Goal: Task Accomplishment & Management: Use online tool/utility

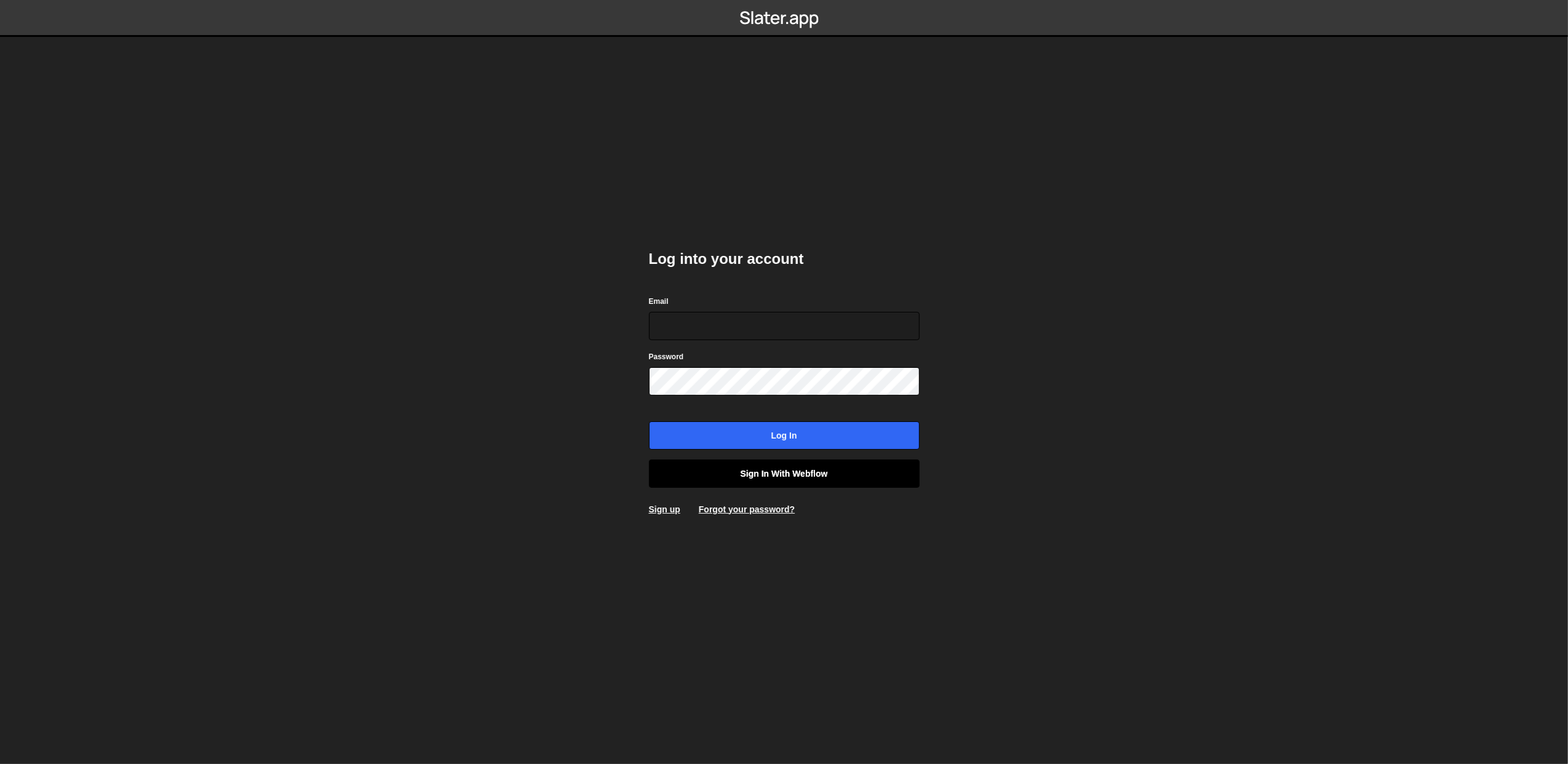
click at [725, 476] on link "Sign in with Webflow" at bounding box center [784, 473] width 270 height 29
click at [766, 473] on link "Sign in with Webflow" at bounding box center [784, 473] width 270 height 29
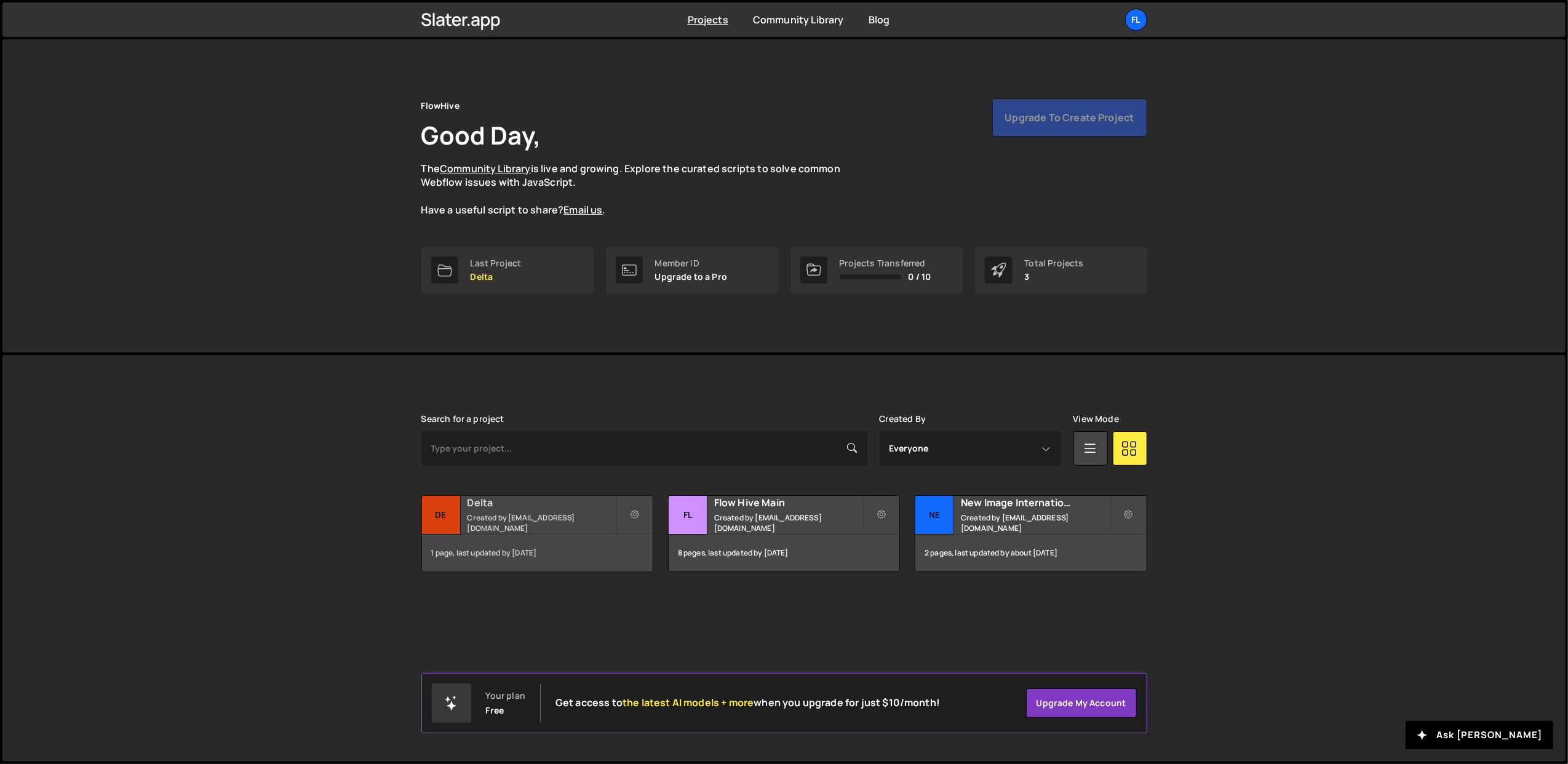
click at [535, 528] on small "Created by office@ognjenm.me" at bounding box center [541, 523] width 148 height 21
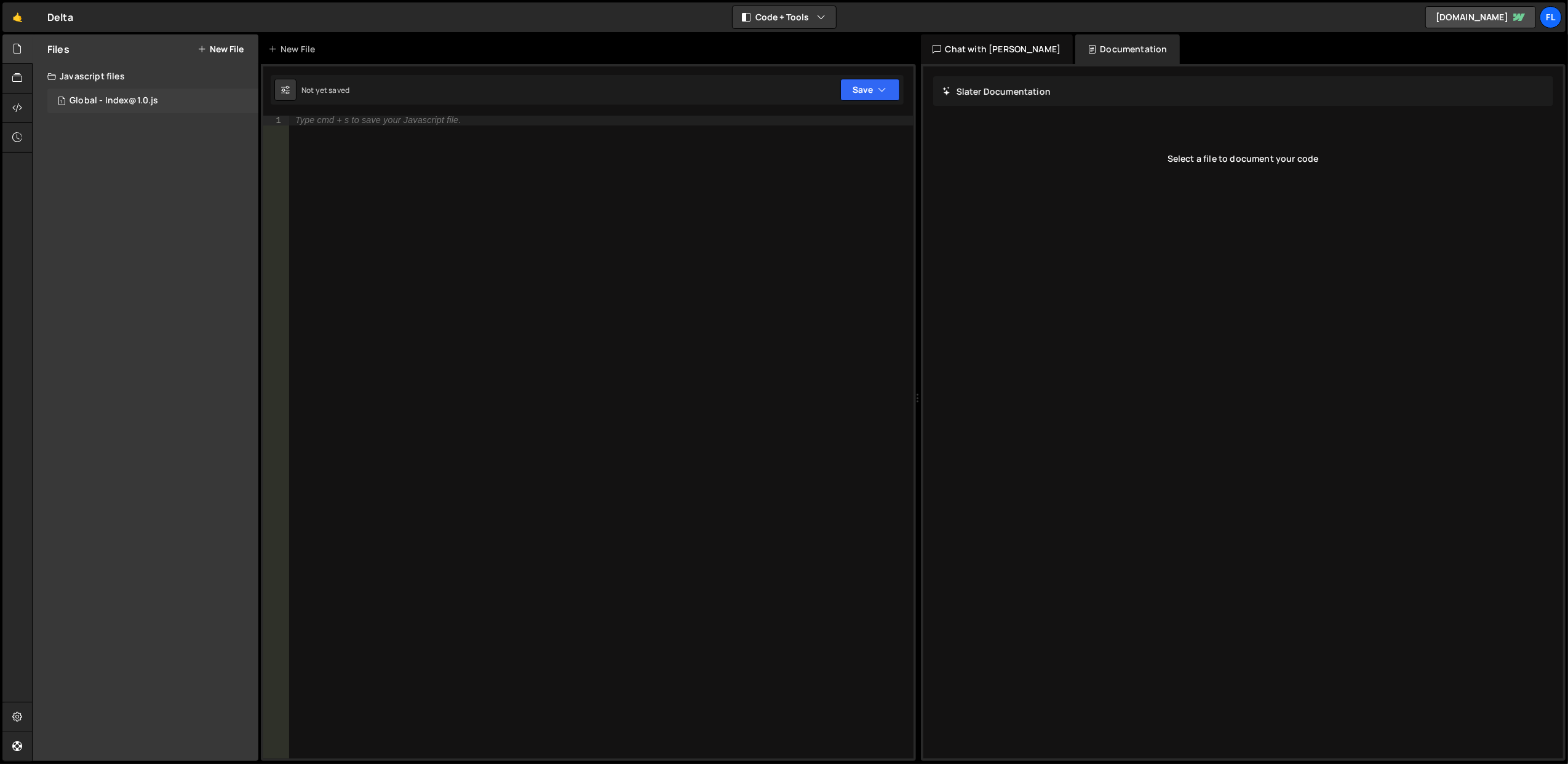
click at [116, 99] on div "Global - Index@1.0.js" at bounding box center [114, 101] width 89 height 11
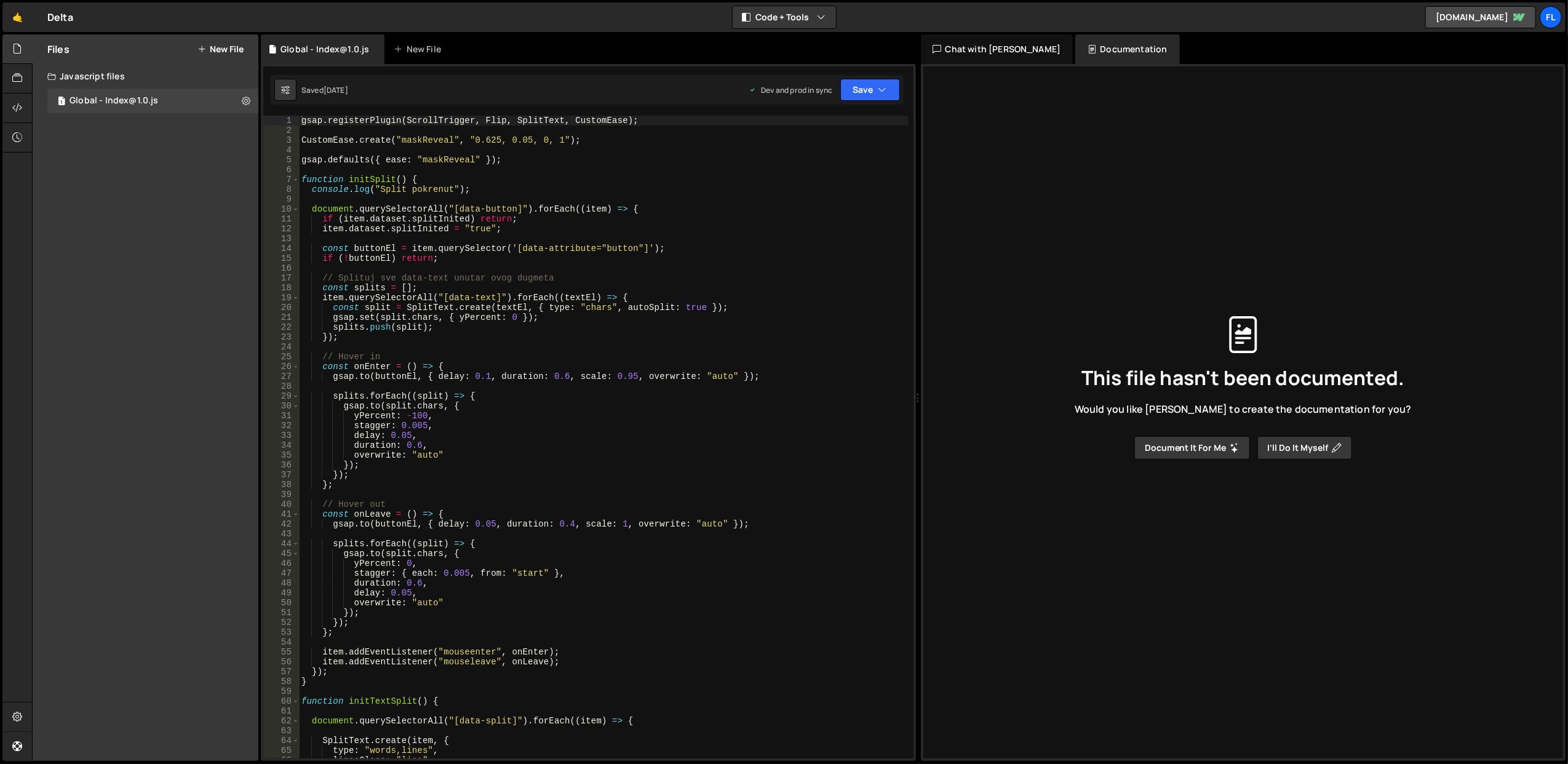
click at [450, 156] on div "gsap . registerPlugin ( ScrollTrigger , Flip , SplitText , CustomEase ) ; Custo…" at bounding box center [604, 447] width 610 height 663
click at [480, 217] on div "gsap . registerPlugin ( ScrollTrigger , Flip , SplitText , CustomEase ) ; Custo…" at bounding box center [604, 447] width 610 height 663
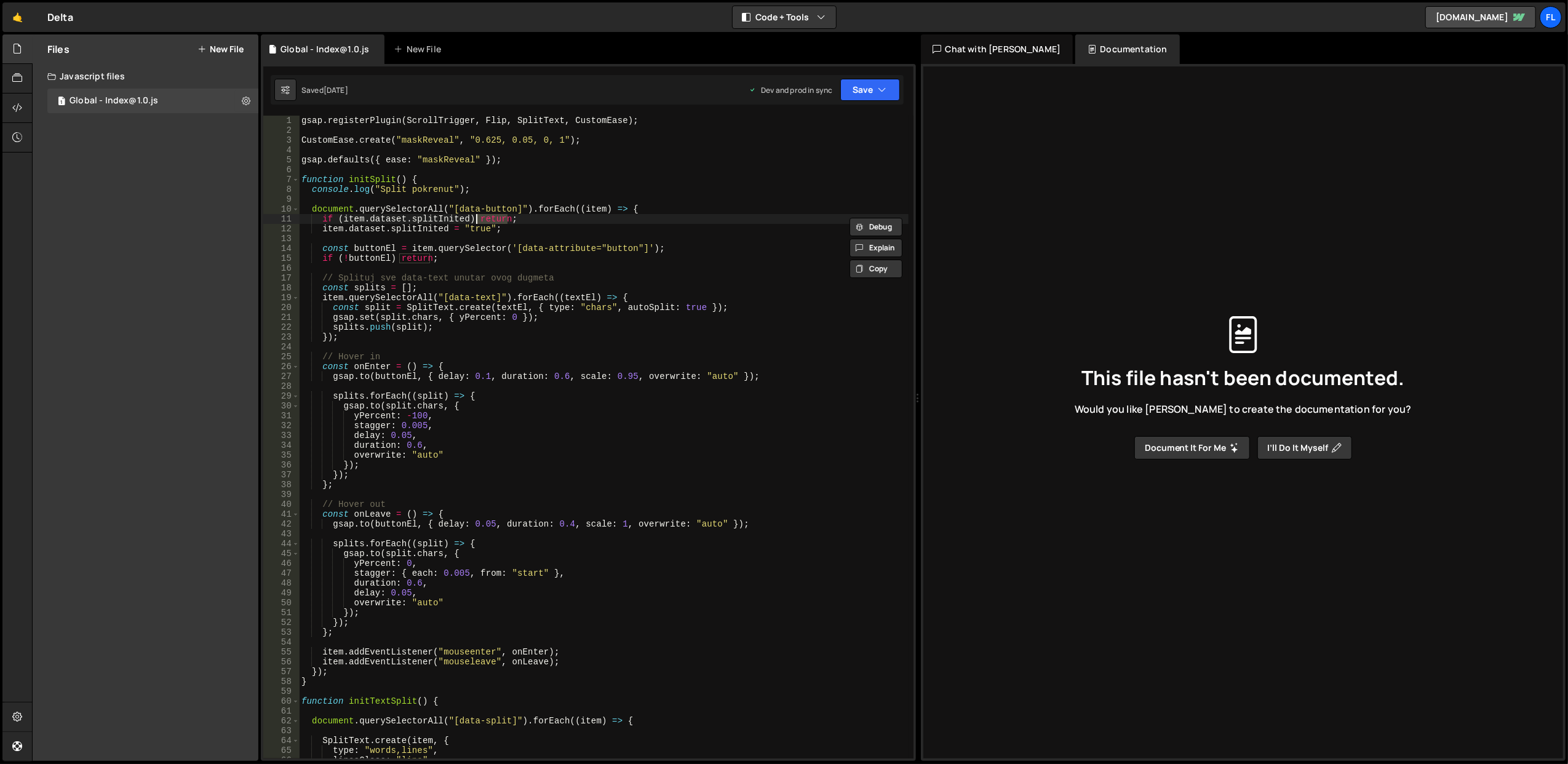
click at [480, 217] on div "gsap . registerPlugin ( ScrollTrigger , Flip , SplitText , CustomEase ) ; Custo…" at bounding box center [604, 447] width 610 height 663
click at [497, 191] on div "gsap . registerPlugin ( ScrollTrigger , Flip , SplitText , CustomEase ) ; Custo…" at bounding box center [604, 447] width 610 height 663
click at [547, 450] on div "gsap . registerPlugin ( ScrollTrigger , Flip , SplitText , CustomEase ) ; Custo…" at bounding box center [604, 447] width 610 height 663
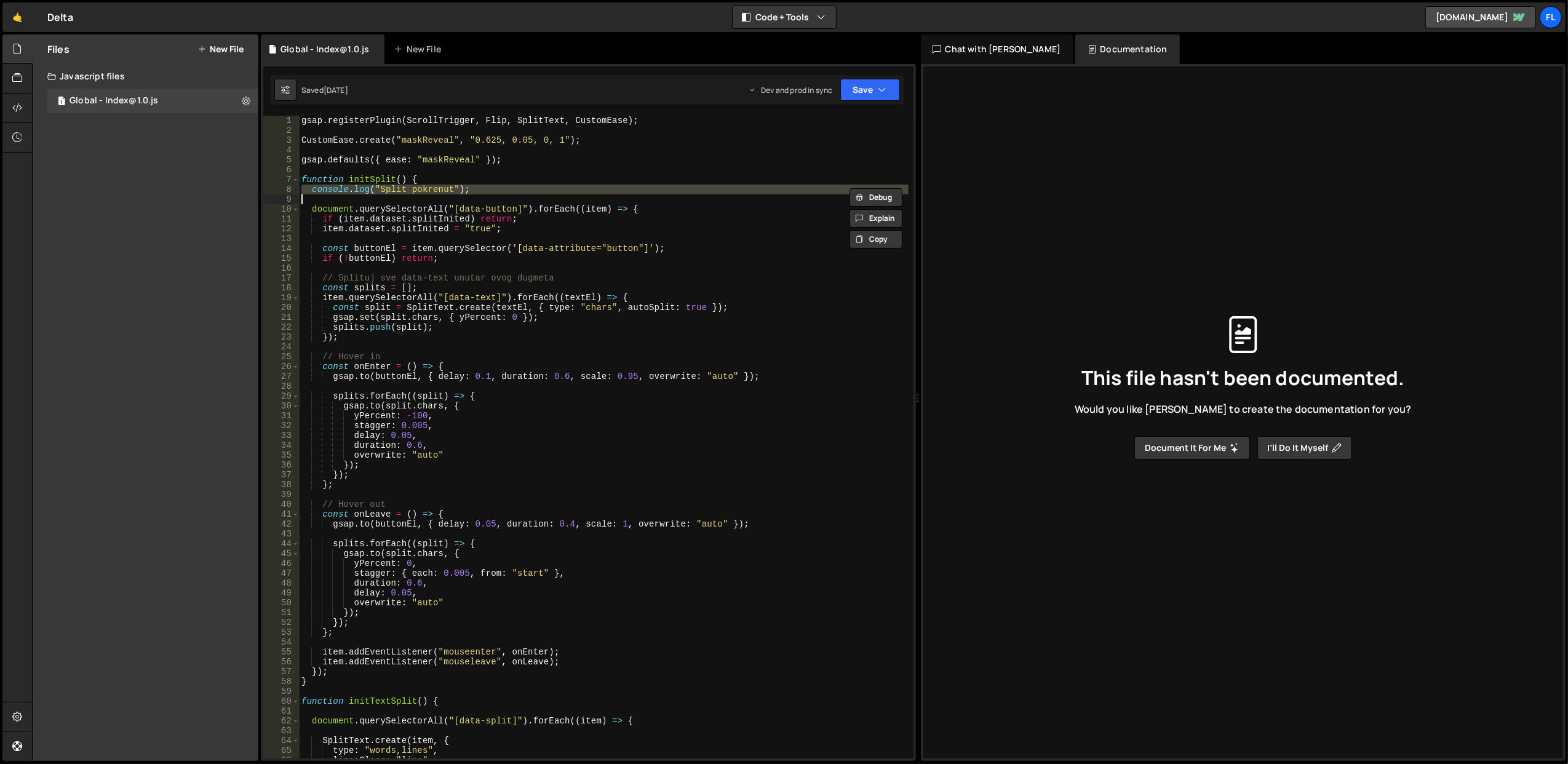
click at [547, 450] on div "gsap . registerPlugin ( ScrollTrigger , Flip , SplitText , CustomEase ) ; Custo…" at bounding box center [604, 447] width 610 height 663
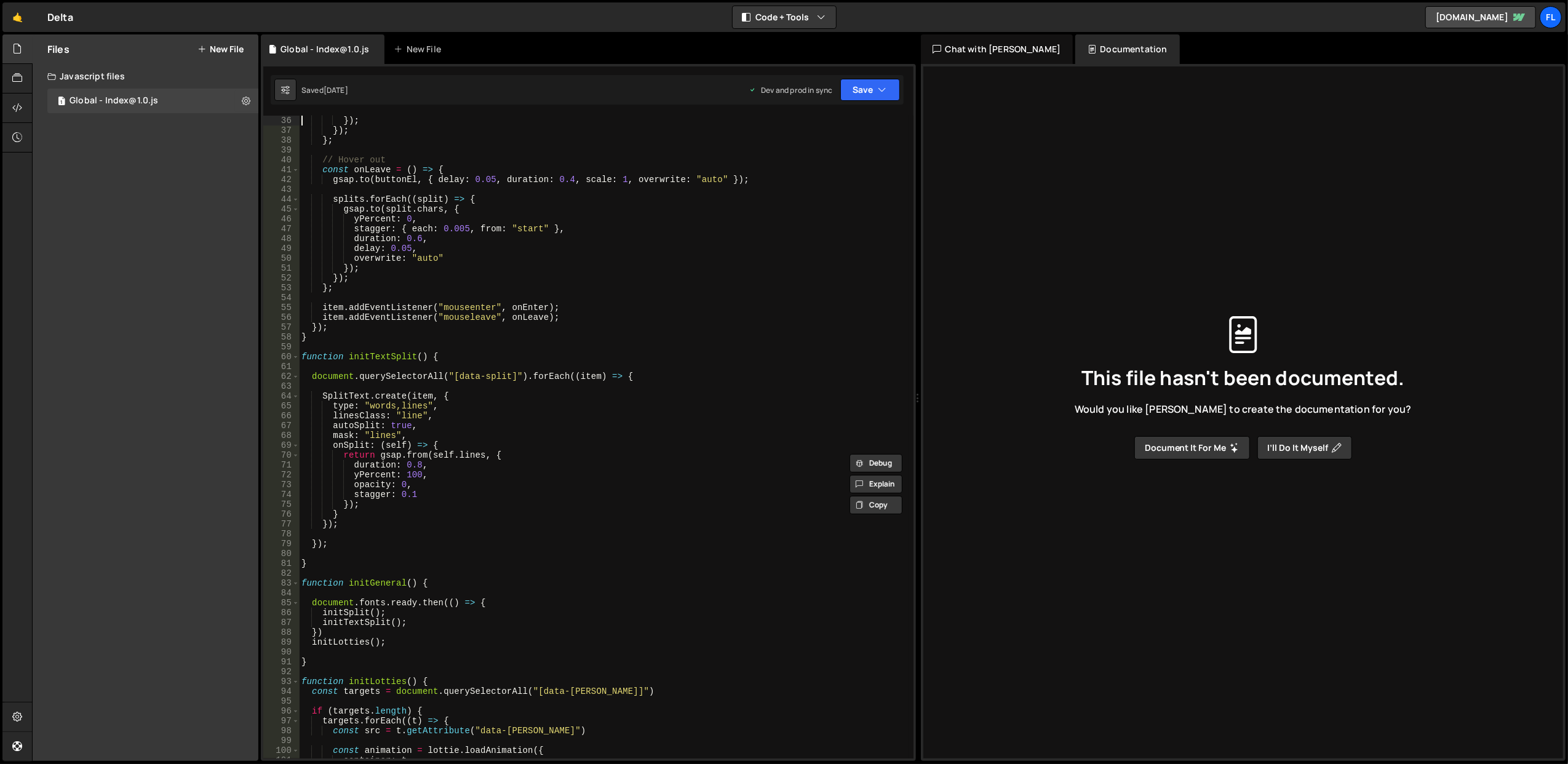
click at [546, 450] on div "}) ; }) ; } ; // Hover out const onLeave = ( ) => { gsap . to ( buttonEl , { de…" at bounding box center [604, 447] width 610 height 663
type textarea "return gsap.from(self.lines, {"
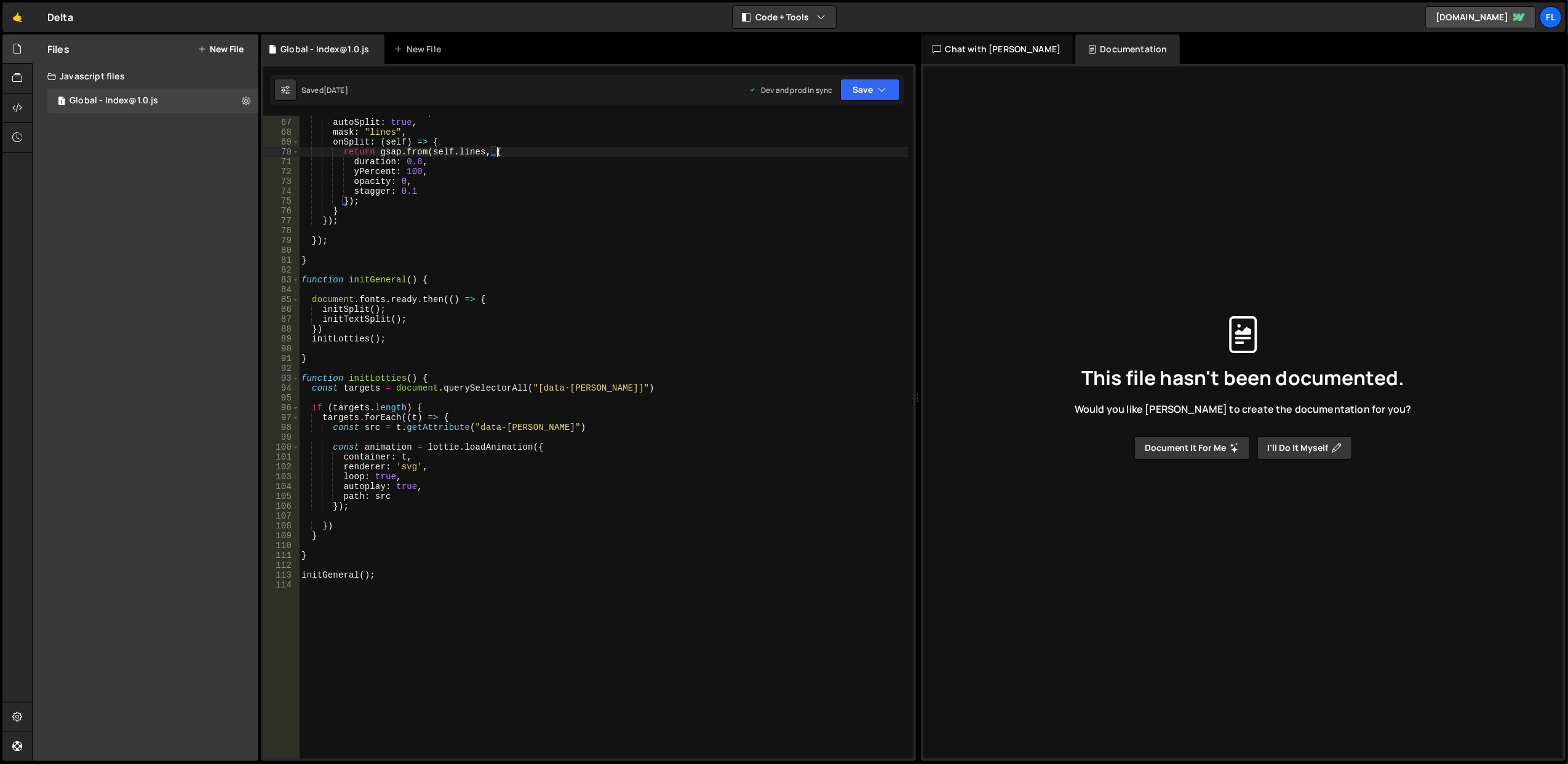
scroll to position [402, 0]
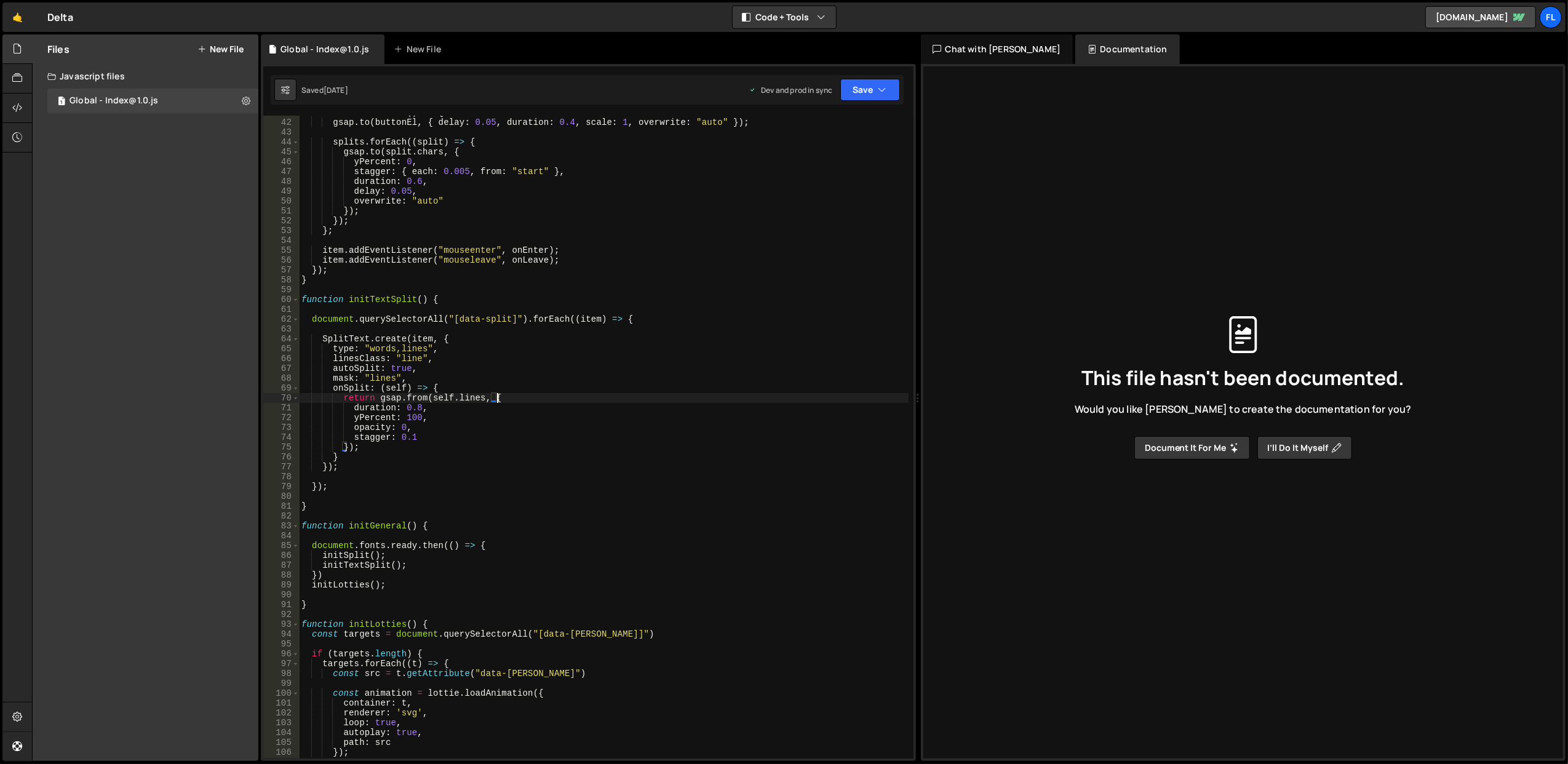
click at [474, 294] on div "const onLeave = ( ) => { gsap . to ( buttonEl , { delay : 0.05 , duration : 0.4…" at bounding box center [604, 439] width 610 height 663
type textarea "initGeneral();"
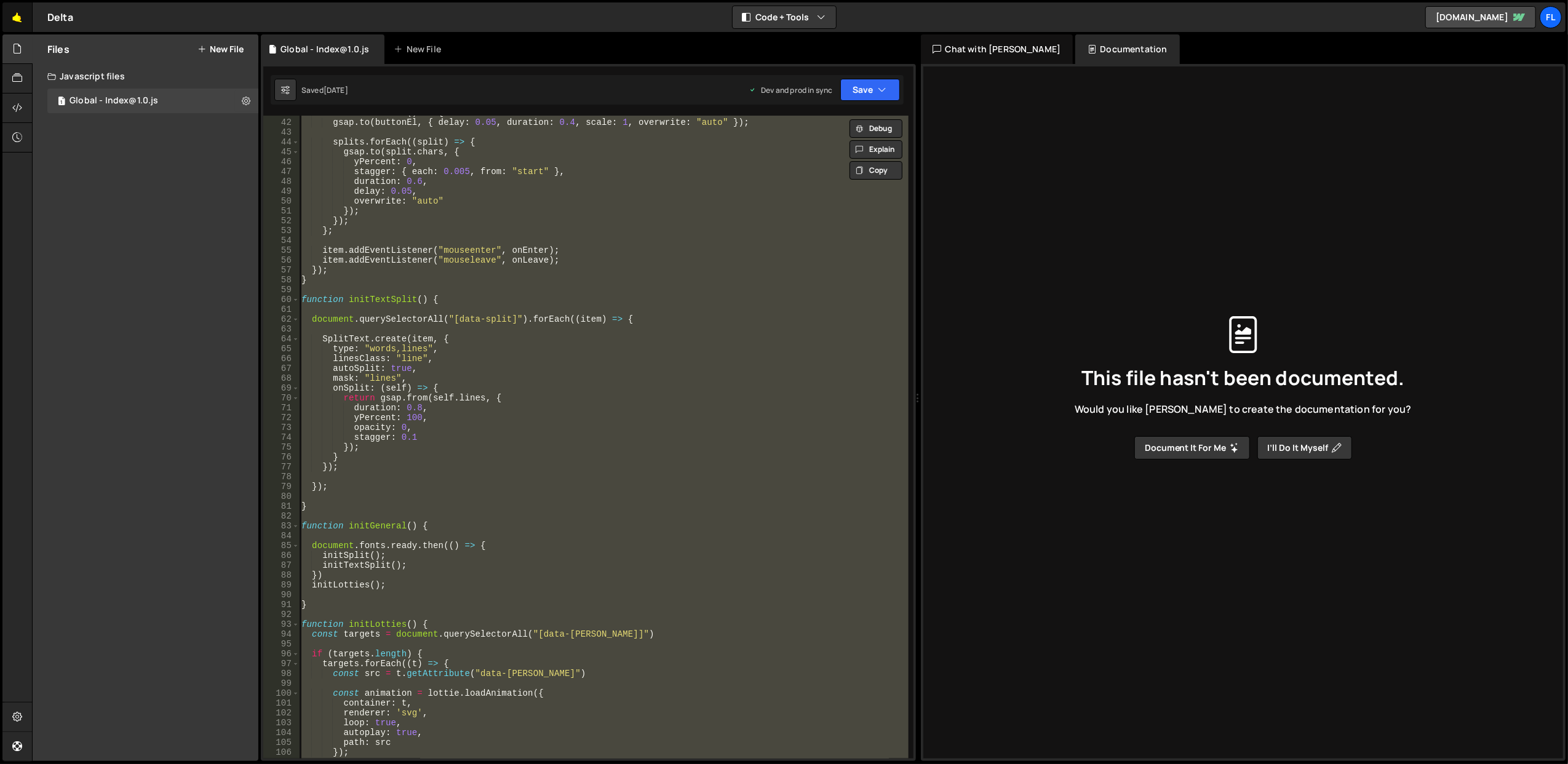
click at [19, 20] on link "🤙" at bounding box center [18, 18] width 31 height 30
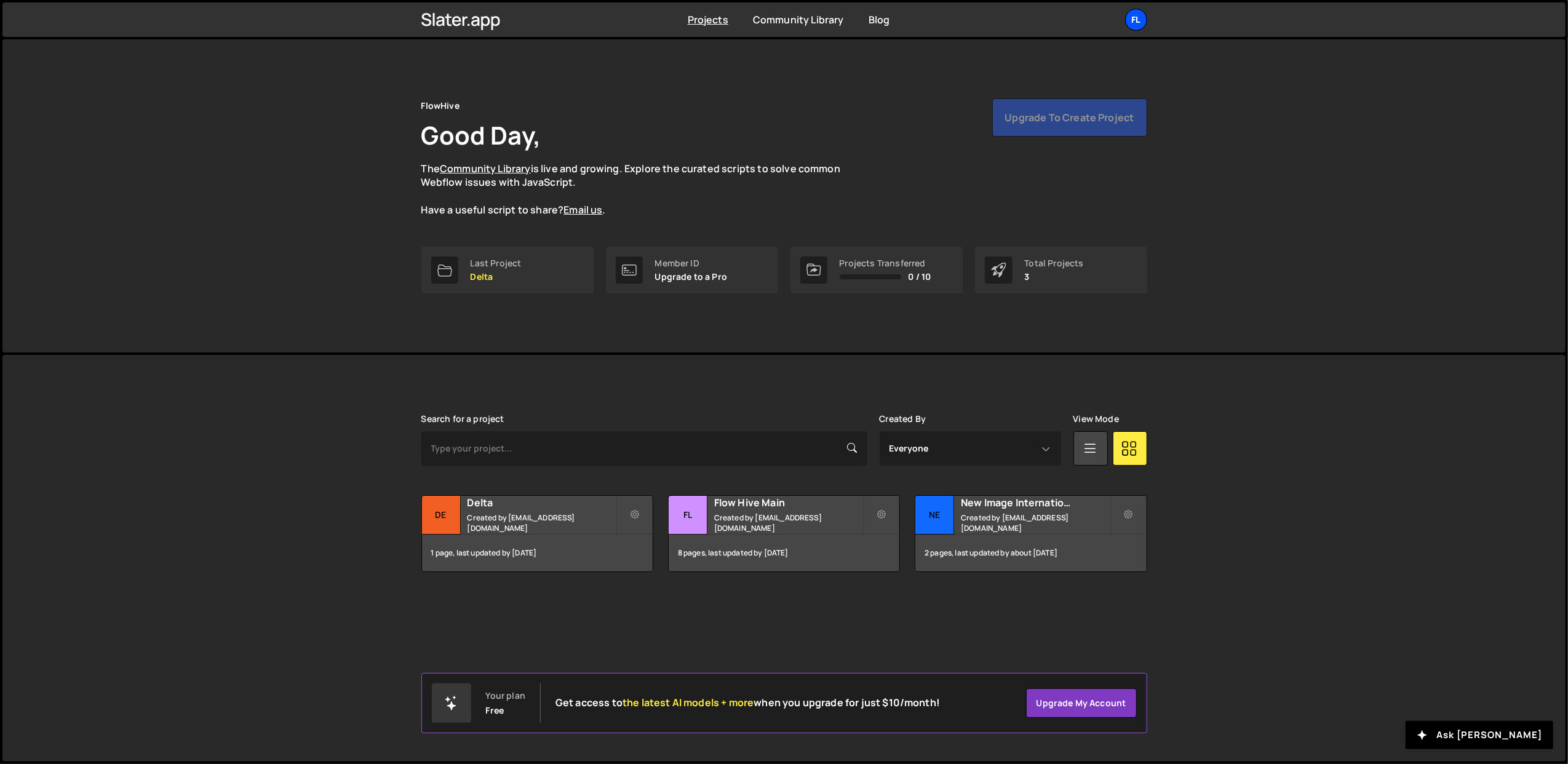
click at [1130, 25] on div "Fl" at bounding box center [1136, 19] width 22 height 22
click at [1065, 141] on button "Logout" at bounding box center [1070, 136] width 153 height 21
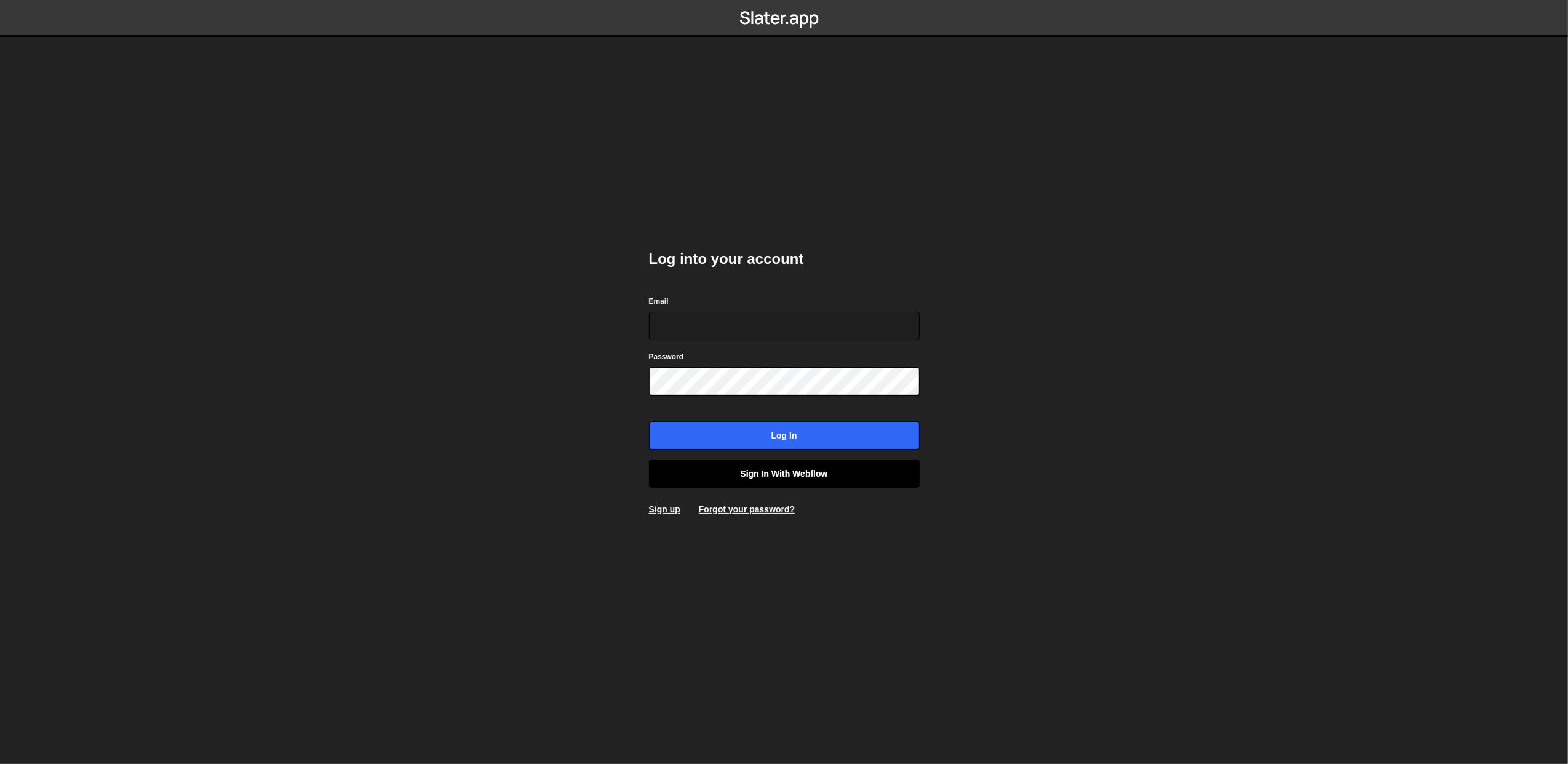
click at [780, 474] on link "Sign in with Webflow" at bounding box center [784, 473] width 270 height 29
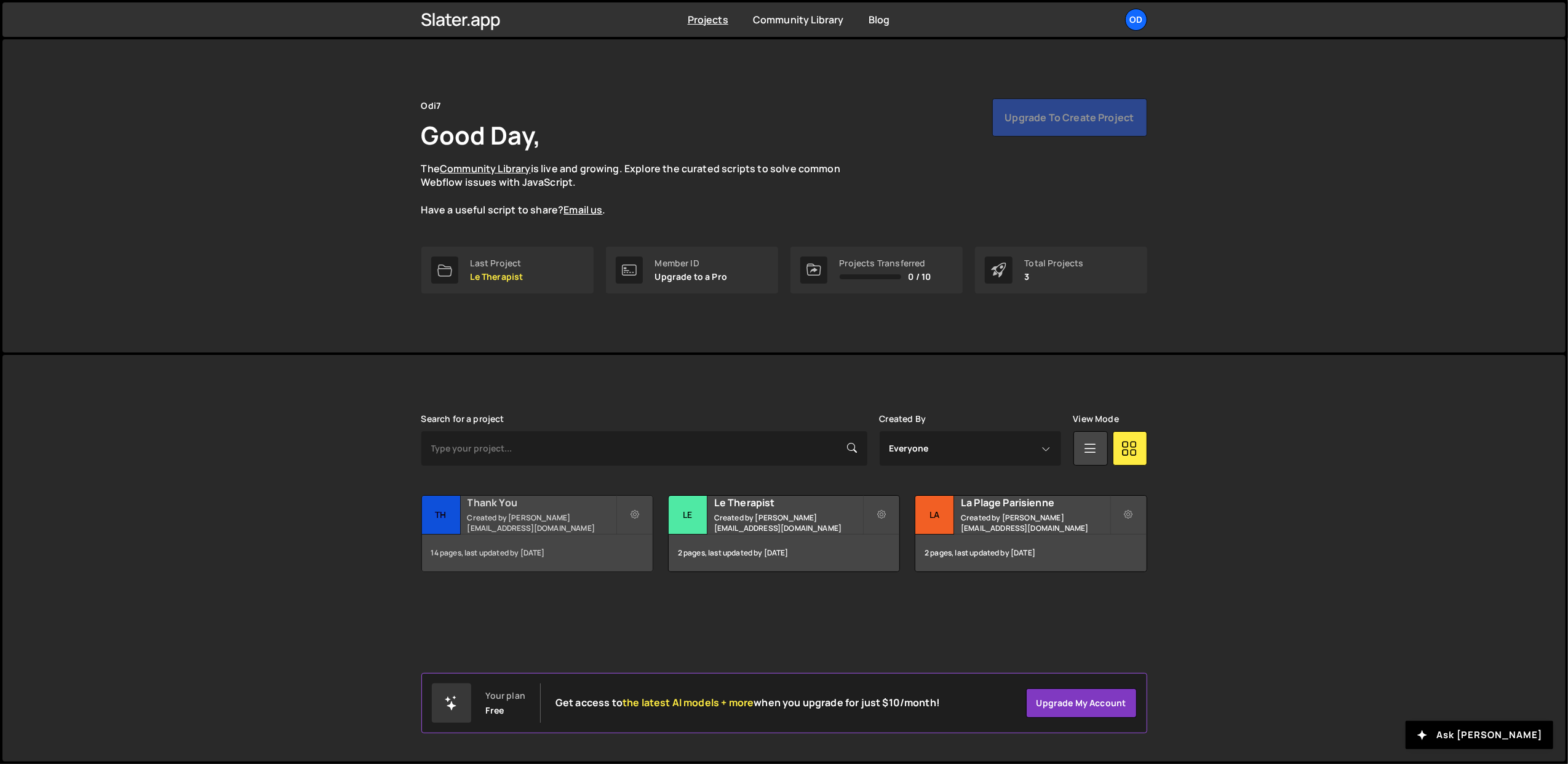
click at [527, 525] on small "Created by [PERSON_NAME][EMAIL_ADDRESS][DOMAIN_NAME]" at bounding box center [541, 523] width 148 height 21
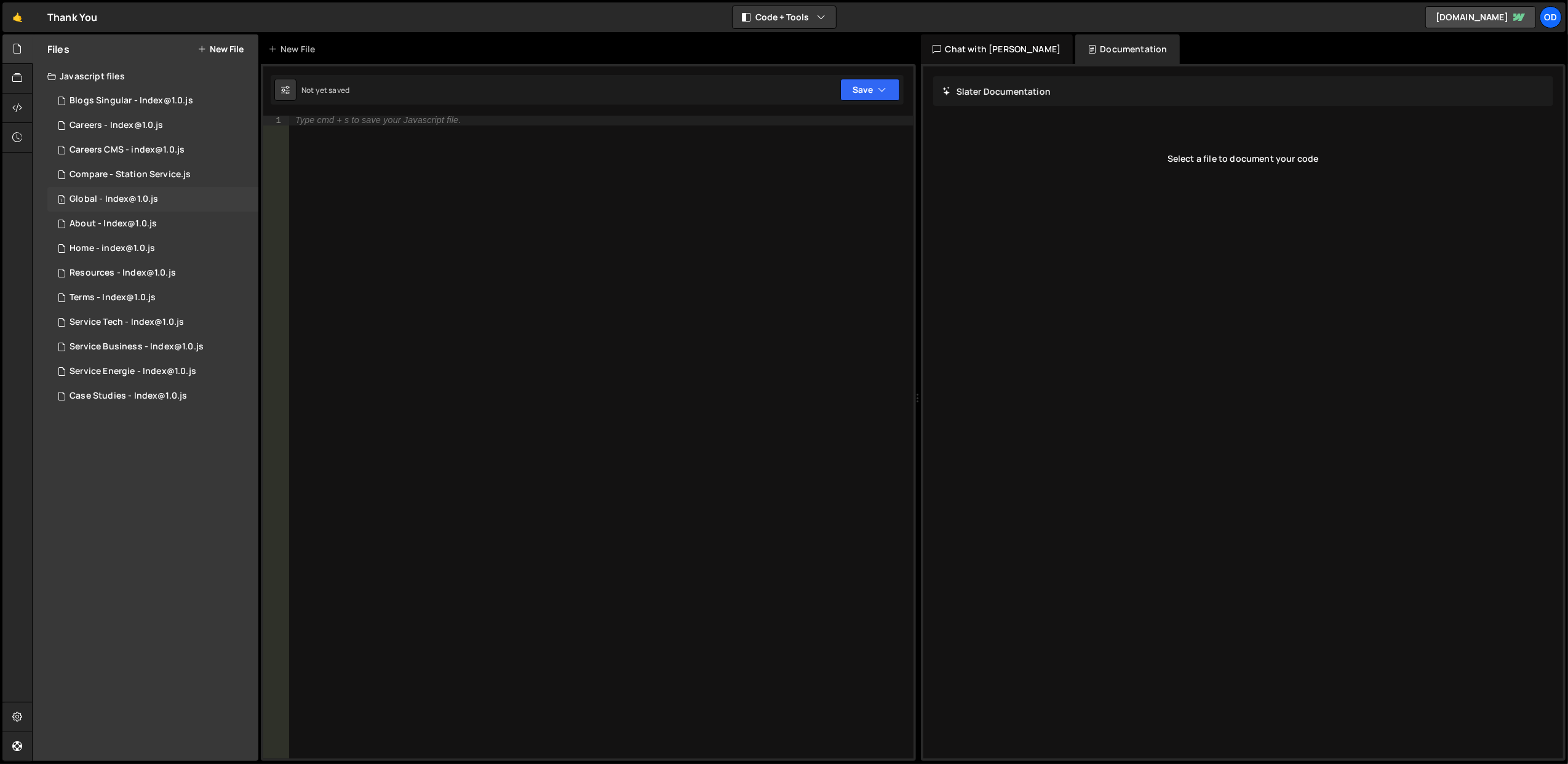
click at [134, 206] on div "1 Global - Index@1.0.js 0" at bounding box center [153, 199] width 211 height 25
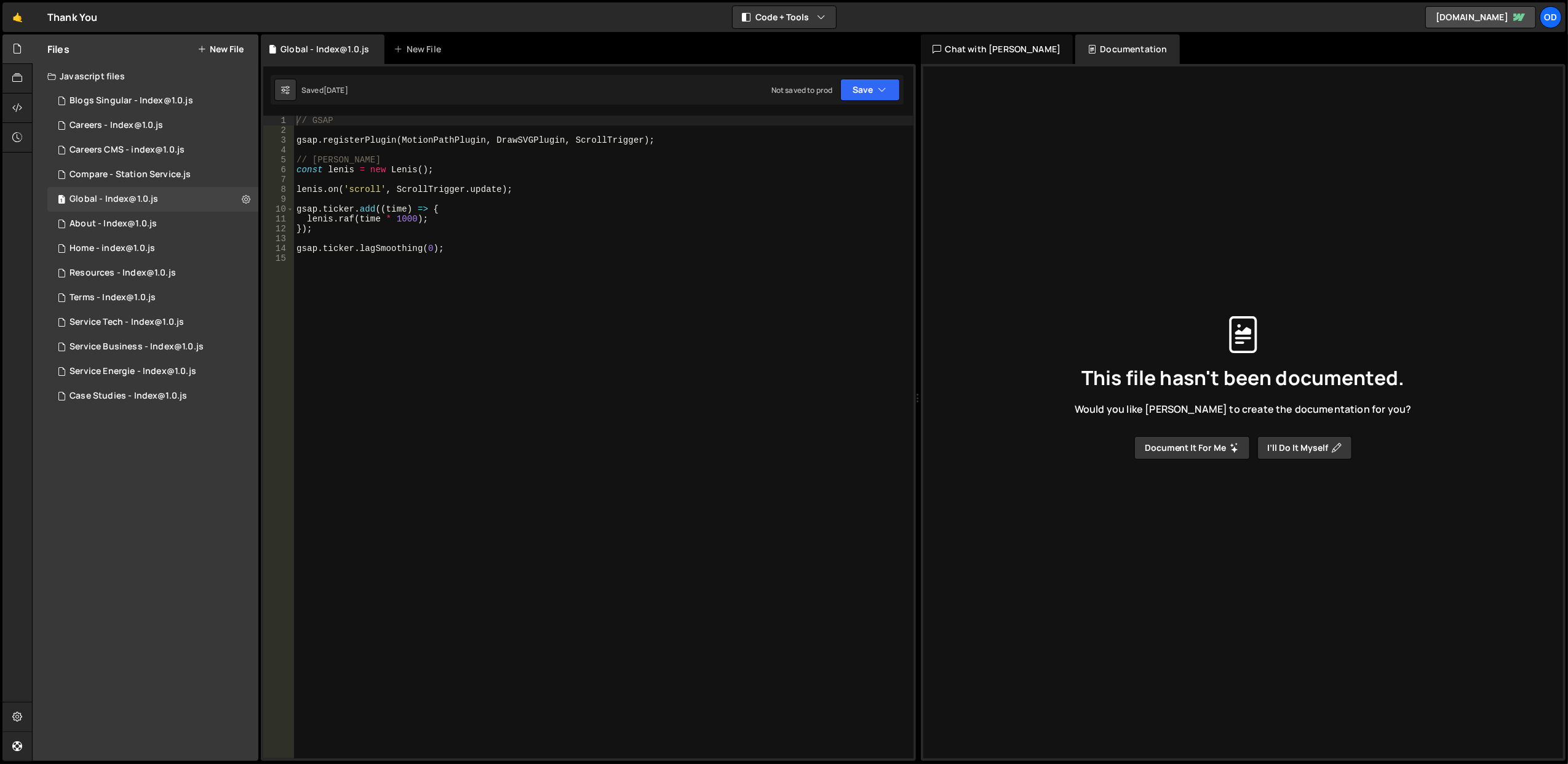
type textarea "gsap.ticker.lagSmoothing(0);"
click at [495, 250] on div "// GSAP gsap . registerPlugin ( MotionPathPlugin , DrawSVGPlugin , ScrollTrigge…" at bounding box center [604, 447] width 619 height 663
paste textarea "gsap.registerPlugin(ScrollTrigger, Flip, SplitText, CustomEase);"
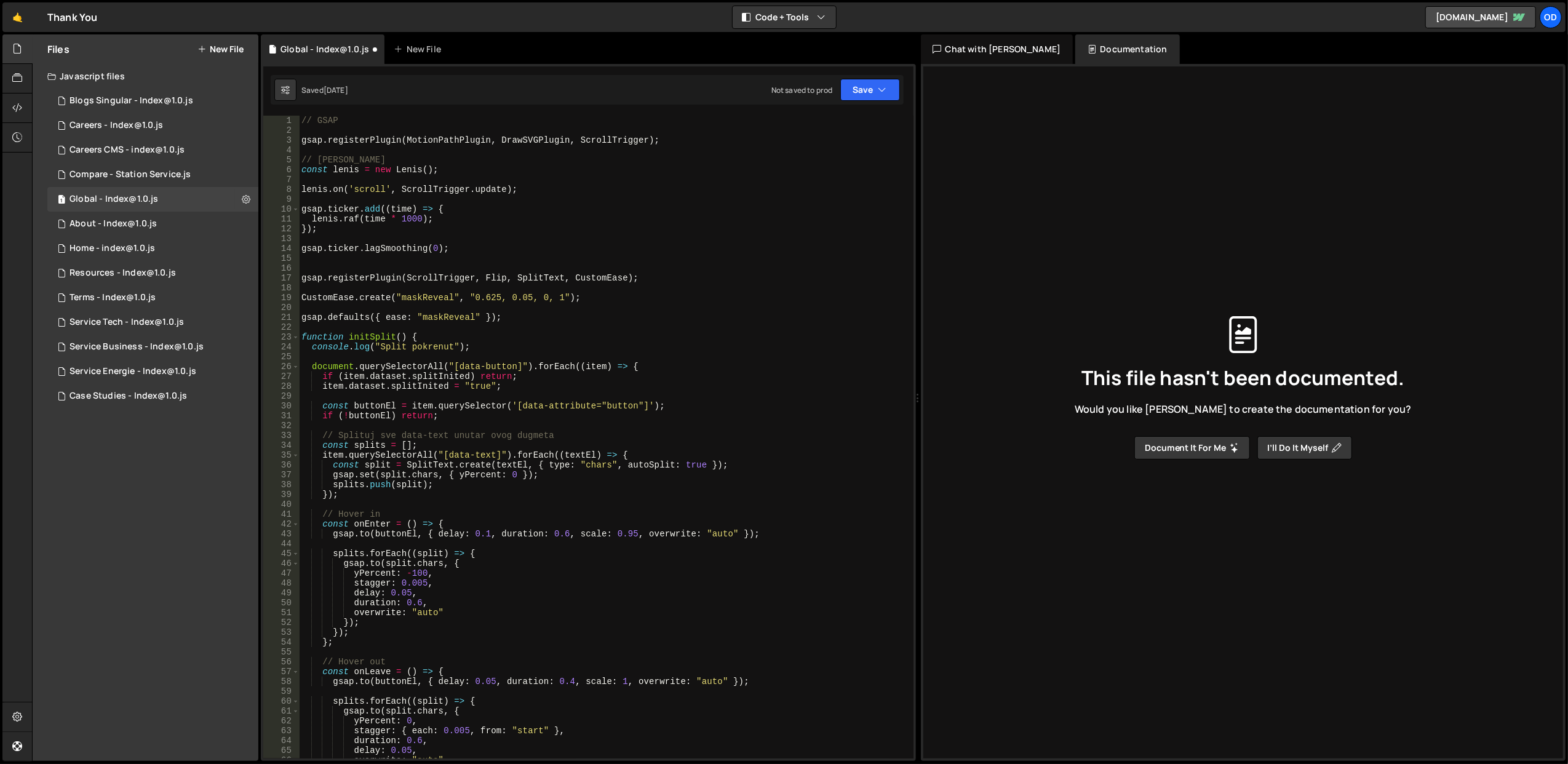
click at [393, 276] on div "// GSAP gsap . registerPlugin ( MotionPathPlugin , DrawSVGPlugin , ScrollTrigge…" at bounding box center [604, 447] width 610 height 663
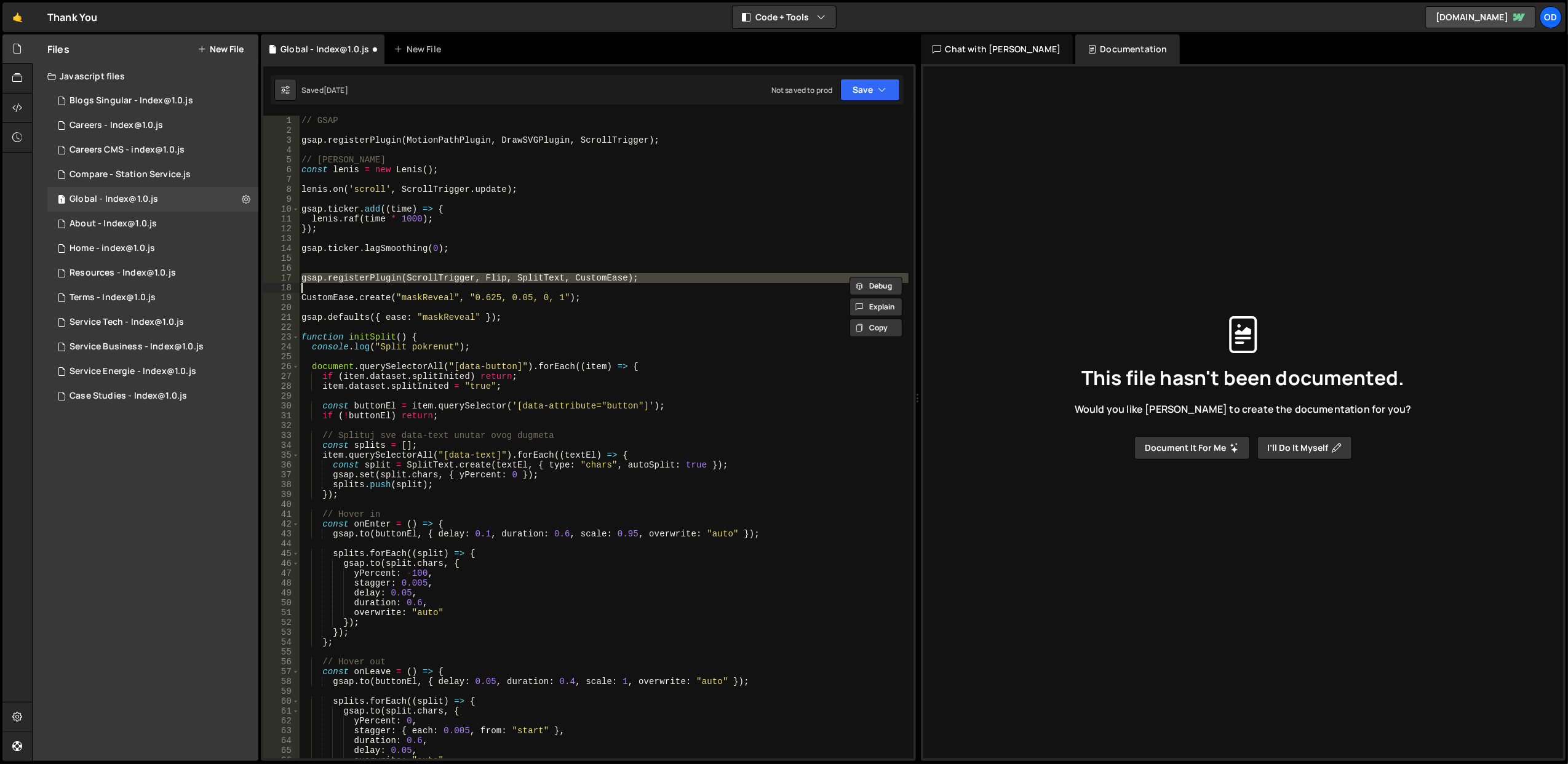
click at [454, 277] on div "// GSAP gsap . registerPlugin ( MotionPathPlugin , DrawSVGPlugin , ScrollTrigge…" at bounding box center [604, 447] width 610 height 663
type textarea "gsap.registerPlugin(ScrollTrigger, Flip, SplitText, CustomEase);"
click at [454, 277] on div "// GSAP gsap . registerPlugin ( MotionPathPlugin , DrawSVGPlugin , ScrollTrigge…" at bounding box center [604, 447] width 610 height 663
click at [456, 261] on div "// GSAP gsap . registerPlugin ( MotionPathPlugin , DrawSVGPlugin , ScrollTrigge…" at bounding box center [604, 447] width 610 height 663
click at [436, 319] on div "// GSAP gsap . registerPlugin ( MotionPathPlugin , DrawSVGPlugin , ScrollTrigge…" at bounding box center [604, 447] width 610 height 663
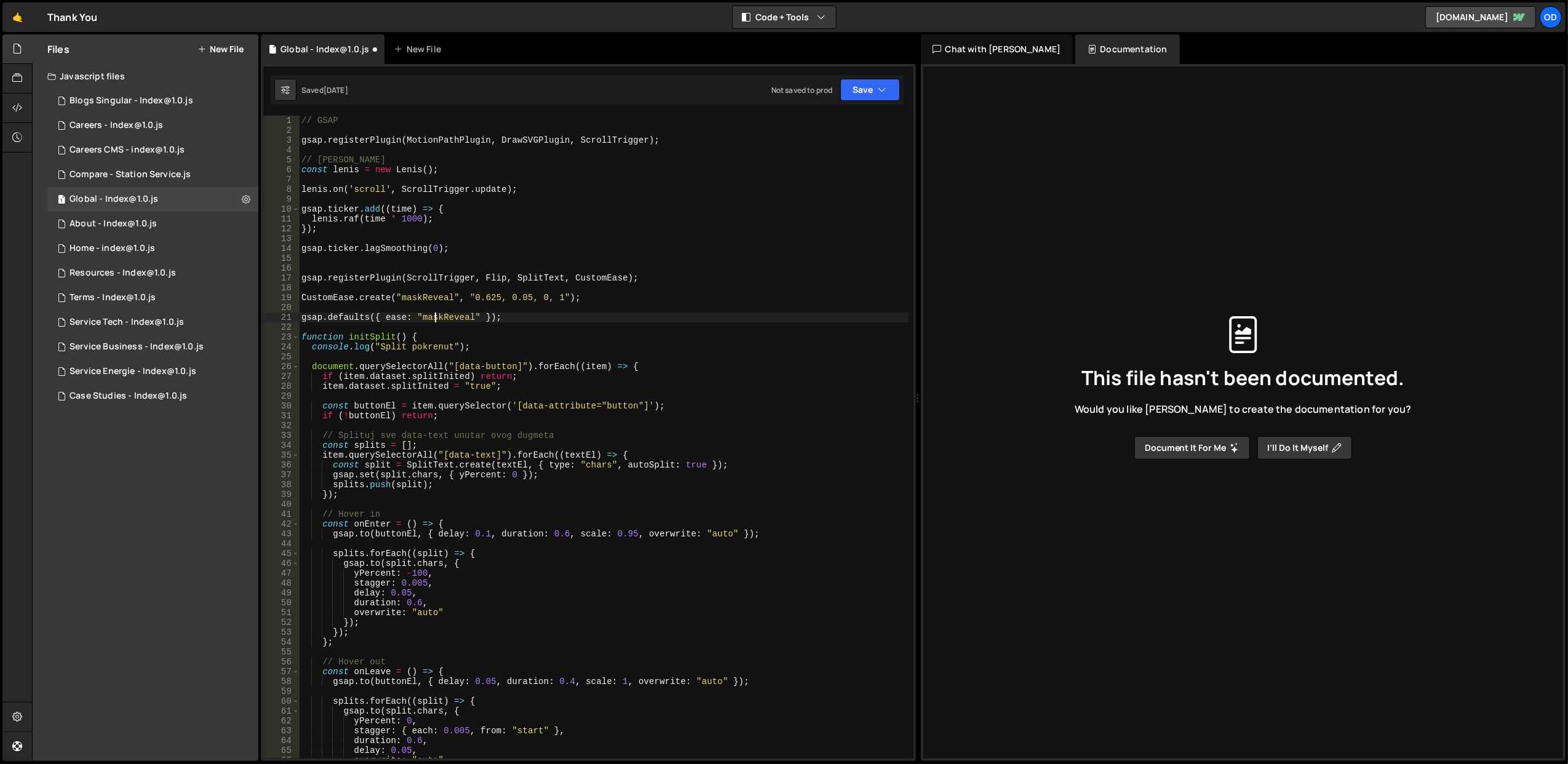
click at [436, 319] on div "// GSAP gsap . registerPlugin ( MotionPathPlugin , DrawSVGPlugin , ScrollTrigge…" at bounding box center [604, 447] width 610 height 663
click at [436, 281] on div "// GSAP gsap . registerPlugin ( MotionPathPlugin , DrawSVGPlugin , ScrollTrigge…" at bounding box center [604, 447] width 610 height 663
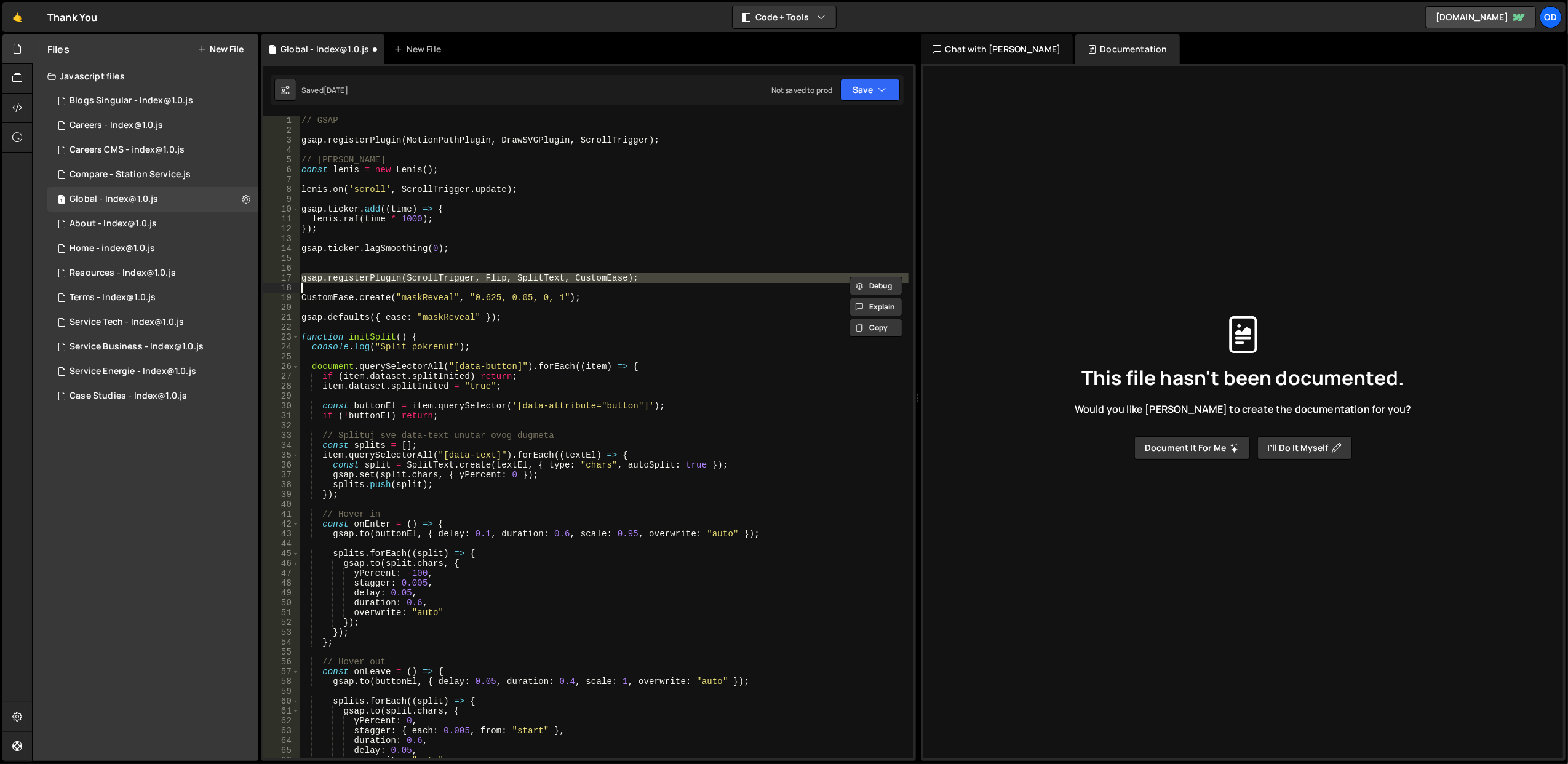
click at [436, 281] on div "// GSAP gsap . registerPlugin ( MotionPathPlugin , DrawSVGPlugin , ScrollTrigge…" at bounding box center [604, 437] width 609 height 643
click at [436, 281] on div "// GSAP gsap . registerPlugin ( MotionPathPlugin , DrawSVGPlugin , ScrollTrigge…" at bounding box center [604, 447] width 610 height 663
click at [436, 281] on div "// GSAP gsap . registerPlugin ( MotionPathPlugin , DrawSVGPlugin , ScrollTrigge…" at bounding box center [604, 437] width 609 height 643
click at [436, 281] on div "// GSAP gsap . registerPlugin ( MotionPathPlugin , DrawSVGPlugin , ScrollTrigge…" at bounding box center [604, 447] width 610 height 663
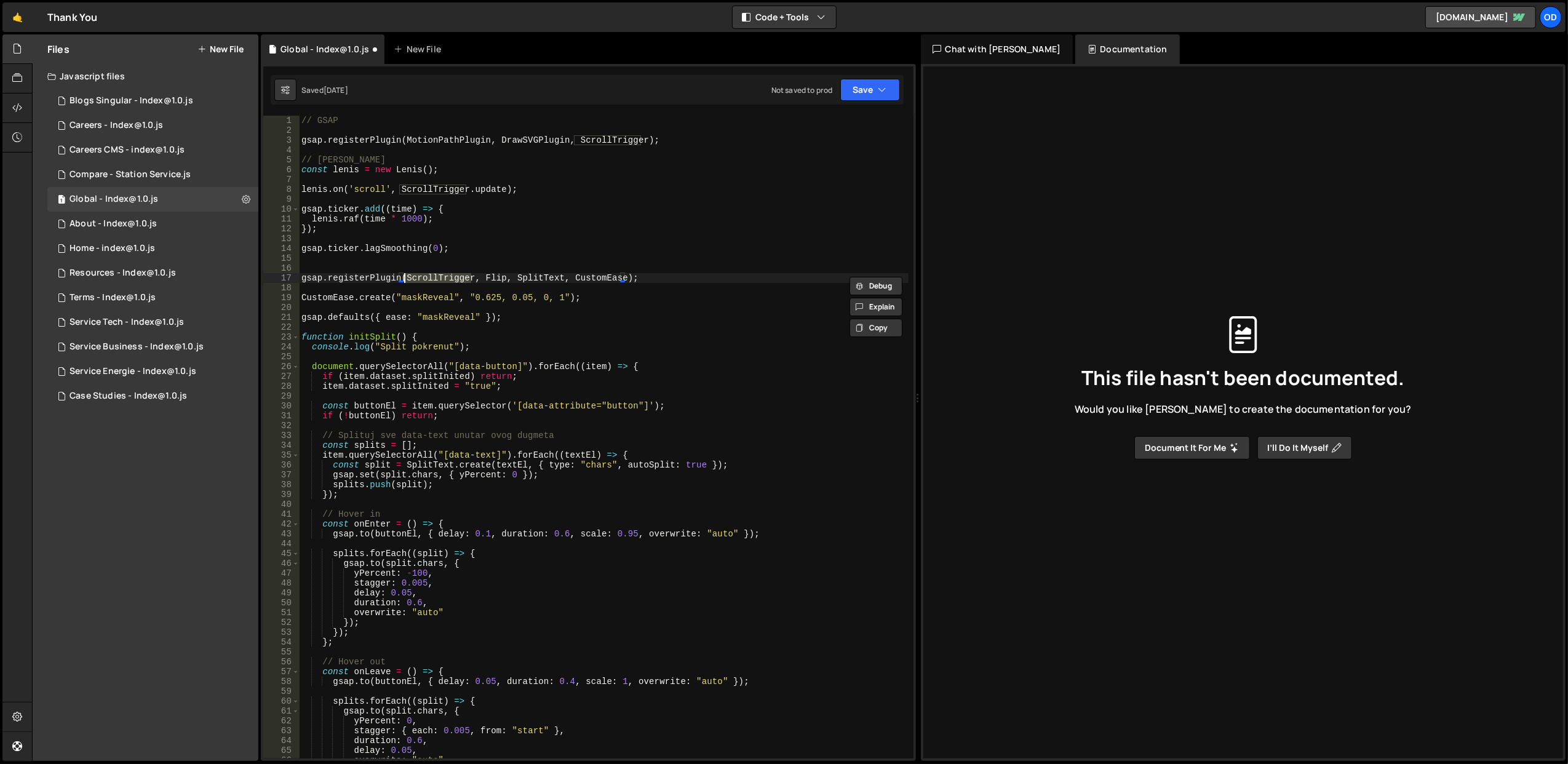
click at [436, 281] on div "// GSAP gsap . registerPlugin ( MotionPathPlugin , DrawSVGPlugin , ScrollTrigge…" at bounding box center [604, 447] width 610 height 663
click at [436, 281] on div "// GSAP gsap . registerPlugin ( MotionPathPlugin , DrawSVGPlugin , ScrollTrigge…" at bounding box center [604, 437] width 609 height 643
click at [436, 281] on div "// GSAP gsap . registerPlugin ( MotionPathPlugin , DrawSVGPlugin , ScrollTrigge…" at bounding box center [604, 447] width 610 height 663
click at [488, 277] on div "// GSAP gsap . registerPlugin ( MotionPathPlugin , DrawSVGPlugin , ScrollTrigge…" at bounding box center [604, 447] width 610 height 663
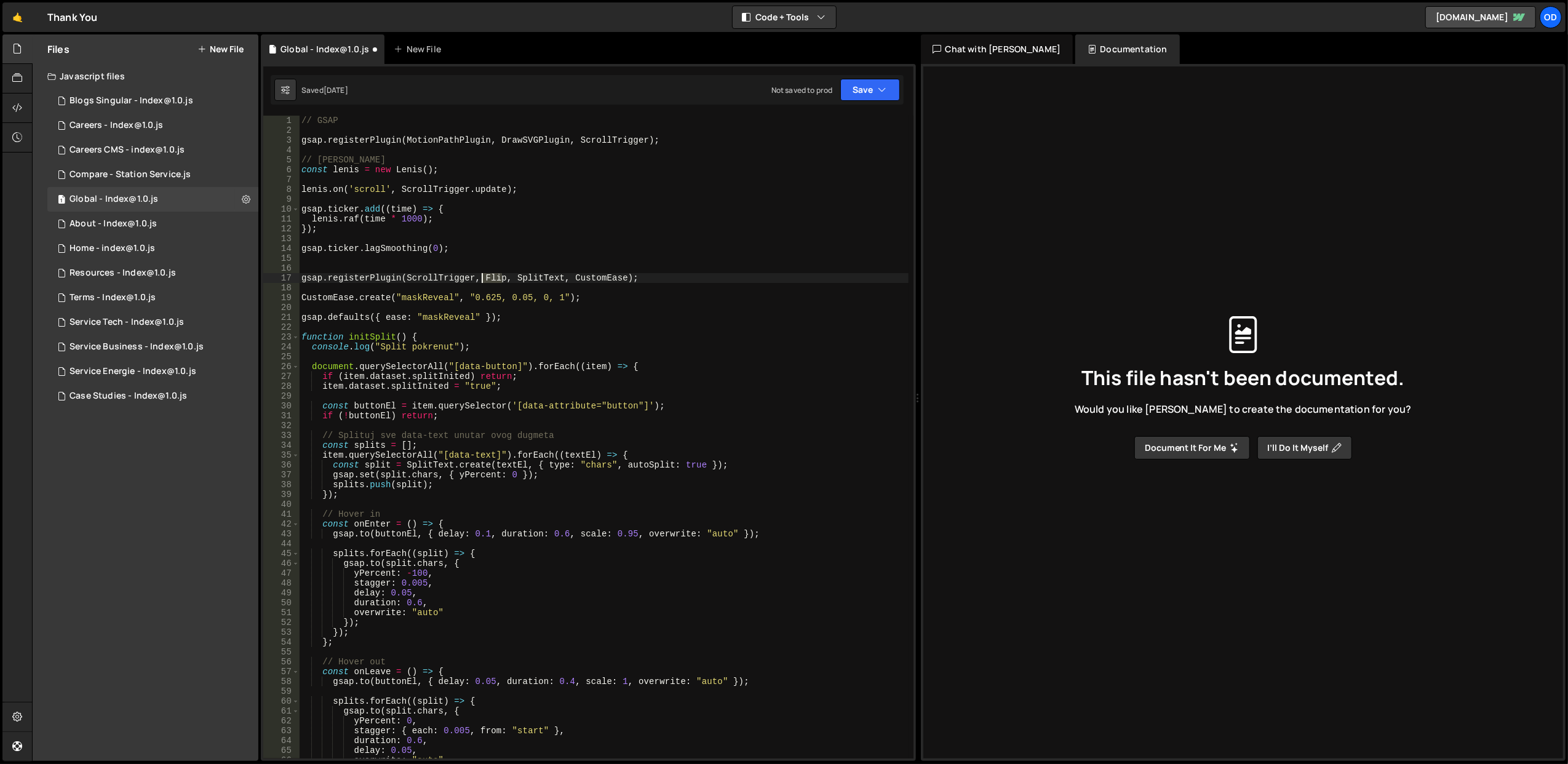
click at [488, 277] on div "// GSAP gsap . registerPlugin ( MotionPathPlugin , DrawSVGPlugin , ScrollTrigge…" at bounding box center [604, 447] width 610 height 663
click at [534, 278] on div "// GSAP gsap . registerPlugin ( MotionPathPlugin , DrawSVGPlugin , ScrollTrigge…" at bounding box center [604, 447] width 610 height 663
click at [497, 276] on div "// GSAP gsap . registerPlugin ( MotionPathPlugin , DrawSVGPlugin , ScrollTrigge…" at bounding box center [604, 447] width 610 height 663
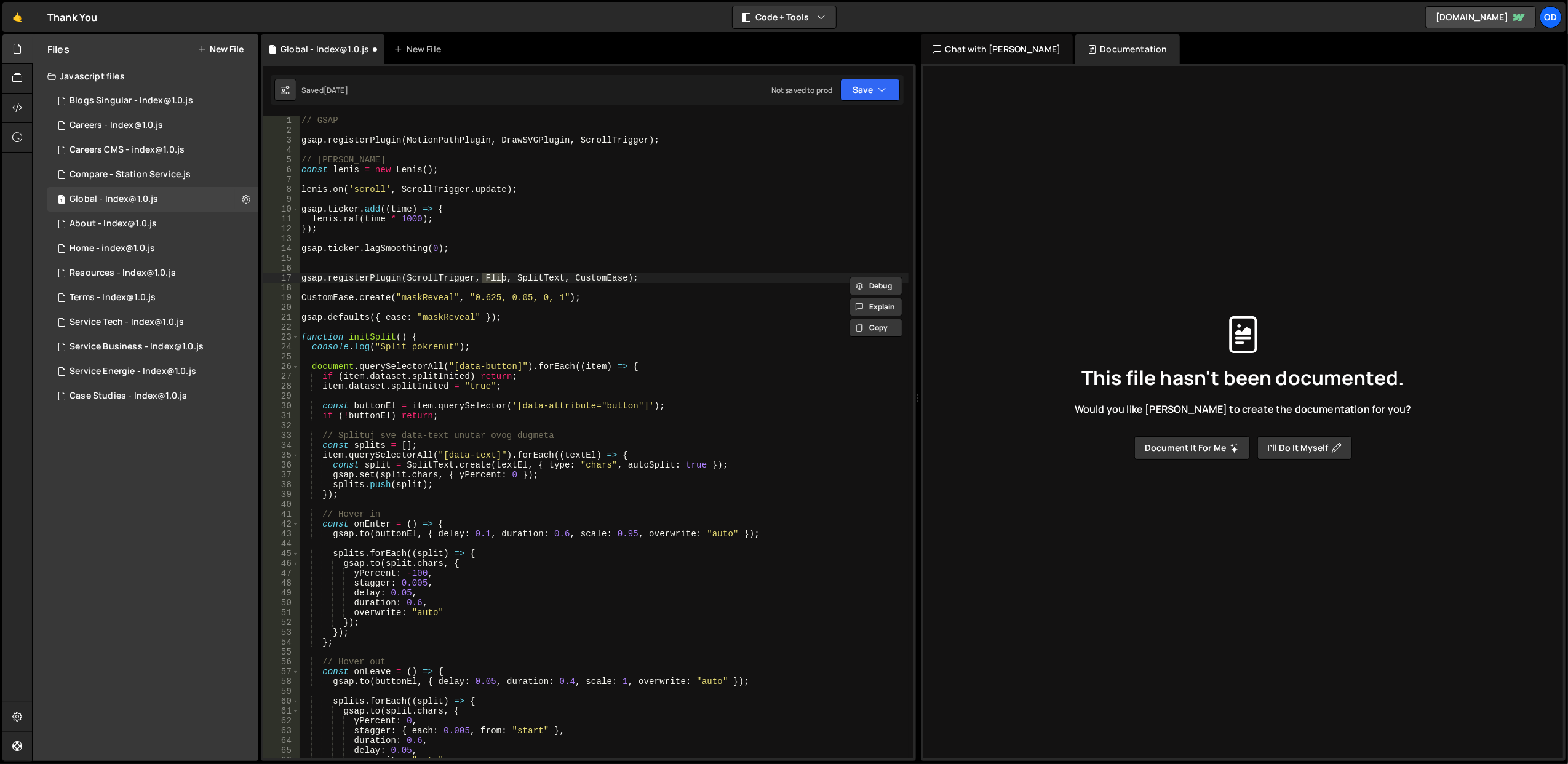
click at [547, 276] on div "// GSAP gsap . registerPlugin ( MotionPathPlugin , DrawSVGPlugin , ScrollTrigge…" at bounding box center [604, 447] width 610 height 663
click at [640, 143] on div "// GSAP gsap . registerPlugin ( MotionPathPlugin , DrawSVGPlugin , ScrollTrigge…" at bounding box center [604, 447] width 610 height 663
paste textarea "SplitText"
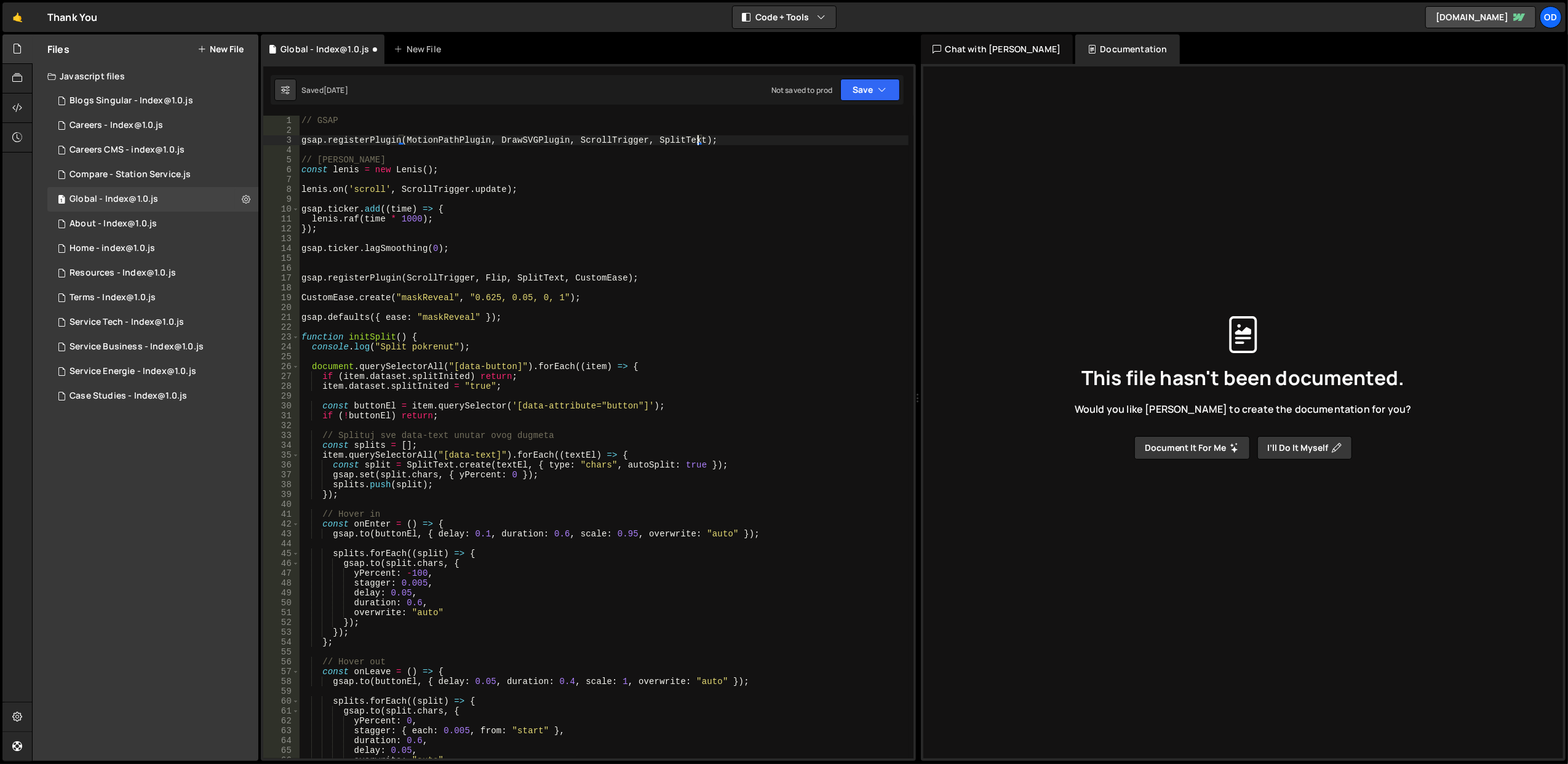
click at [582, 274] on div "// GSAP gsap . registerPlugin ( MotionPathPlugin , DrawSVGPlugin , ScrollTrigge…" at bounding box center [604, 447] width 610 height 663
click at [700, 138] on div "// GSAP gsap . registerPlugin ( MotionPathPlugin , DrawSVGPlugin , ScrollTrigge…" at bounding box center [604, 447] width 610 height 663
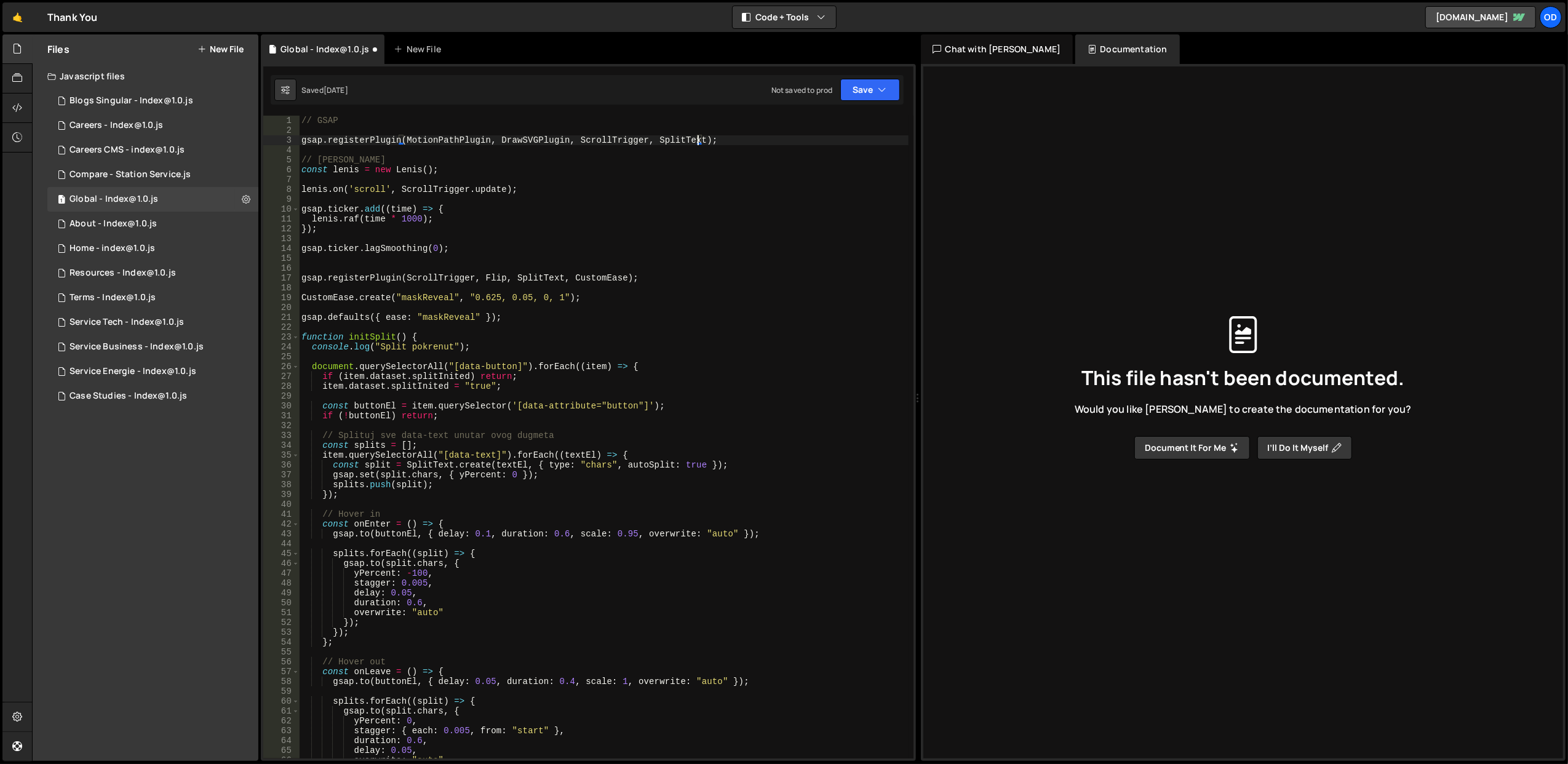
paste textarea "CustomEase"
click at [455, 277] on div "// GSAP gsap . registerPlugin ( MotionPathPlugin , DrawSVGPlugin , ScrollTrigge…" at bounding box center [604, 447] width 610 height 663
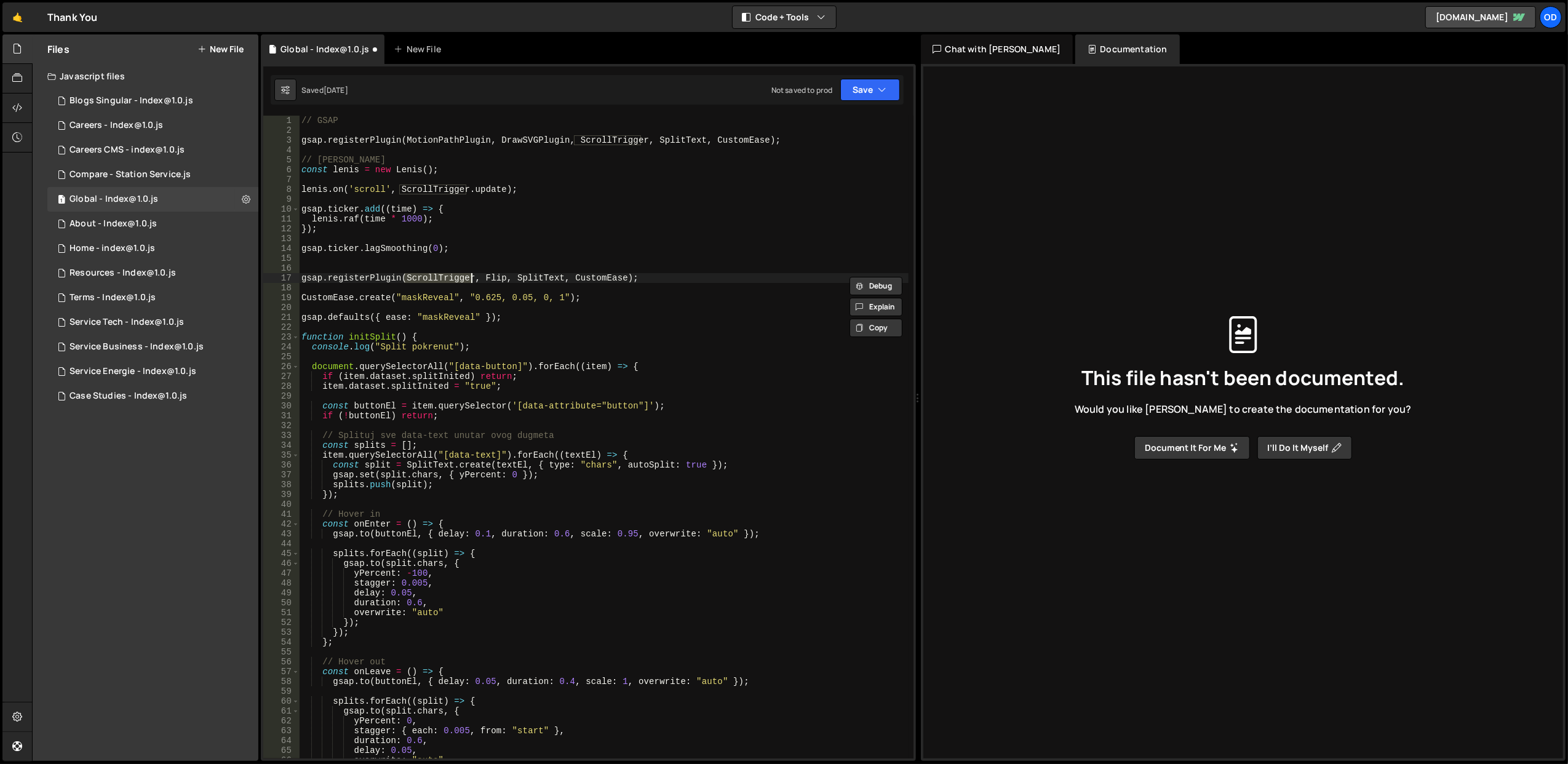
type textarea "gsap.registerPlugin(ScrollTrigger, Flip, SplitText, CustomEase);"
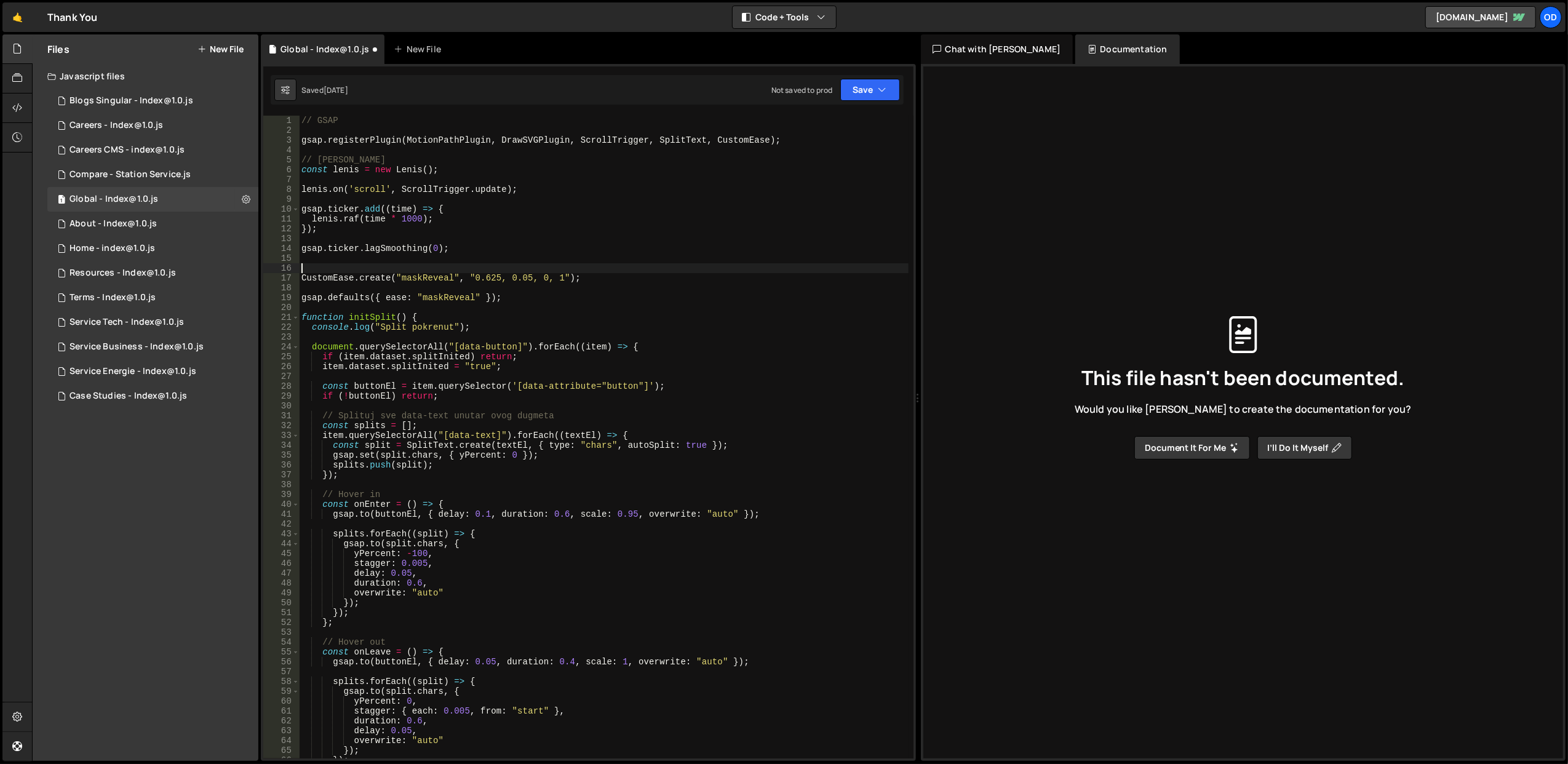
click at [439, 299] on div "// GSAP gsap . registerPlugin ( MotionPathPlugin , DrawSVGPlugin , ScrollTrigge…" at bounding box center [604, 447] width 610 height 663
type textarea "gsap.defaults({ ease: "maskReveal" });"
click at [439, 299] on div "// GSAP gsap . registerPlugin ( MotionPathPlugin , DrawSVGPlugin , ScrollTrigge…" at bounding box center [604, 447] width 610 height 663
click at [381, 296] on div "// GSAP gsap . registerPlugin ( MotionPathPlugin , DrawSVGPlugin , ScrollTrigge…" at bounding box center [604, 447] width 610 height 663
click at [369, 311] on div "// GSAP gsap . registerPlugin ( MotionPathPlugin , DrawSVGPlugin , ScrollTrigge…" at bounding box center [604, 447] width 610 height 663
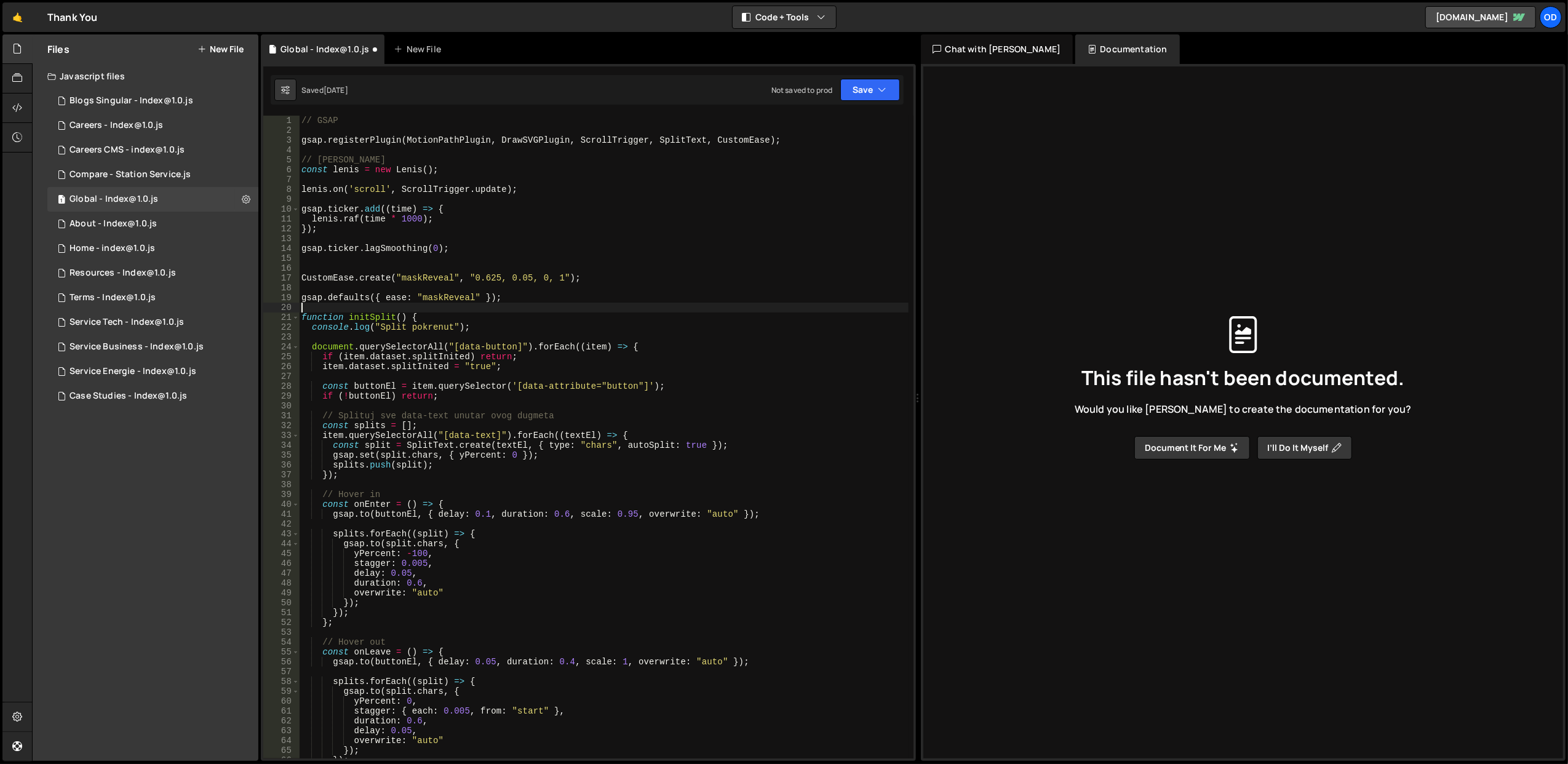
click at [369, 311] on div "// GSAP gsap . registerPlugin ( MotionPathPlugin , DrawSVGPlugin , ScrollTrigge…" at bounding box center [604, 447] width 610 height 663
click at [497, 332] on div "// GSAP gsap . registerPlugin ( MotionPathPlugin , DrawSVGPlugin , ScrollTrigge…" at bounding box center [604, 447] width 610 height 663
drag, startPoint x: 559, startPoint y: 486, endPoint x: 507, endPoint y: 481, distance: 52.2
click at [507, 481] on div "// GSAP gsap . registerPlugin ( MotionPathPlugin , DrawSVGPlugin , ScrollTrigge…" at bounding box center [604, 447] width 610 height 663
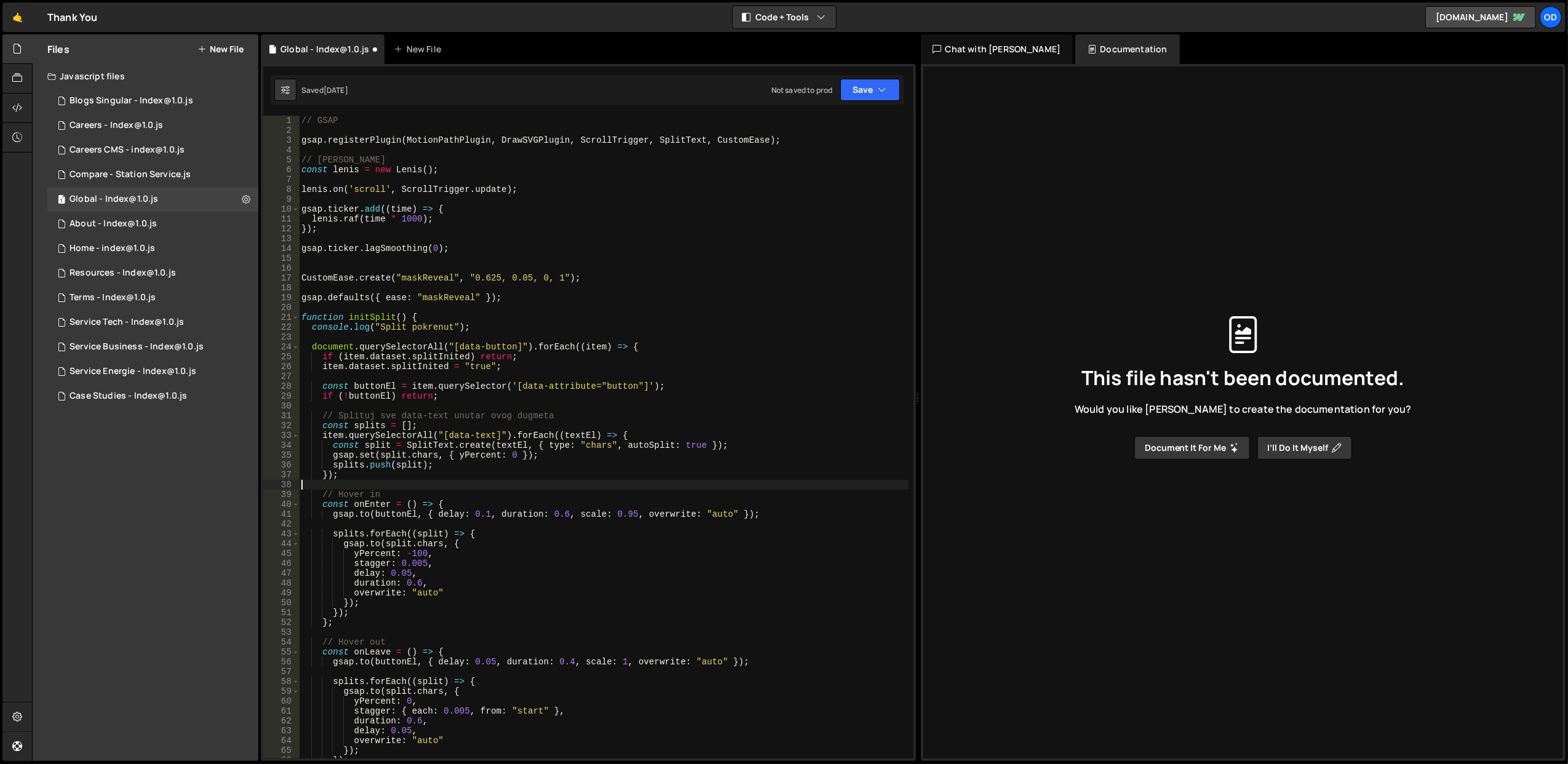
click at [507, 481] on div "// GSAP gsap . registerPlugin ( MotionPathPlugin , DrawSVGPlugin , ScrollTrigge…" at bounding box center [604, 447] width 610 height 663
click at [507, 472] on div "// GSAP gsap . registerPlugin ( MotionPathPlugin , DrawSVGPlugin , ScrollTrigge…" at bounding box center [604, 447] width 610 height 663
click at [507, 461] on div "// GSAP gsap . registerPlugin ( MotionPathPlugin , DrawSVGPlugin , ScrollTrigge…" at bounding box center [604, 447] width 610 height 663
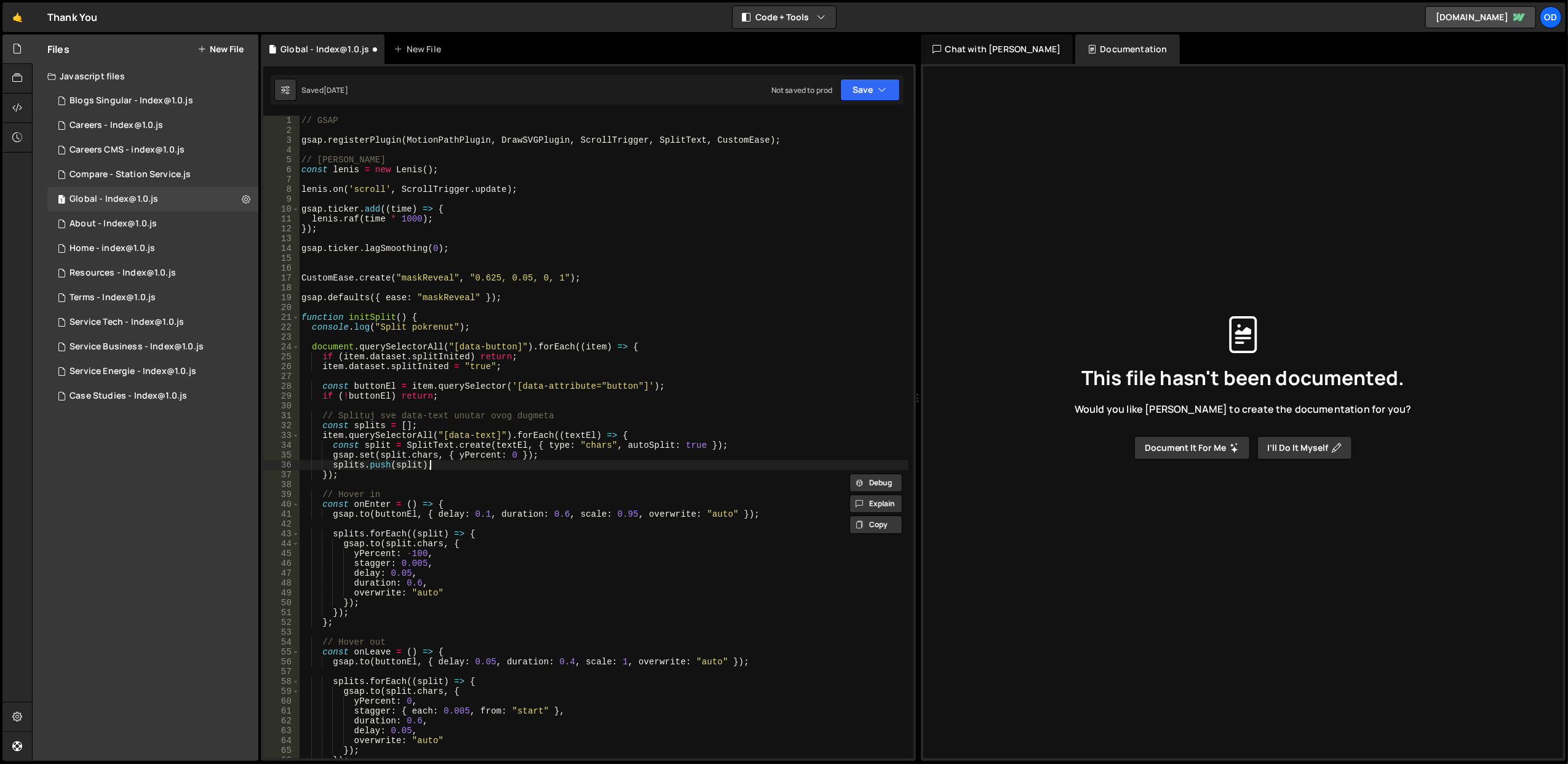
click at [507, 461] on div "// GSAP gsap . registerPlugin ( MotionPathPlugin , DrawSVGPlugin , ScrollTrigge…" at bounding box center [604, 447] width 610 height 663
click at [507, 473] on div "// GSAP gsap . registerPlugin ( MotionPathPlugin , DrawSVGPlugin , ScrollTrigge…" at bounding box center [604, 447] width 610 height 663
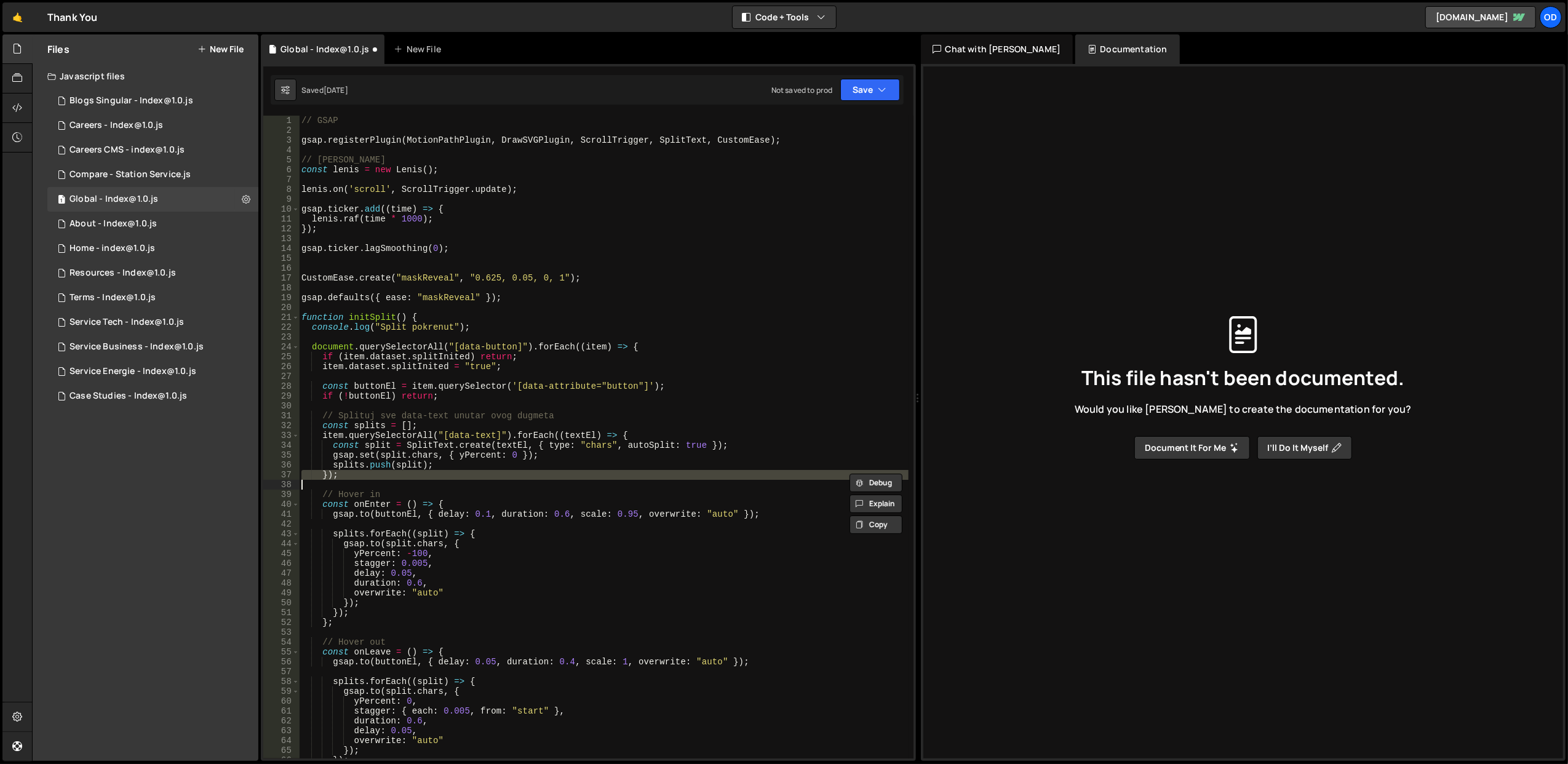
click at [505, 470] on div "// GSAP gsap . registerPlugin ( MotionPathPlugin , DrawSVGPlugin , ScrollTrigge…" at bounding box center [604, 437] width 609 height 643
click at [505, 470] on div "// GSAP gsap . registerPlugin ( MotionPathPlugin , DrawSVGPlugin , ScrollTrigge…" at bounding box center [604, 447] width 610 height 663
click at [503, 464] on div "// GSAP gsap . registerPlugin ( MotionPathPlugin , DrawSVGPlugin , ScrollTrigge…" at bounding box center [604, 447] width 610 height 663
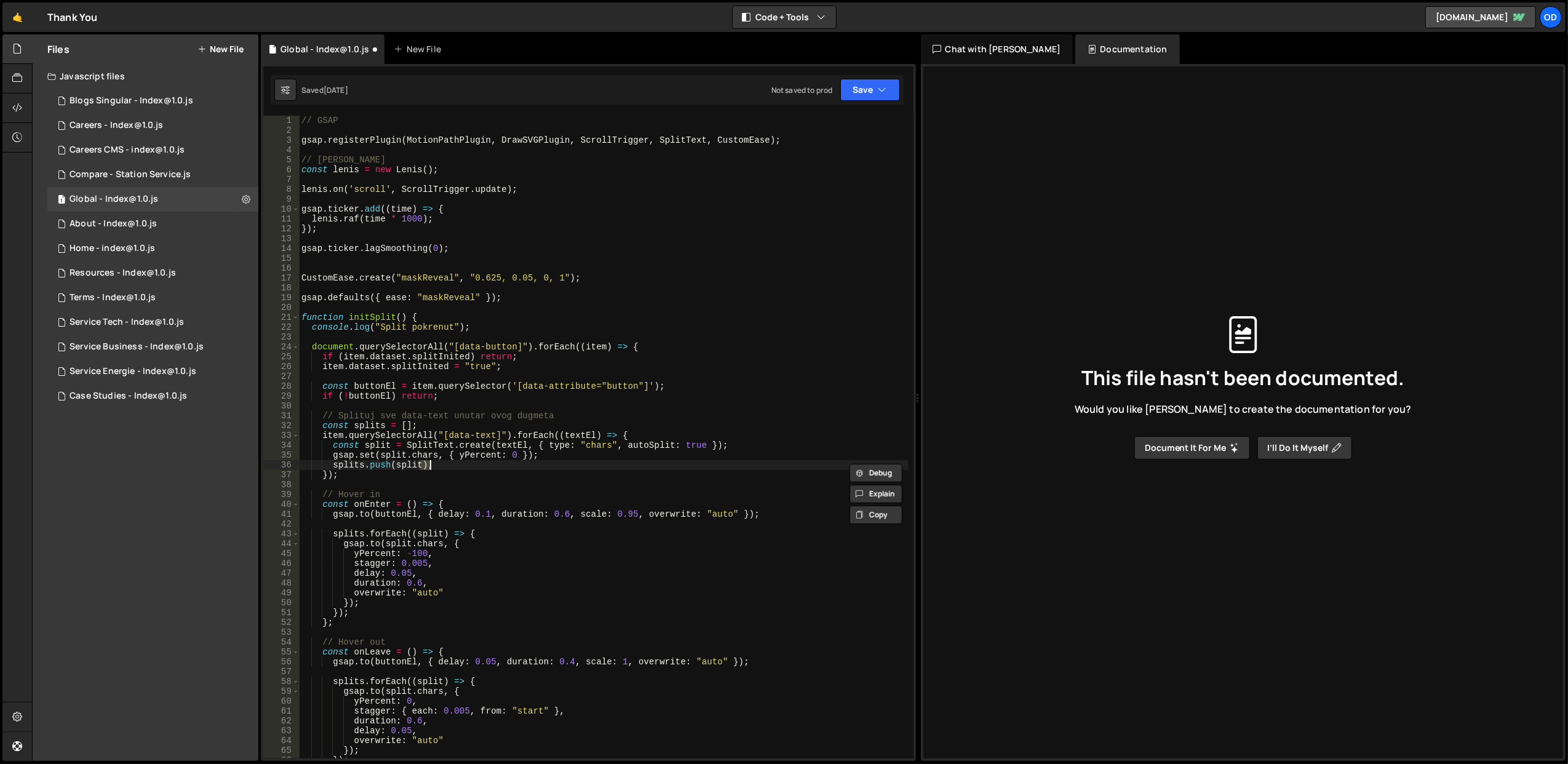
click at [503, 464] on div "// GSAP gsap . registerPlugin ( MotionPathPlugin , DrawSVGPlugin , ScrollTrigge…" at bounding box center [604, 447] width 610 height 663
click at [502, 472] on div "// GSAP gsap . registerPlugin ( MotionPathPlugin , DrawSVGPlugin , ScrollTrigge…" at bounding box center [604, 447] width 610 height 663
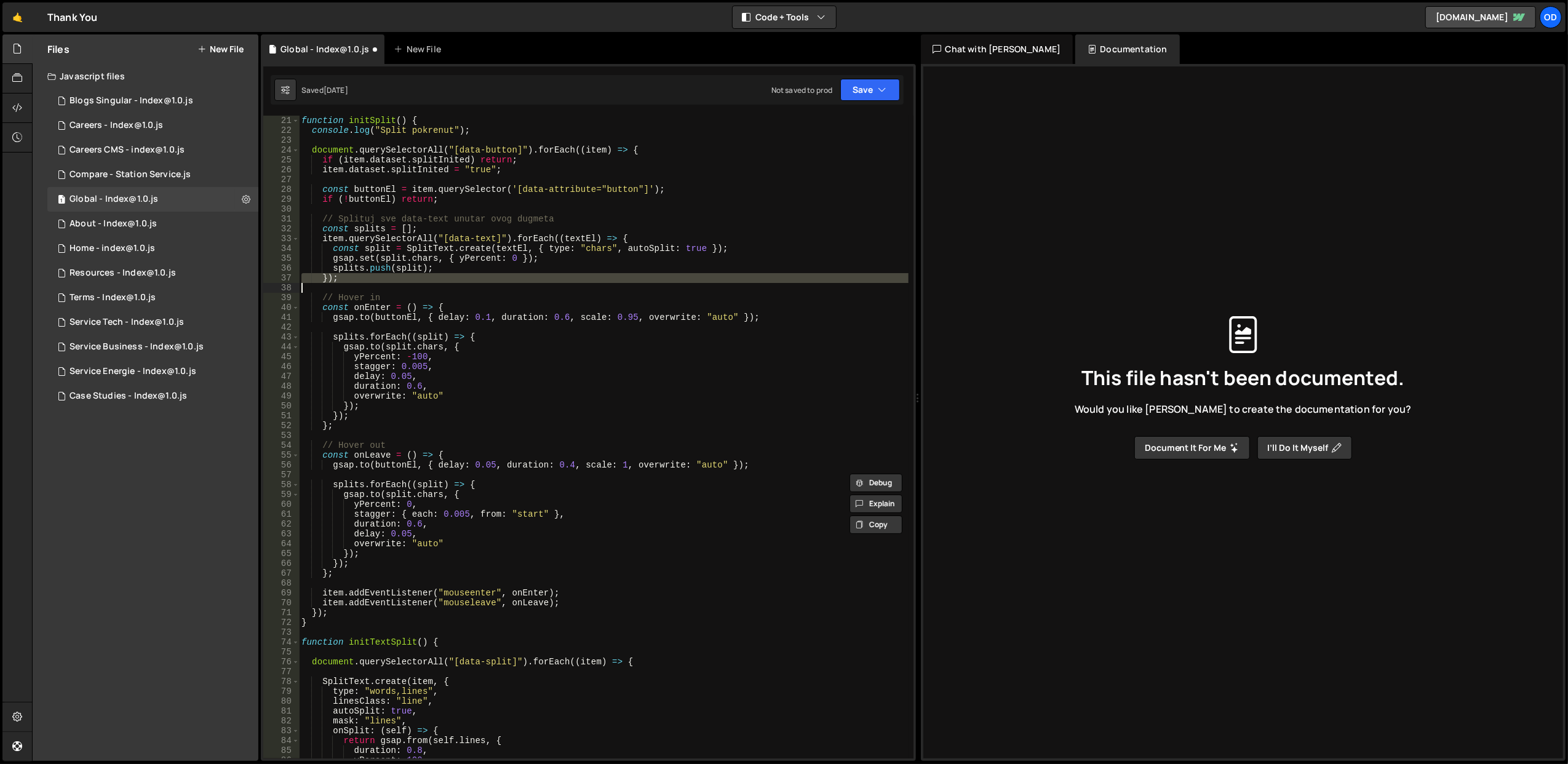
click at [476, 532] on div "function initSplit ( ) { console . log ( "Split pokrenut" ) ; document . queryS…" at bounding box center [604, 447] width 610 height 663
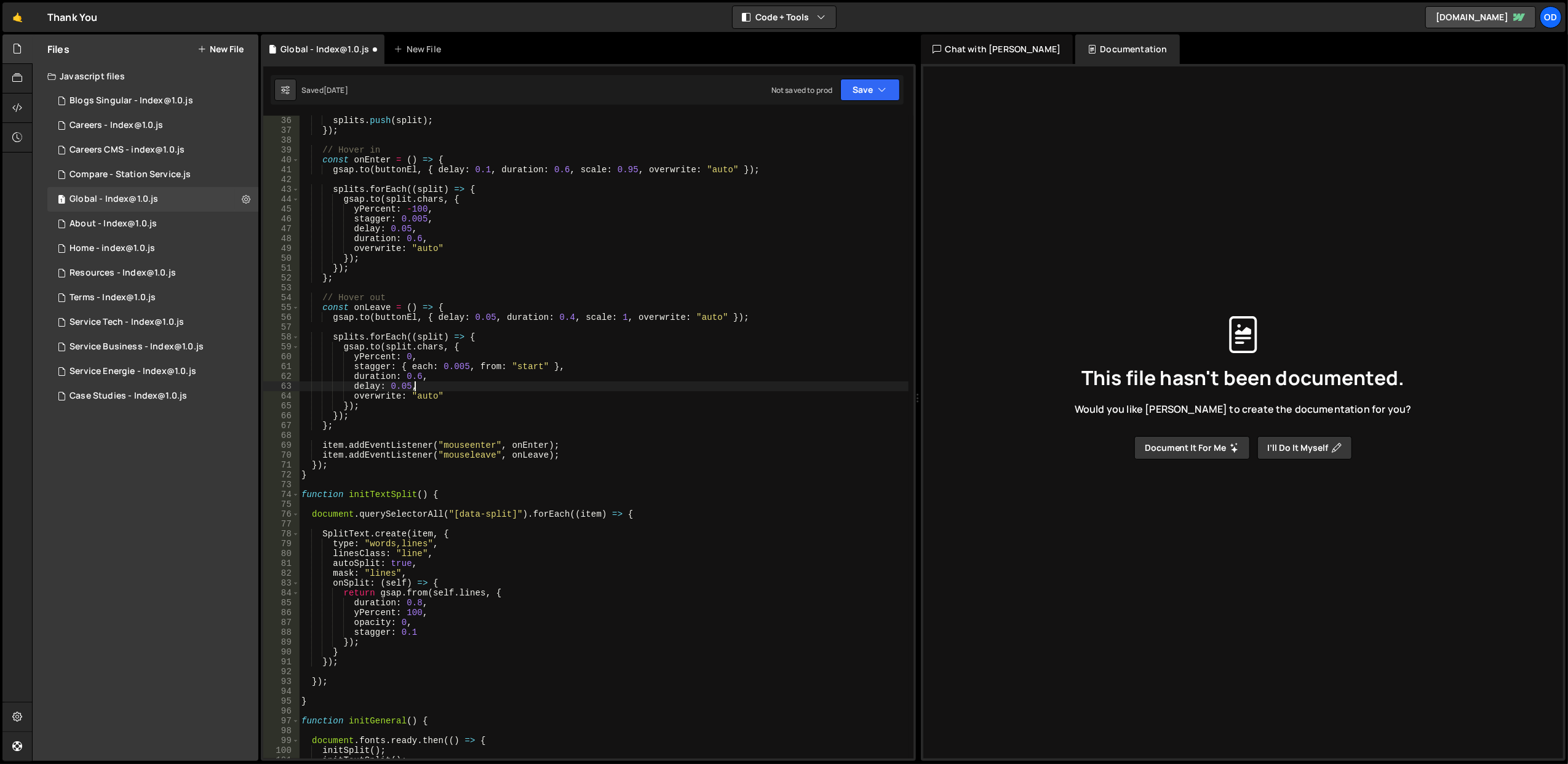
scroll to position [344, 0]
click at [375, 498] on div "splits . push ( split ) ; }) ; // Hover in const onEnter = ( ) => { gsap . to (…" at bounding box center [604, 447] width 610 height 663
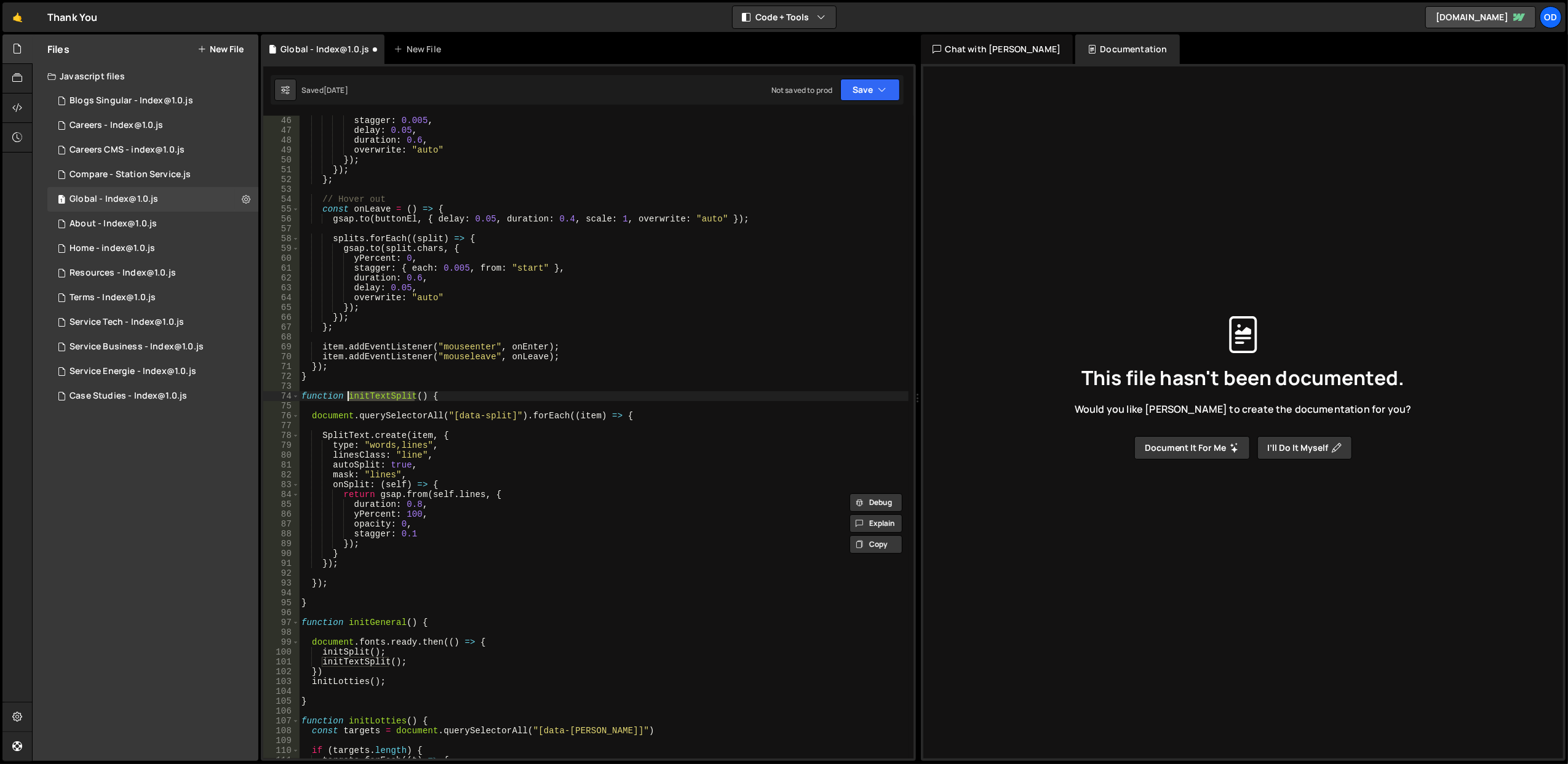
scroll to position [640, 0]
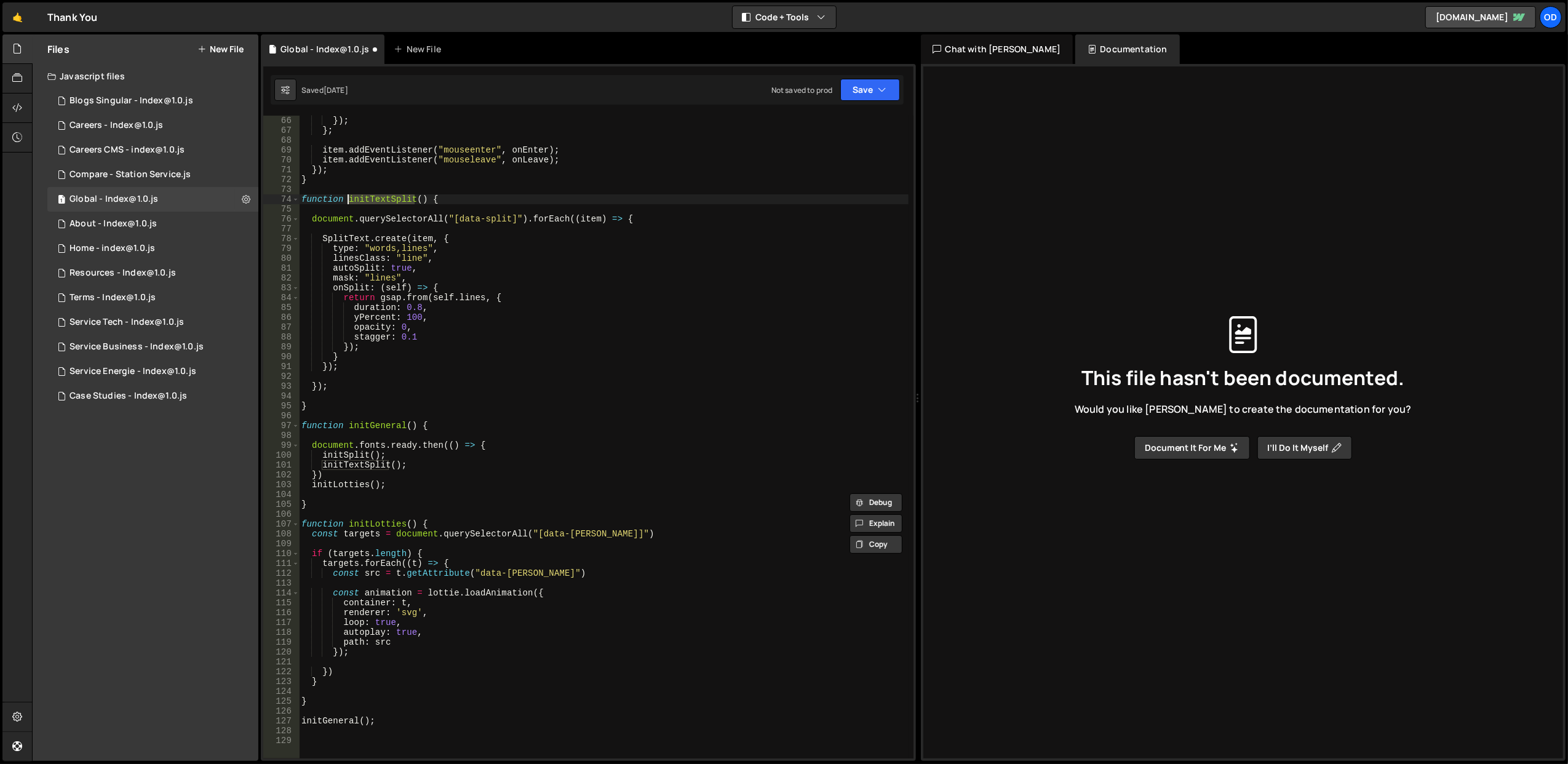
click at [344, 483] on div "}) ; } ; item . addEventListener ( "mouseenter" , onEnter ) ; item . addEventLi…" at bounding box center [604, 447] width 610 height 663
click at [345, 461] on div "}) ; } ; item . addEventListener ( "mouseenter" , onEnter ) ; item . addEventLi…" at bounding box center [604, 447] width 610 height 663
click at [345, 463] on div "}) ; } ; item . addEventListener ( "mouseenter" , onEnter ) ; item . addEventLi…" at bounding box center [604, 447] width 610 height 663
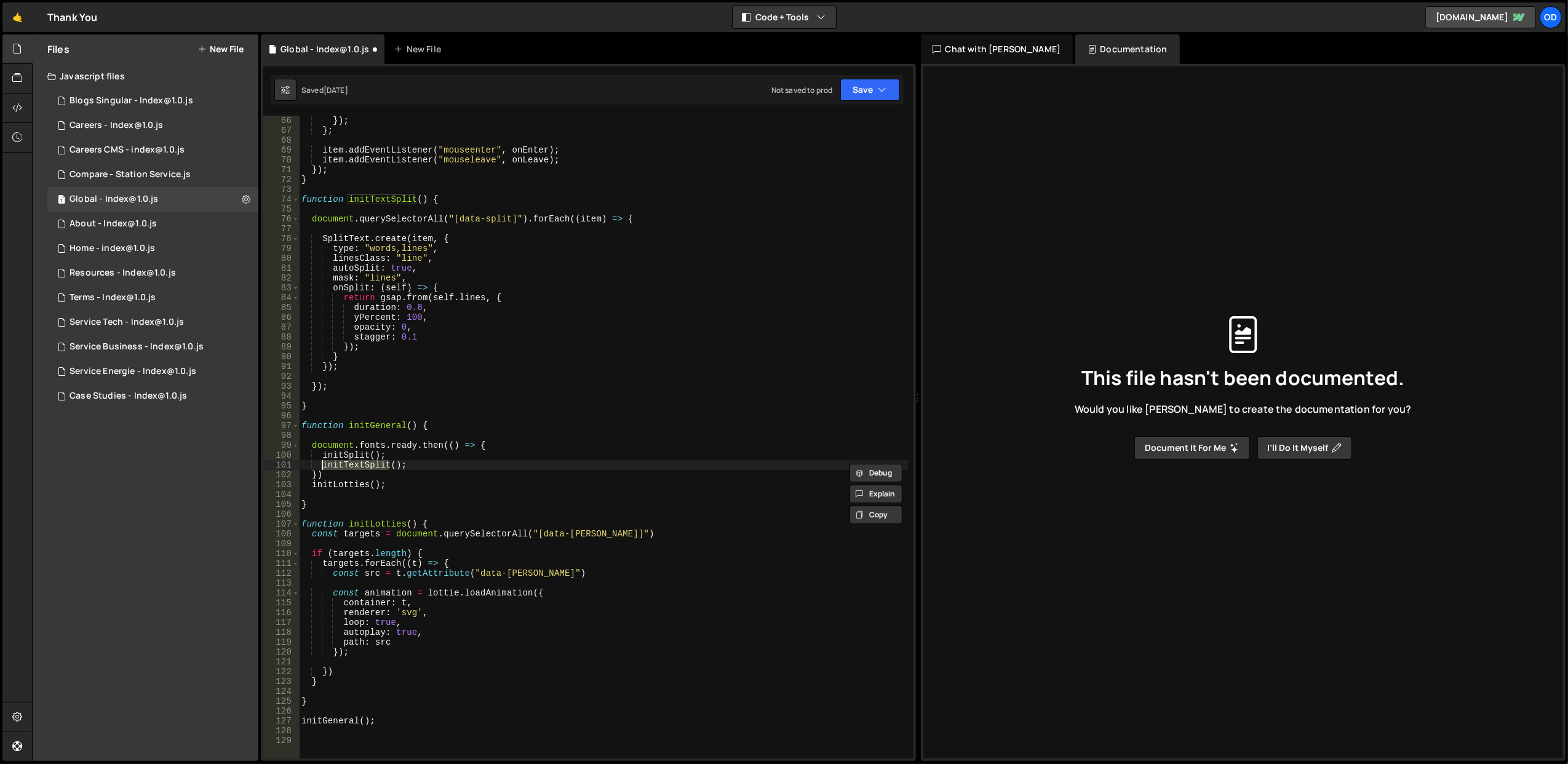
click at [345, 458] on div "}) ; } ; item . addEventListener ( "mouseenter" , onEnter ) ; item . addEventLi…" at bounding box center [604, 447] width 610 height 663
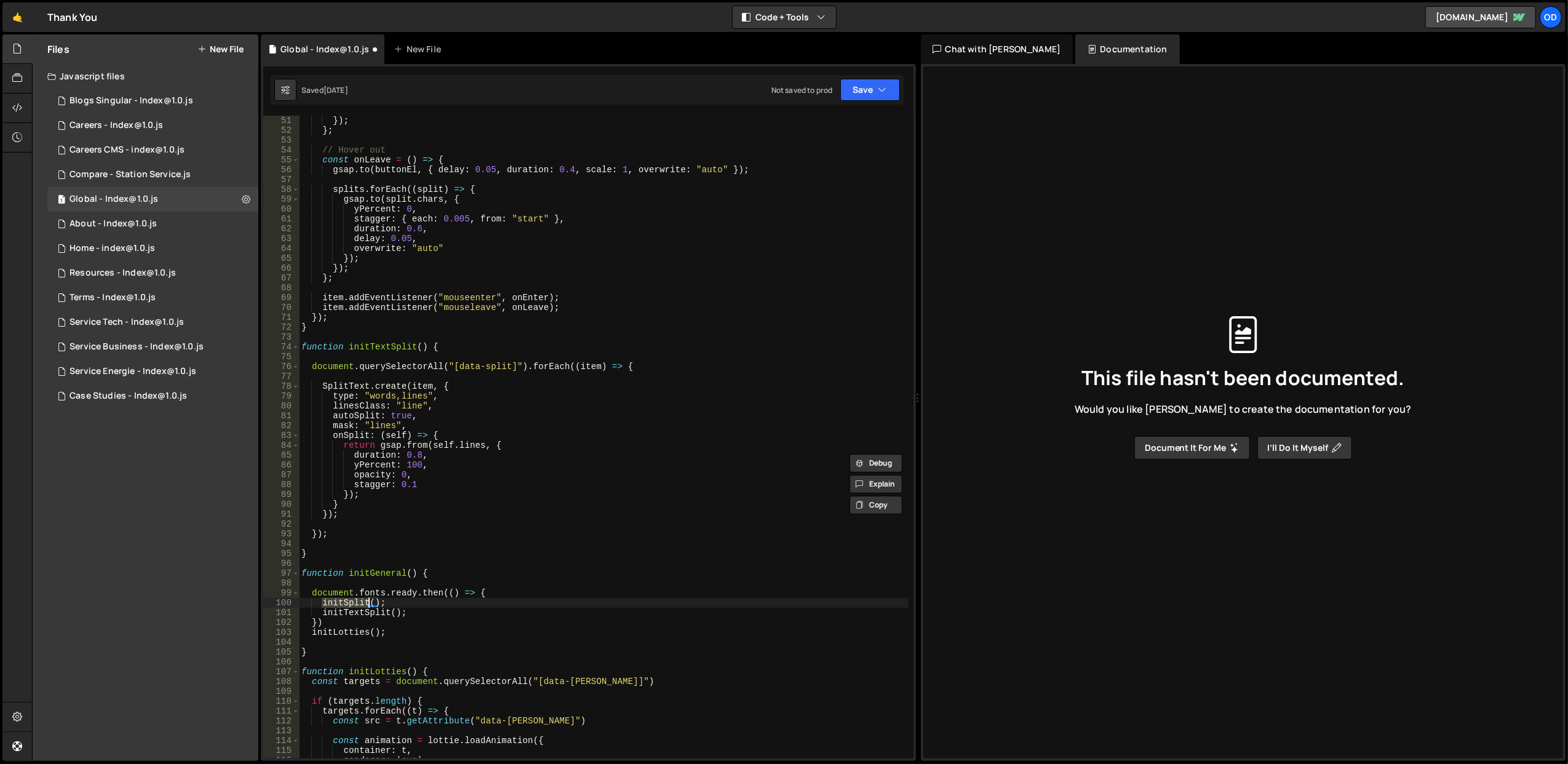
scroll to position [493, 0]
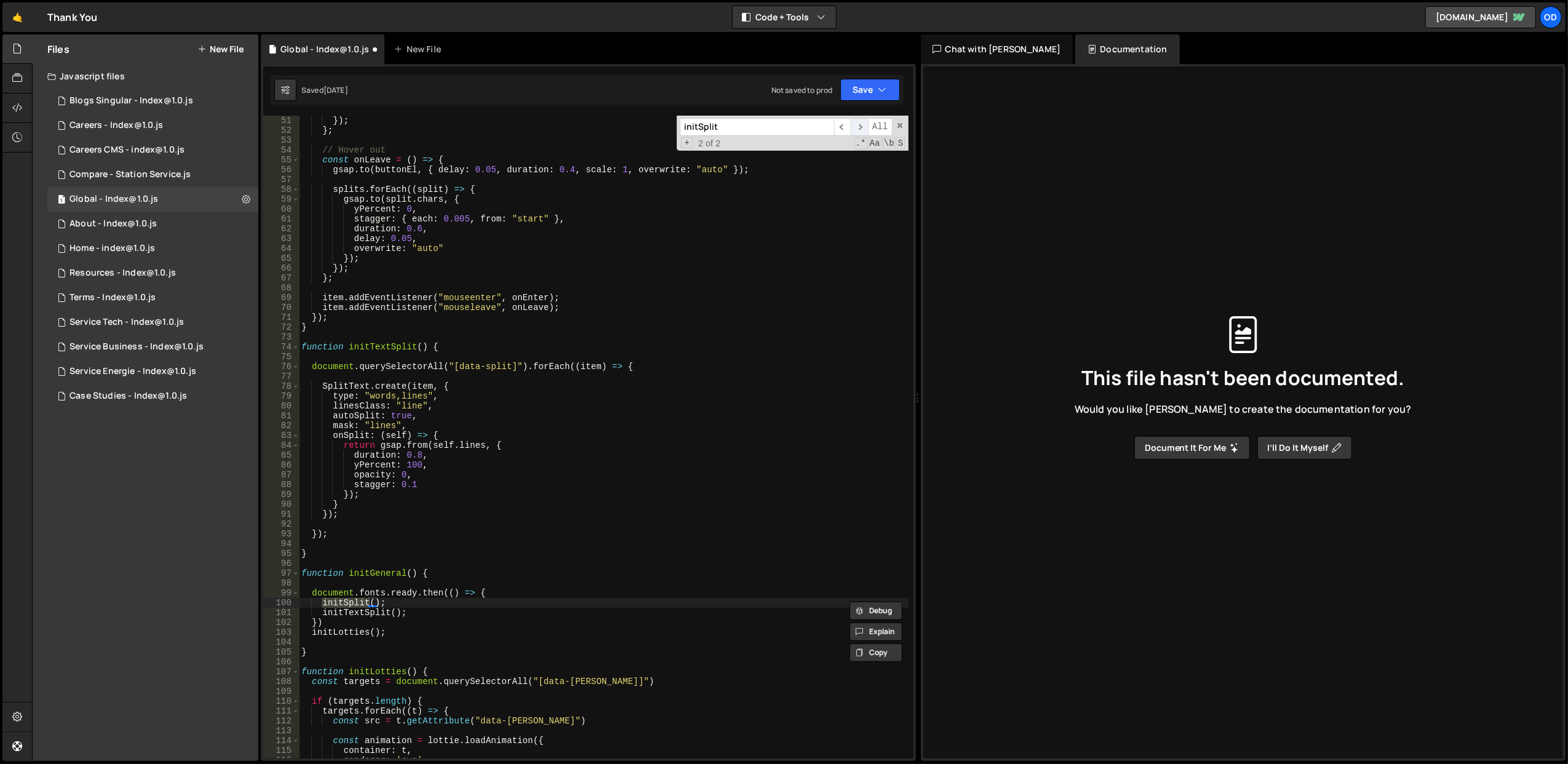
click at [857, 132] on span "​" at bounding box center [859, 127] width 18 height 18
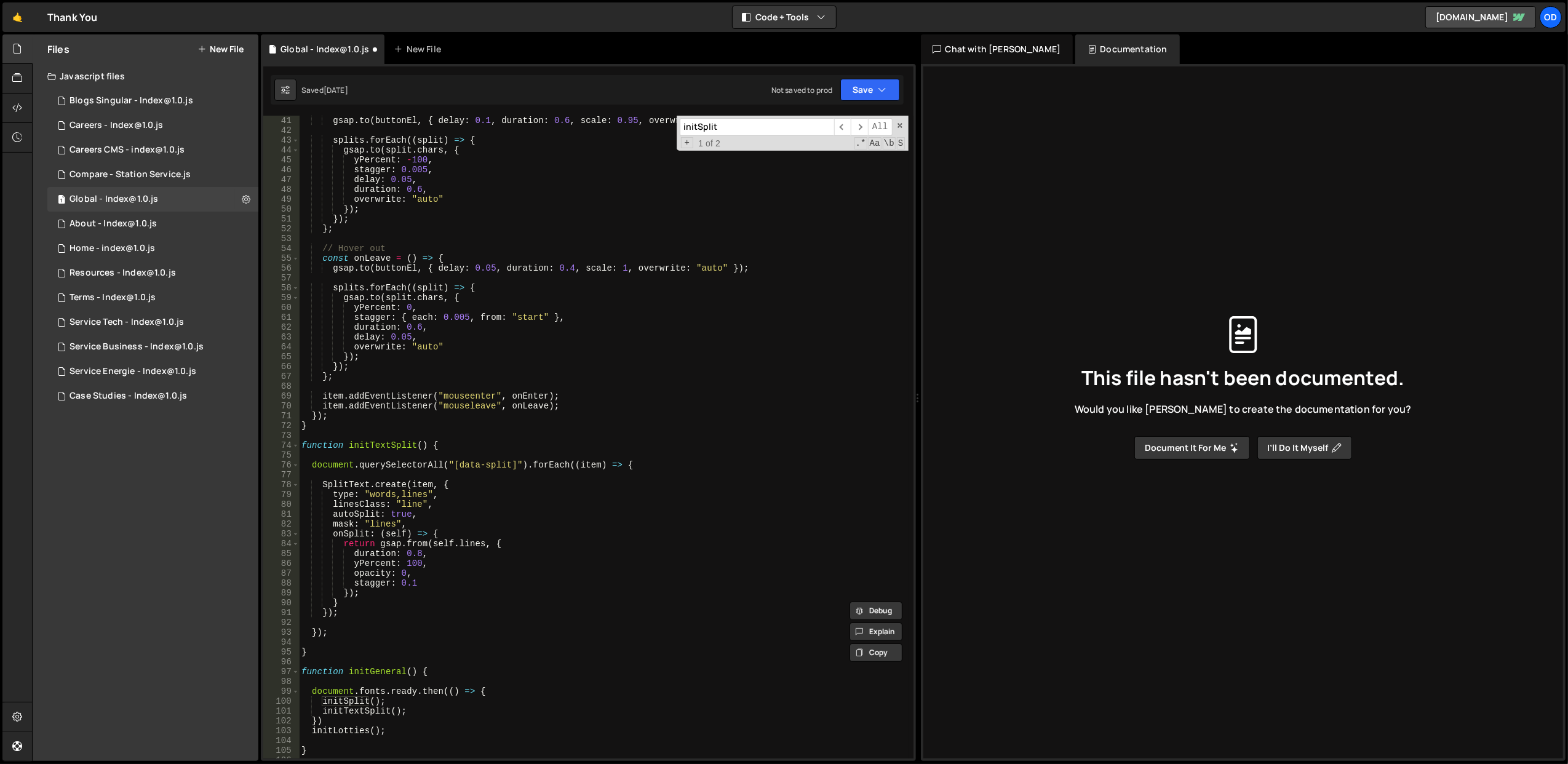
scroll to position [394, 0]
click at [384, 446] on div "gsap . to ( buttonEl , { delay : 0.1 , duration : 0.6 , scale : 0.95 , overwrit…" at bounding box center [604, 447] width 610 height 663
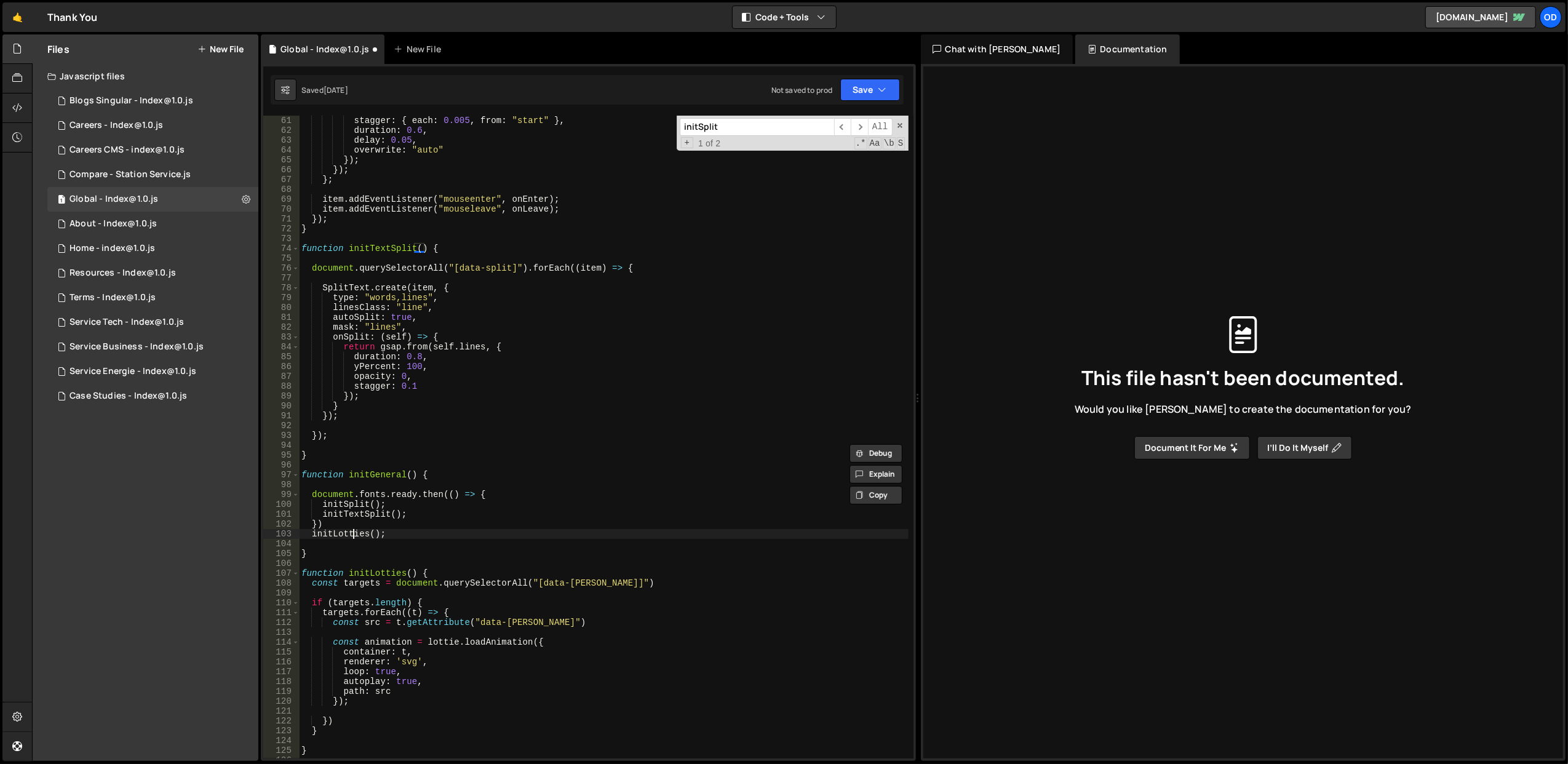
click at [355, 537] on div "stagger : { each : 0.005 , from : "start" } , duration : 0.6 , delay : 0.05 , o…" at bounding box center [604, 447] width 610 height 663
type textarea "initLotties();"
click at [355, 537] on div "stagger : { each : 0.005 , from : "start" } , duration : 0.6 , delay : 0.05 , o…" at bounding box center [604, 447] width 610 height 663
drag, startPoint x: 433, startPoint y: 531, endPoint x: 424, endPoint y: 532, distance: 9.1
click at [427, 532] on div "stagger : { each : 0.005 , from : "start" } , duration : 0.6 , delay : 0.05 , o…" at bounding box center [604, 447] width 610 height 663
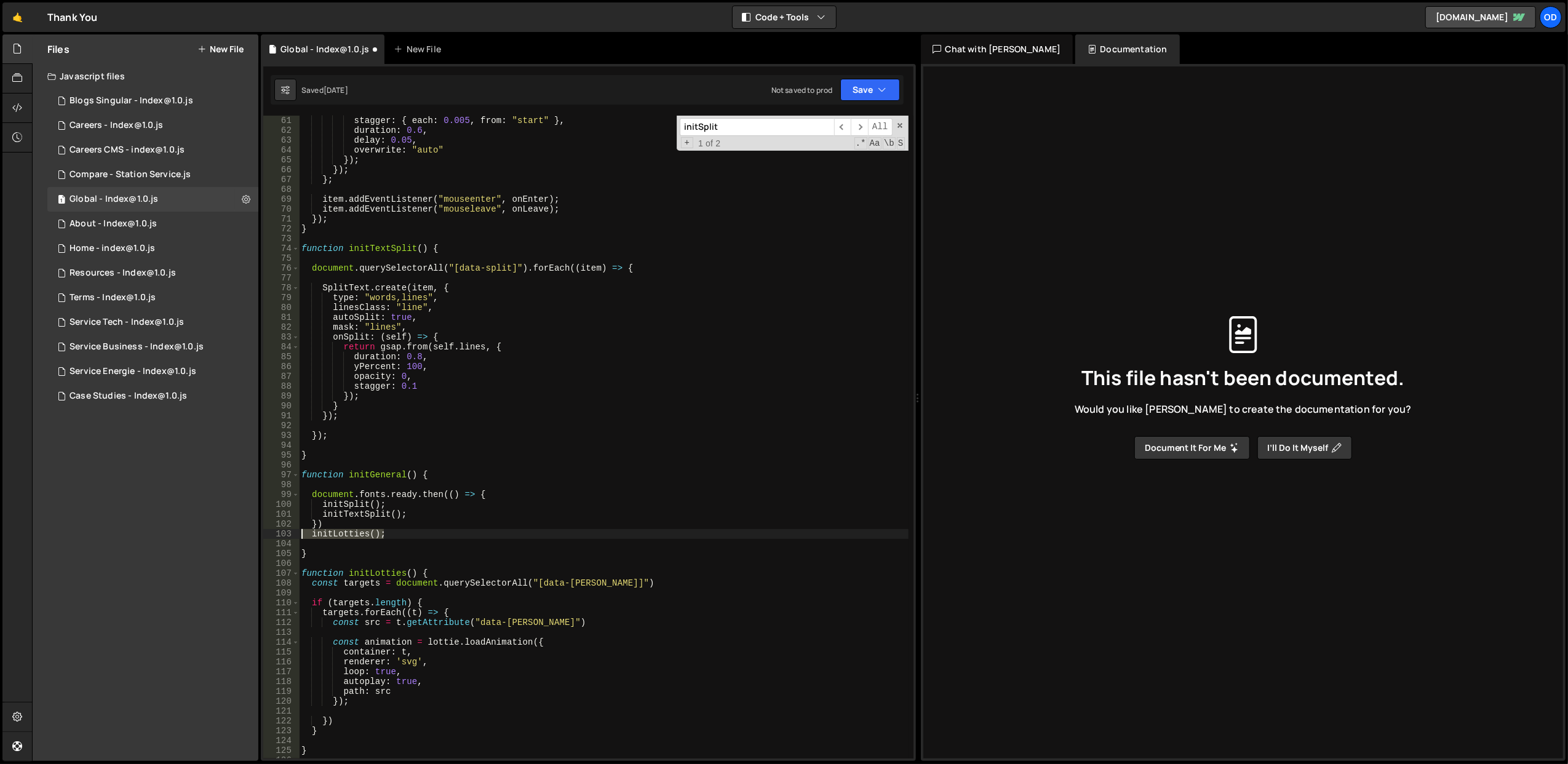
drag, startPoint x: 446, startPoint y: 532, endPoint x: 281, endPoint y: 535, distance: 165.0
click at [281, 535] on div "initLotties(); 61 62 63 64 65 66 67 68 69 70 71 72 73 74 75 76 77 78 79 80 81 8…" at bounding box center [588, 437] width 650 height 643
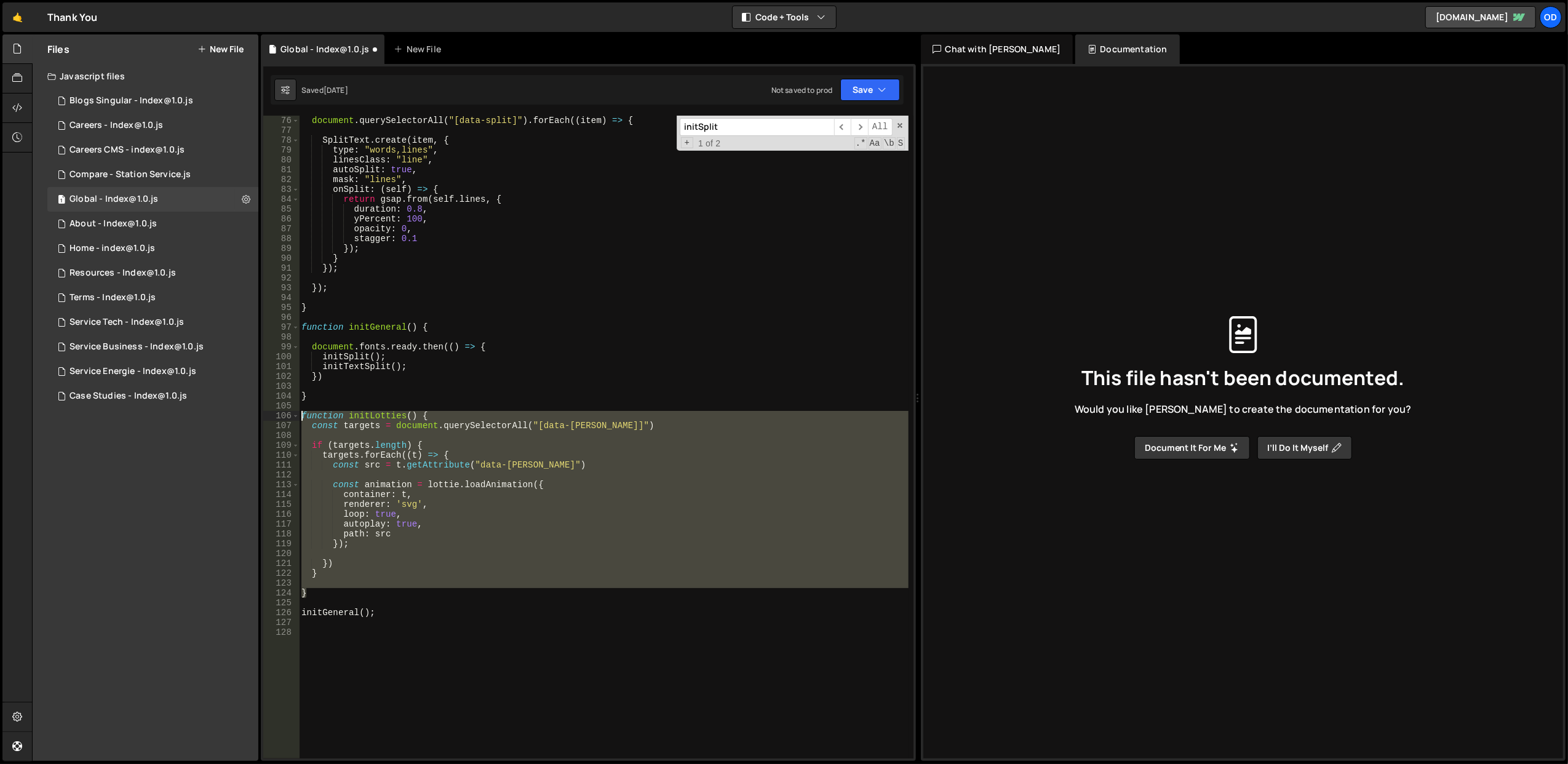
drag, startPoint x: 351, startPoint y: 595, endPoint x: 301, endPoint y: 418, distance: 183.9
click at [301, 418] on div "document . querySelectorAll ( "[data-split]" ) . forEach (( item ) => { SplitTe…" at bounding box center [604, 447] width 610 height 663
type textarea "function initLotties() { const targets = document.querySelectorAll("[data-lotti…"
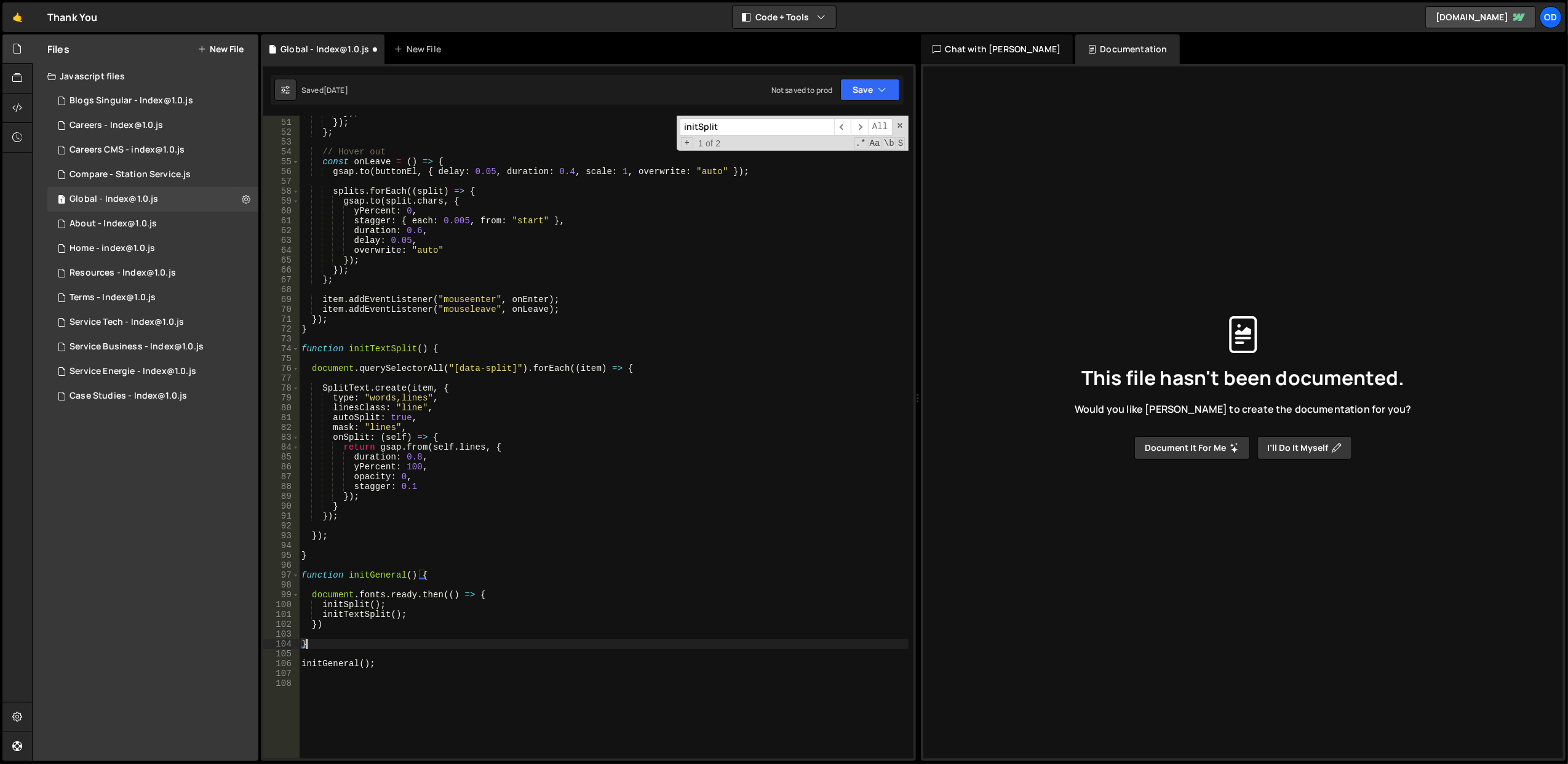
scroll to position [343, 0]
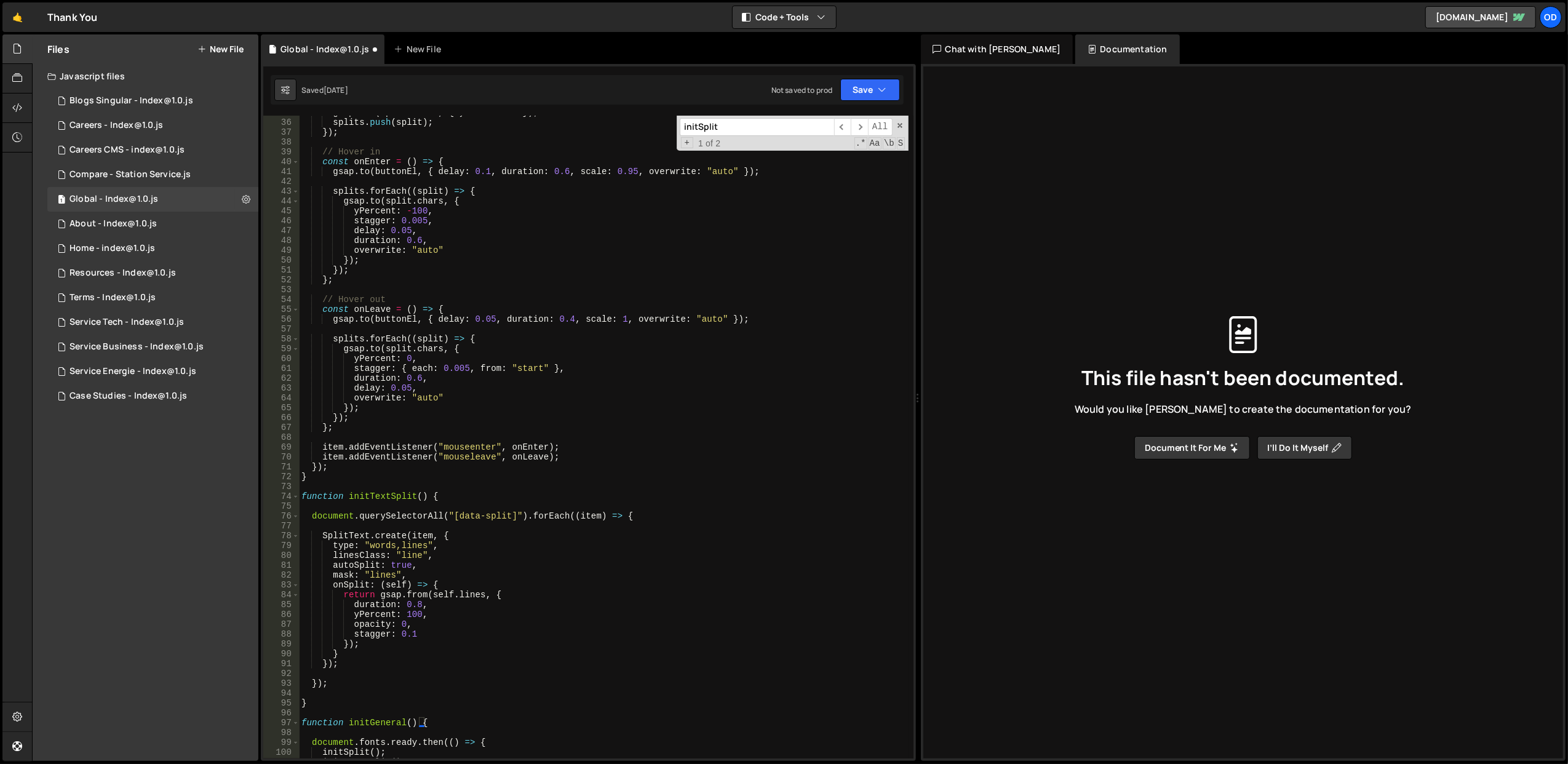
click at [385, 496] on div "gsap . set ( split . chars , { yPercent : 0 }) ; splits . push ( split ) ; }) ;…" at bounding box center [604, 439] width 610 height 663
type textarea "function initTextSplit() {"
click at [385, 496] on div "gsap . set ( split . chars , { yPercent : 0 }) ; splits . push ( split ) ; }) ;…" at bounding box center [604, 439] width 610 height 663
click at [590, 495] on div "gsap . set ( split . chars , { yPercent : 0 }) ; splits . push ( split ) ; }) ;…" at bounding box center [604, 439] width 610 height 663
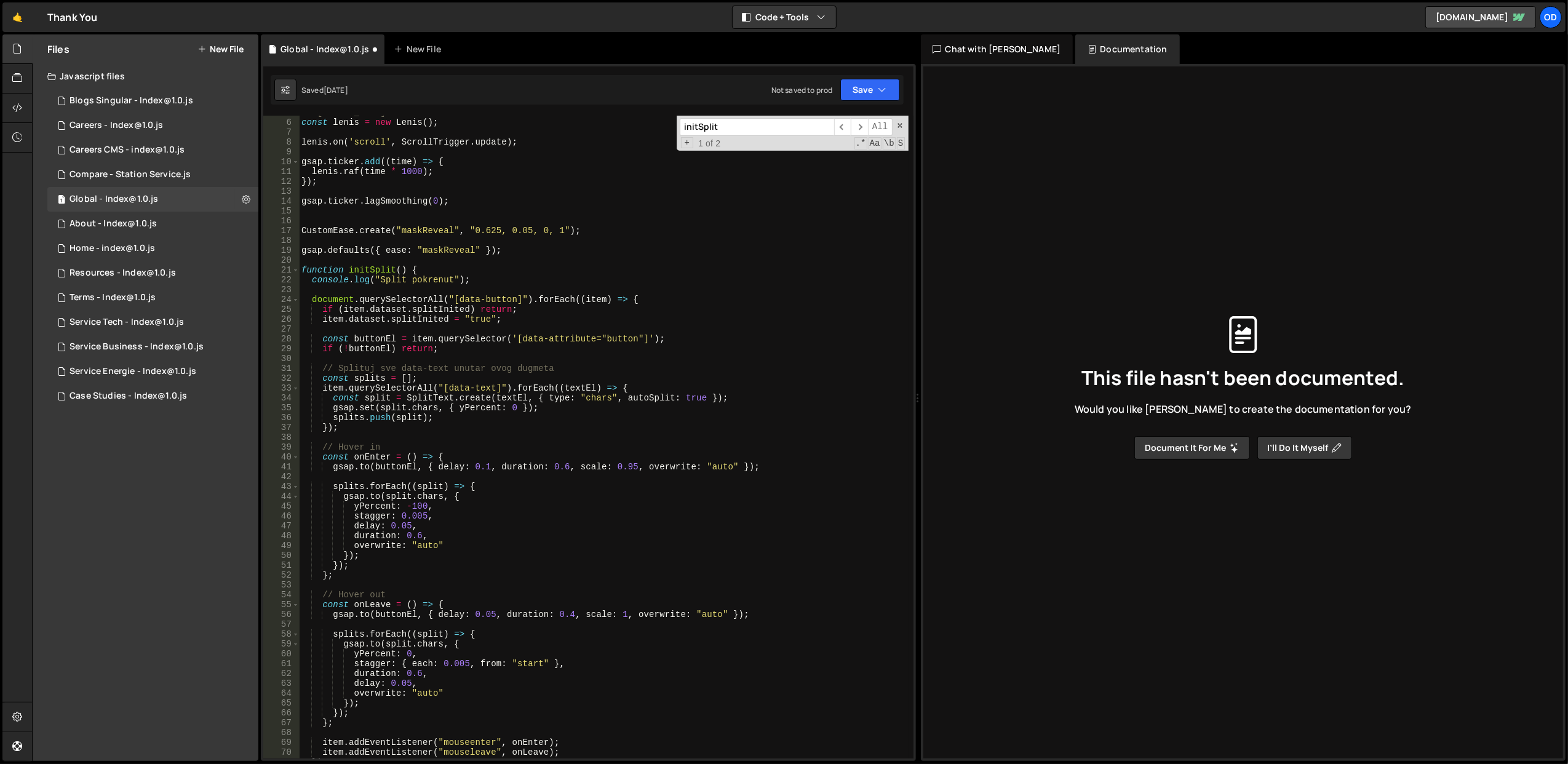
scroll to position [47, 0]
click at [862, 81] on button "Save" at bounding box center [870, 90] width 59 height 22
click at [831, 132] on div "Saved 1 month ago" at bounding box center [828, 134] width 128 height 15
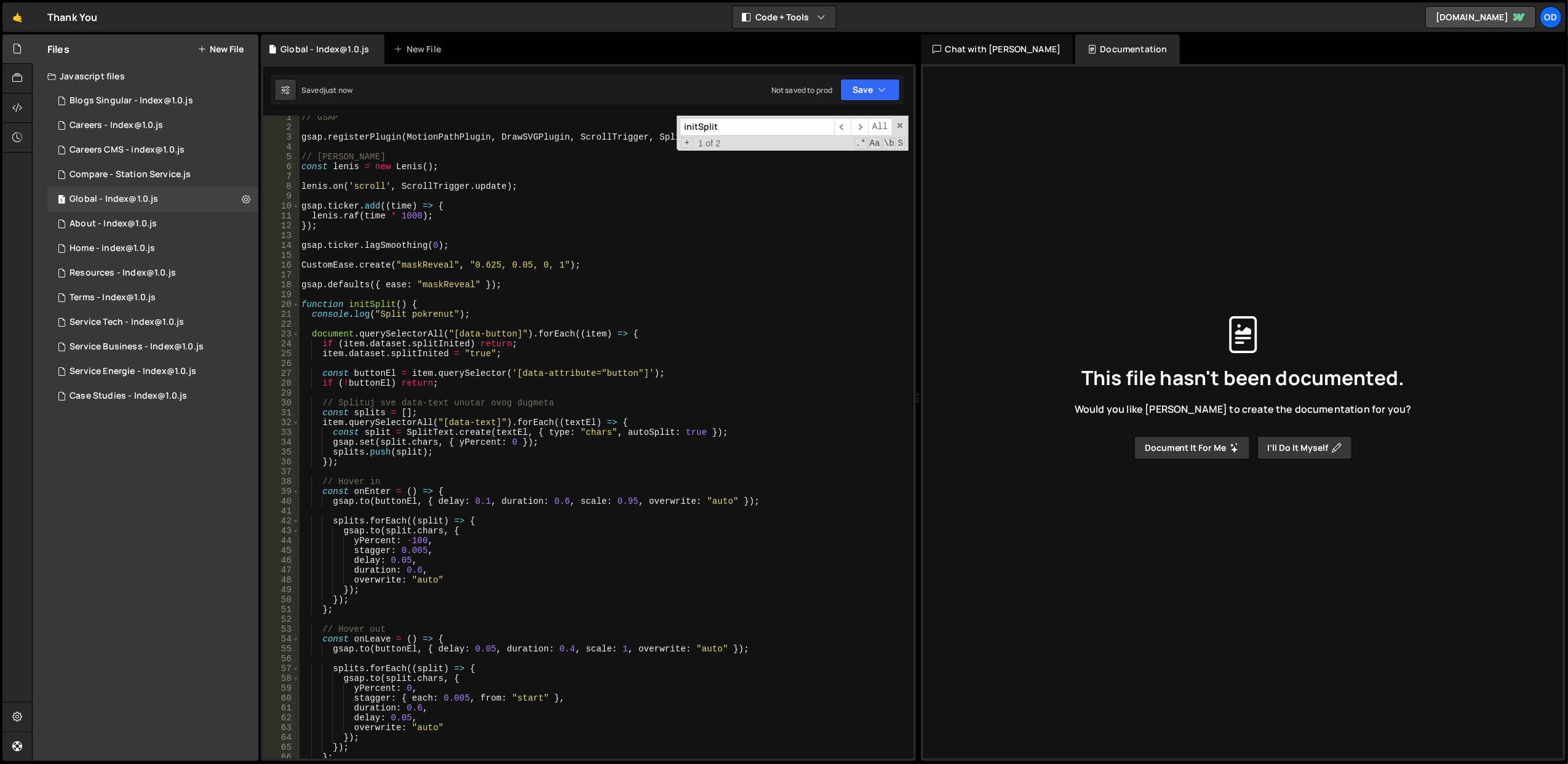
scroll to position [0, 0]
click at [296, 307] on span at bounding box center [295, 307] width 6 height 10
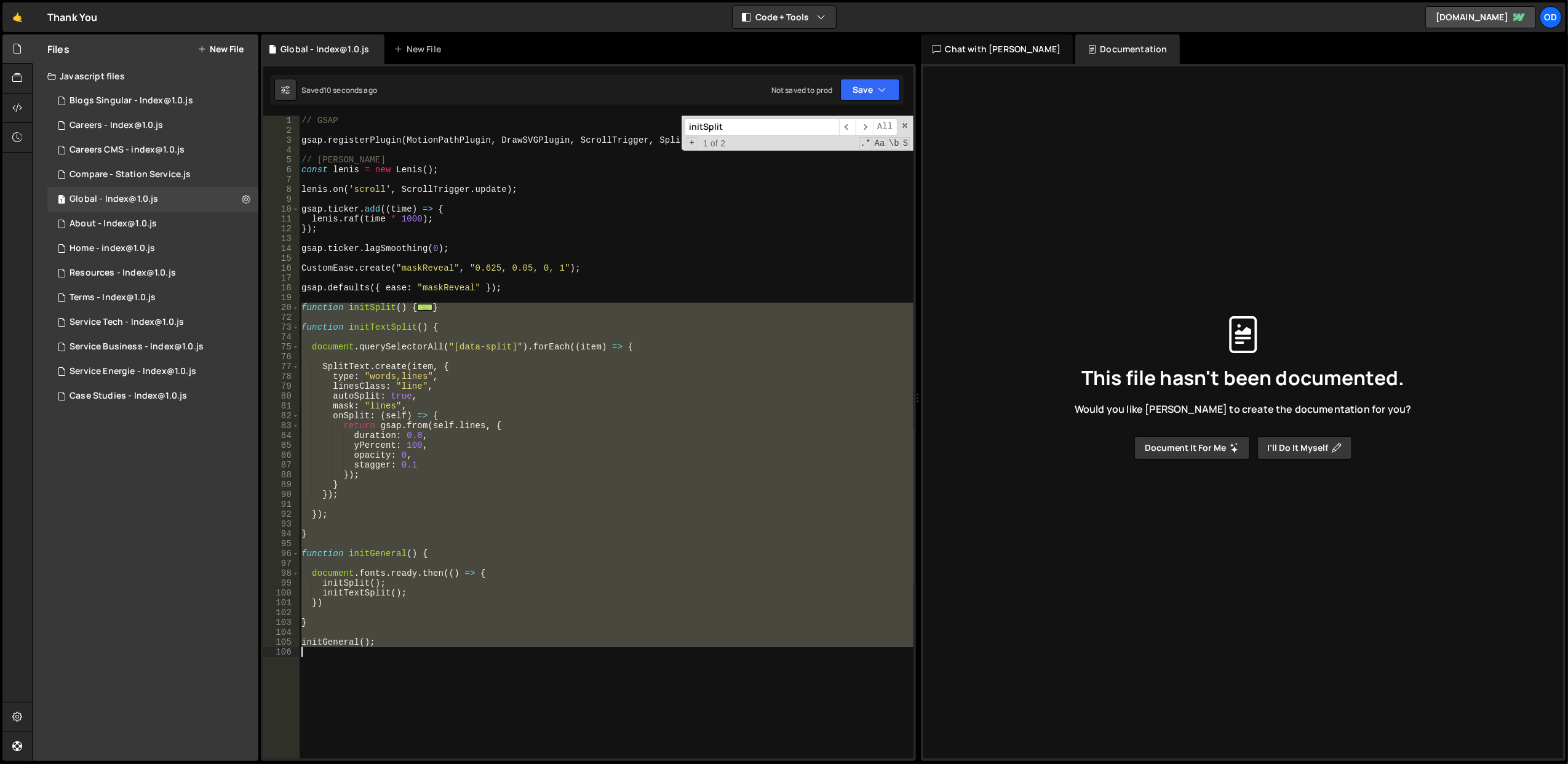
drag, startPoint x: 304, startPoint y: 307, endPoint x: 458, endPoint y: 662, distance: 387.0
click at [458, 662] on div "// GSAP gsap . registerPlugin ( MotionPathPlugin , DrawSVGPlugin , ScrollTrigge…" at bounding box center [606, 447] width 615 height 663
click at [481, 555] on div "// GSAP gsap . registerPlugin ( MotionPathPlugin , DrawSVGPlugin , ScrollTrigge…" at bounding box center [605, 437] width 614 height 643
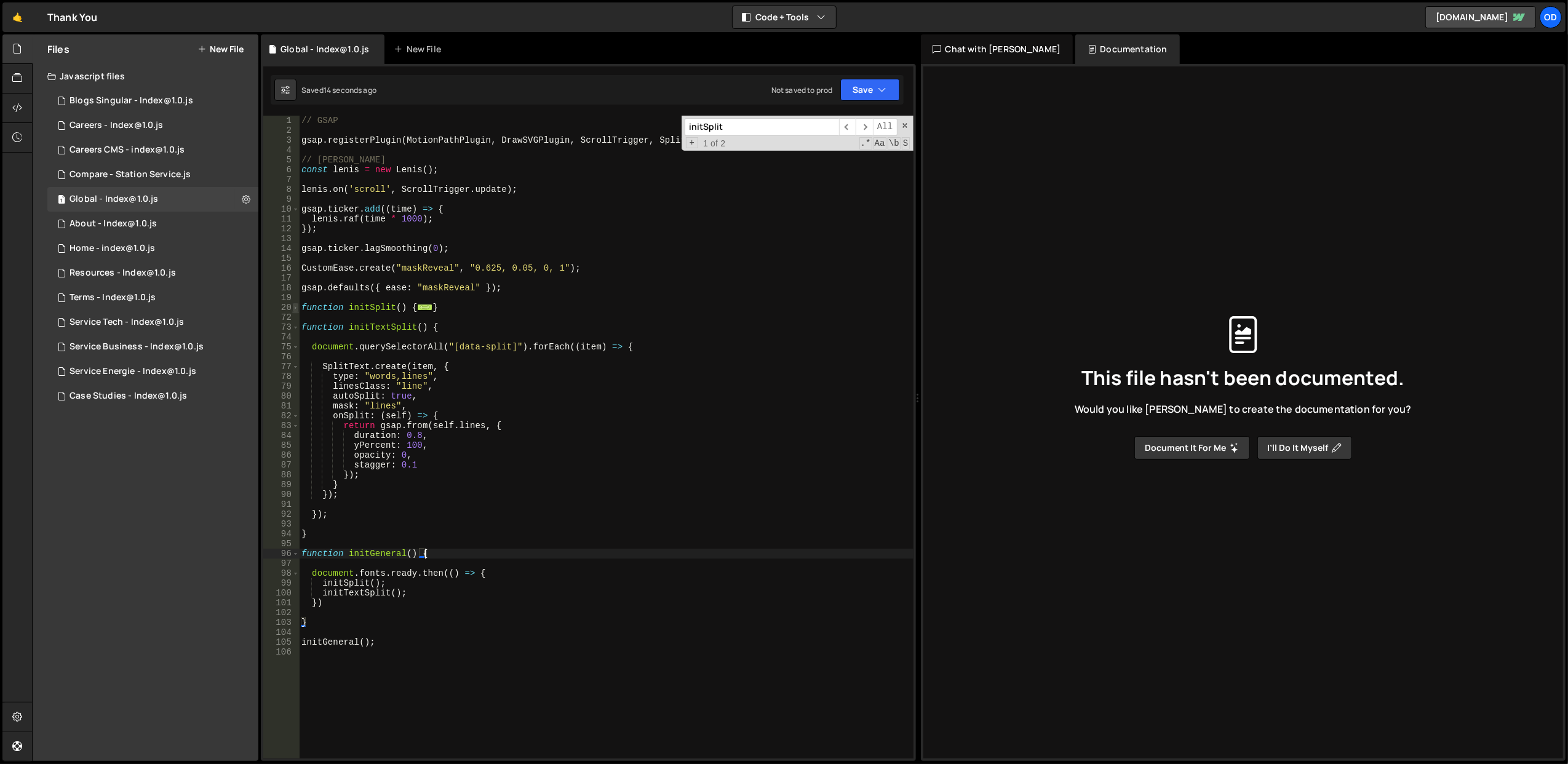
click at [296, 307] on span at bounding box center [295, 307] width 6 height 10
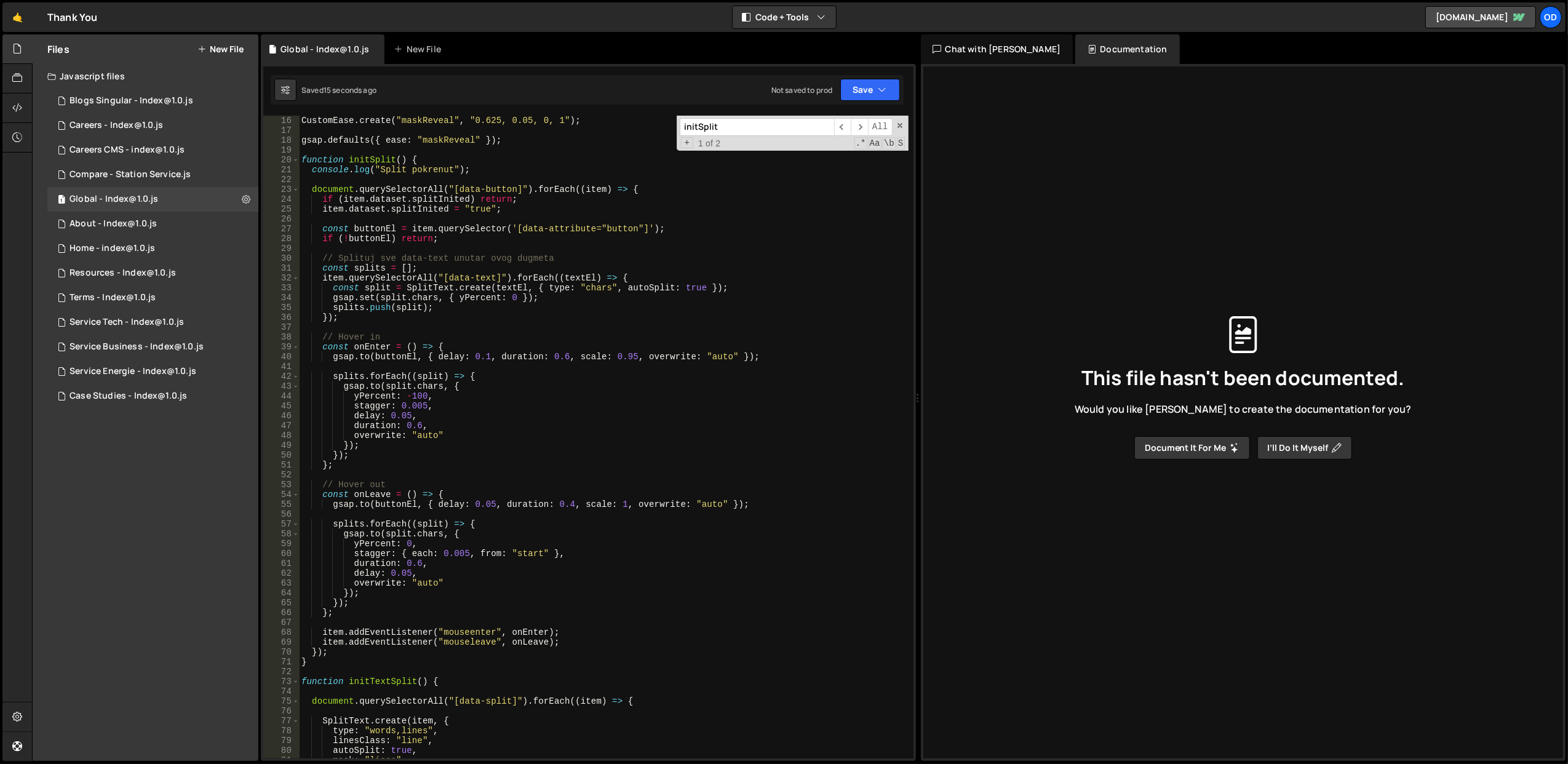
scroll to position [197, 0]
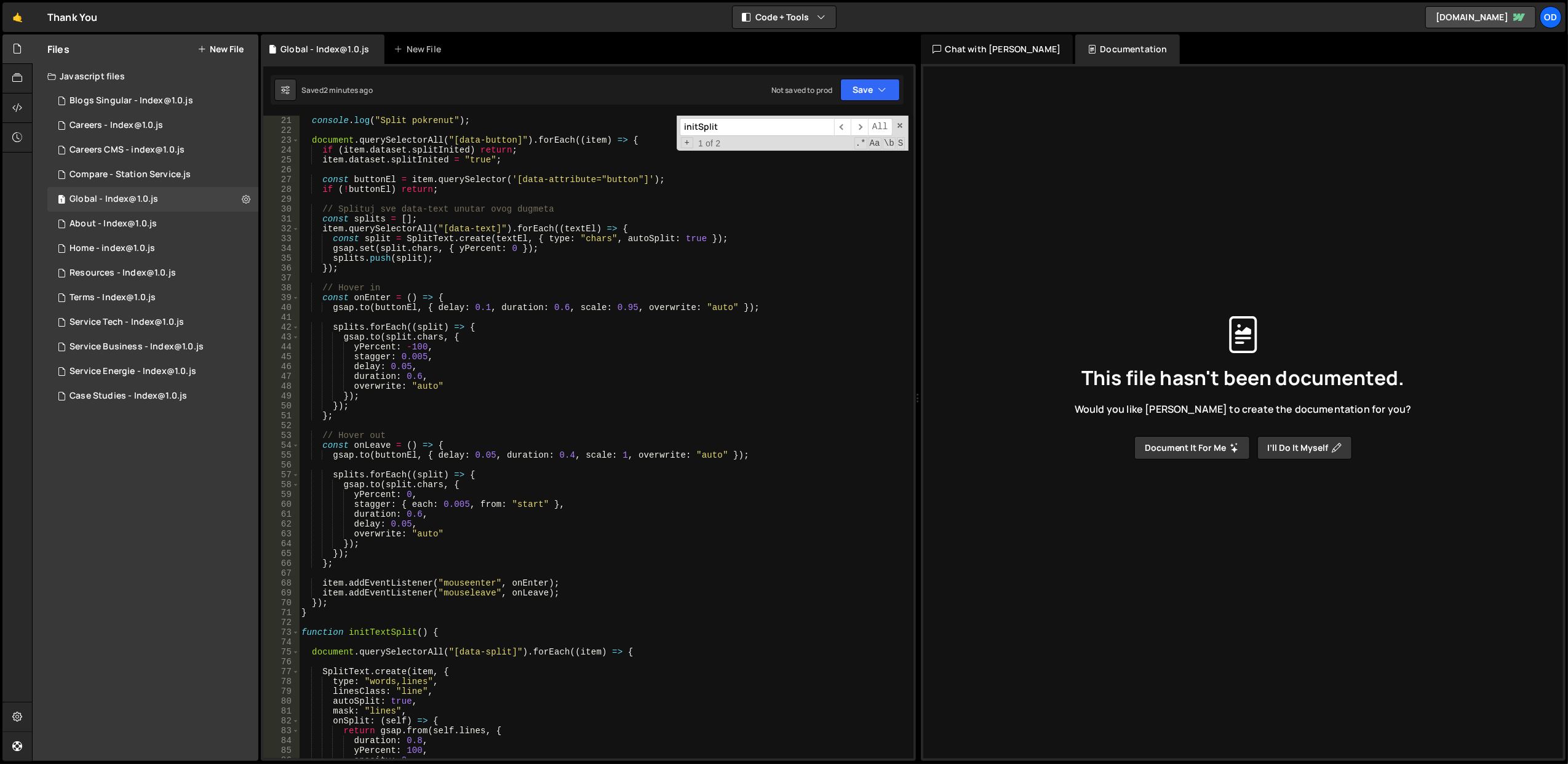
click at [394, 632] on div "console . log ( "Split pokrenut" ) ; document . querySelectorAll ( "[data-butto…" at bounding box center [604, 447] width 610 height 663
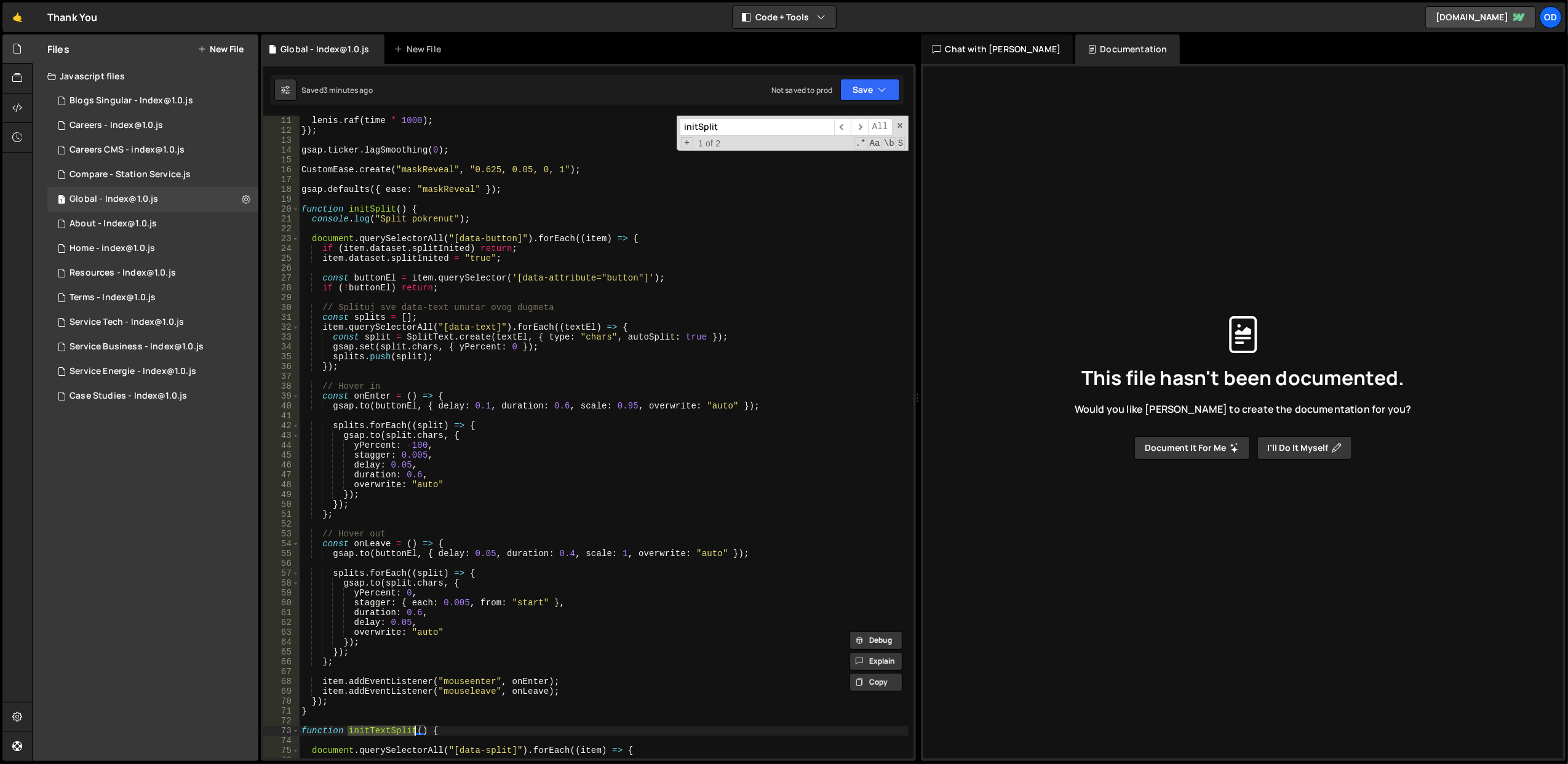
click at [371, 210] on div "lenis . raf ( time * 1000 ) ; }) ; gsap . ticker . lagSmoothing ( 0 ) ; CustomE…" at bounding box center [604, 447] width 610 height 663
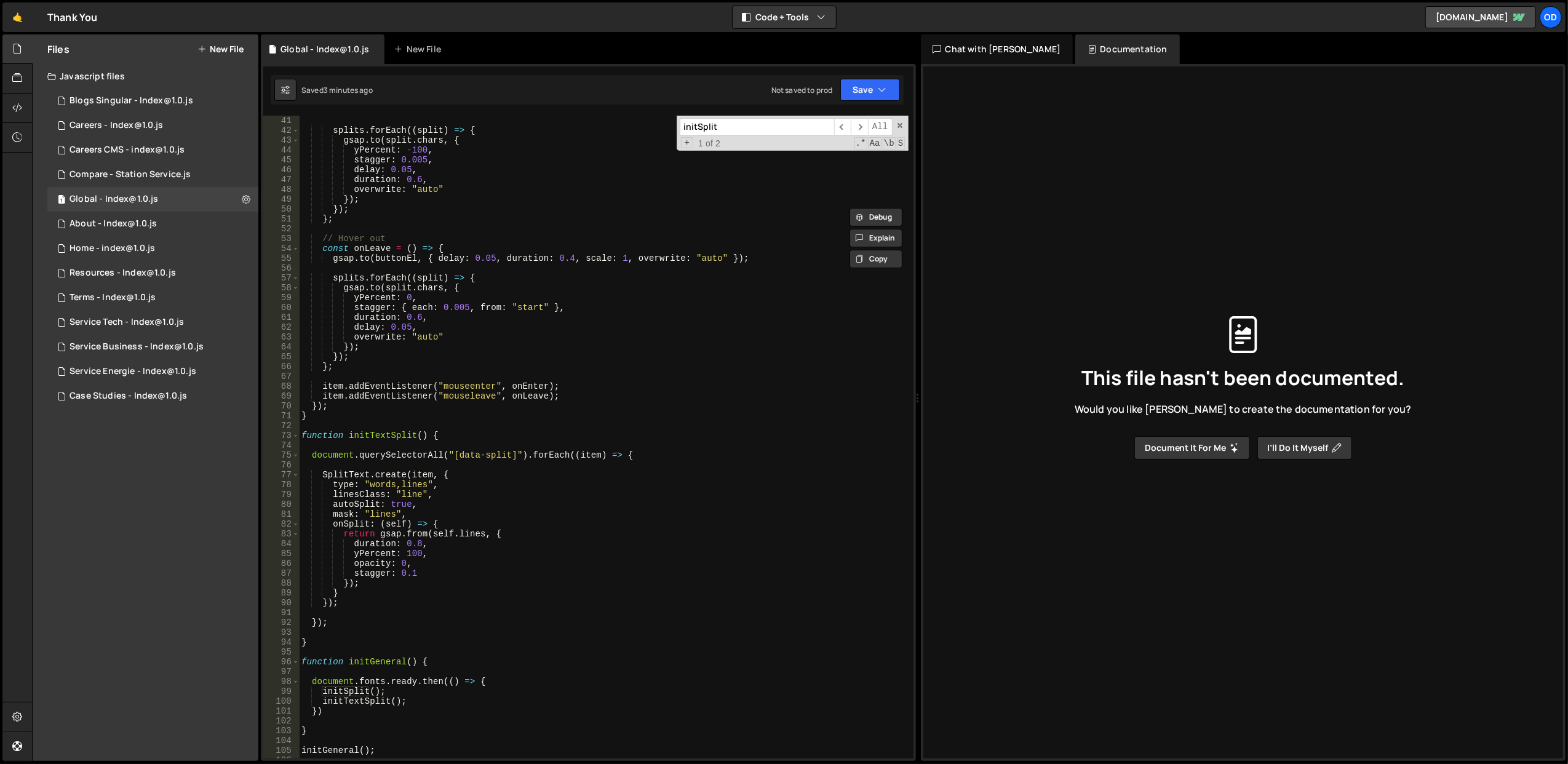
scroll to position [394, 0]
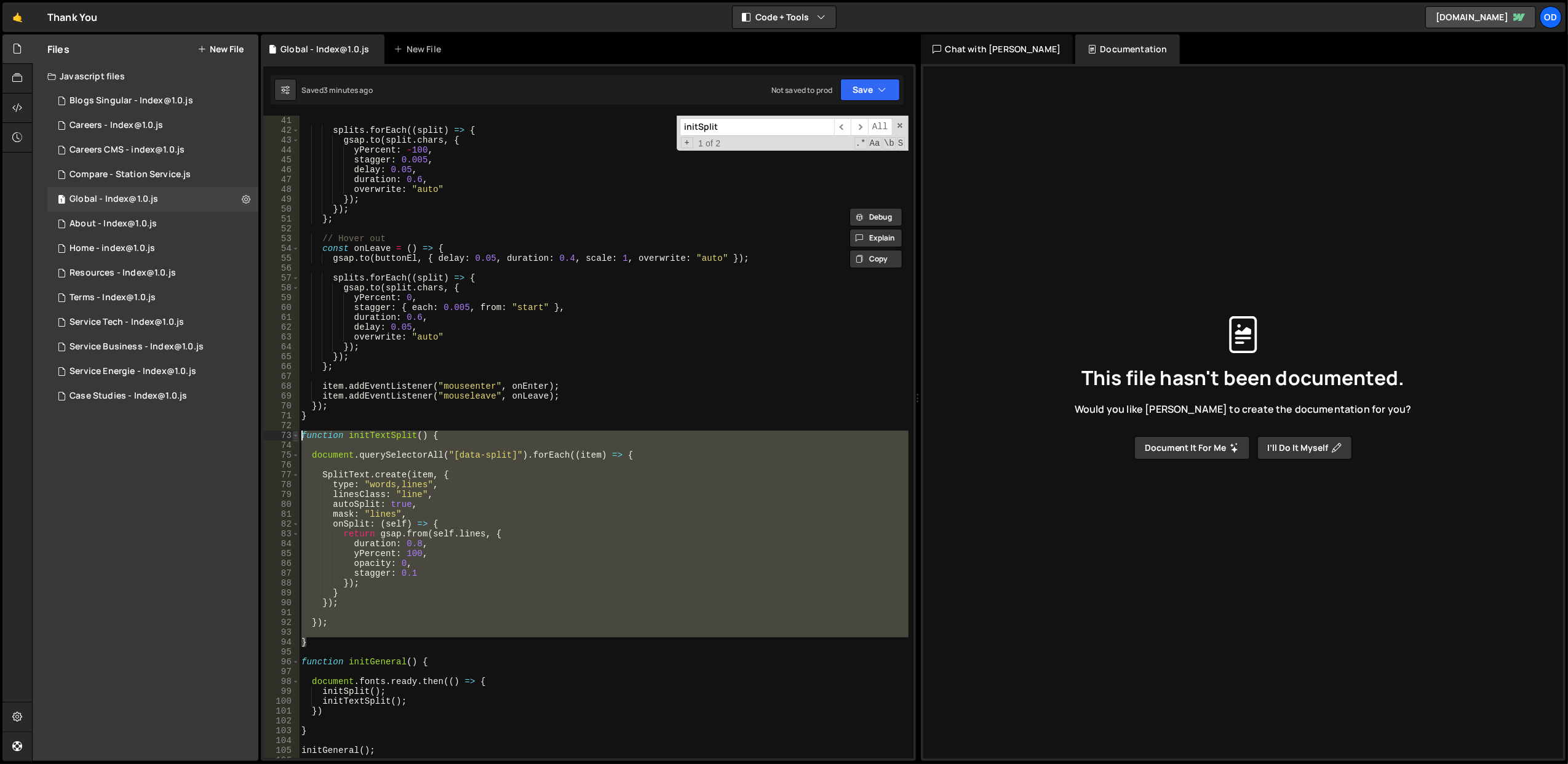
drag, startPoint x: 317, startPoint y: 641, endPoint x: 296, endPoint y: 432, distance: 210.1
click at [296, 432] on div "function initSplit() { 41 42 43 44 45 46 47 48 49 50 51 52 53 54 55 56 57 58 59…" at bounding box center [588, 437] width 650 height 643
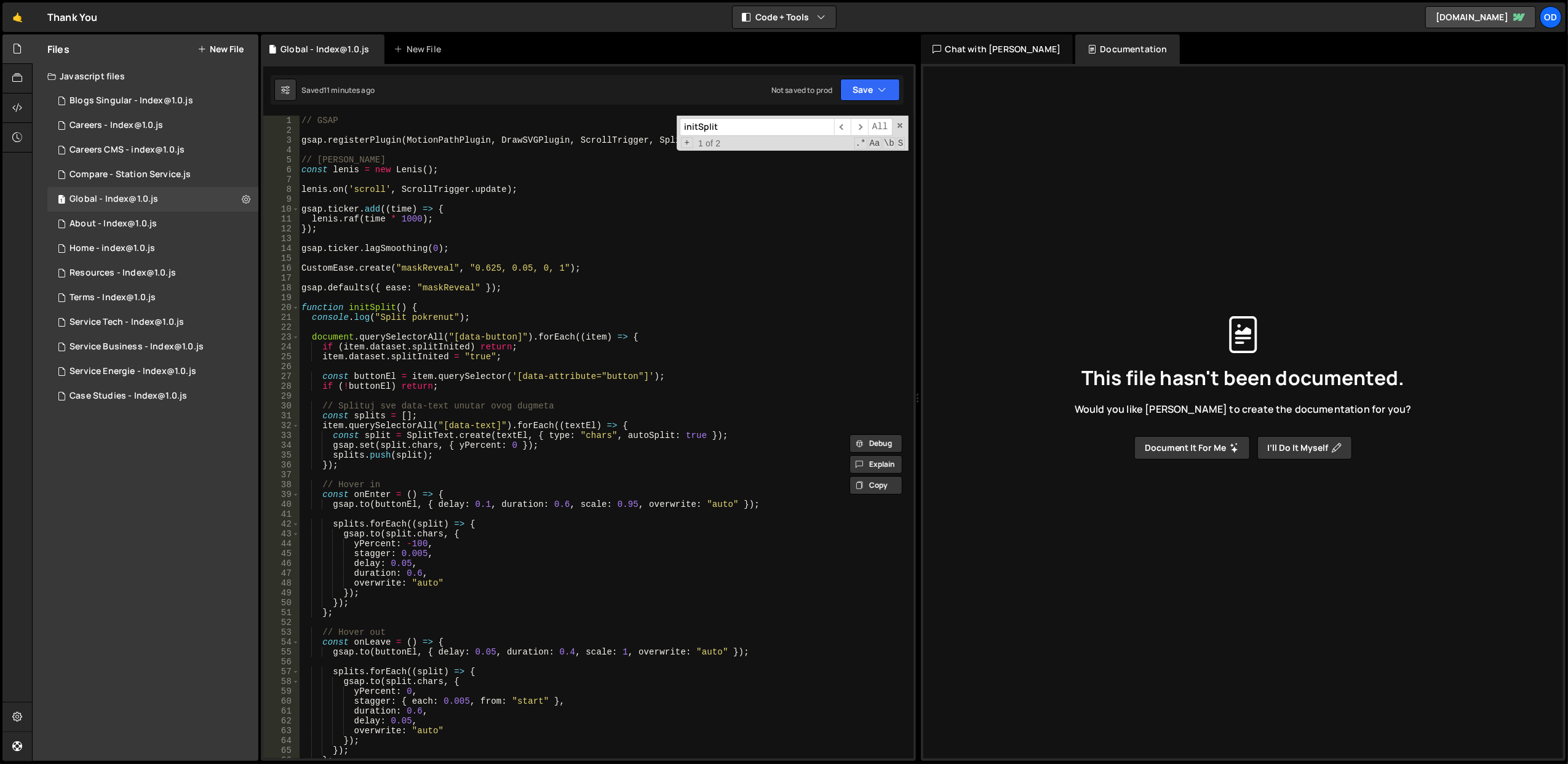
scroll to position [197, 0]
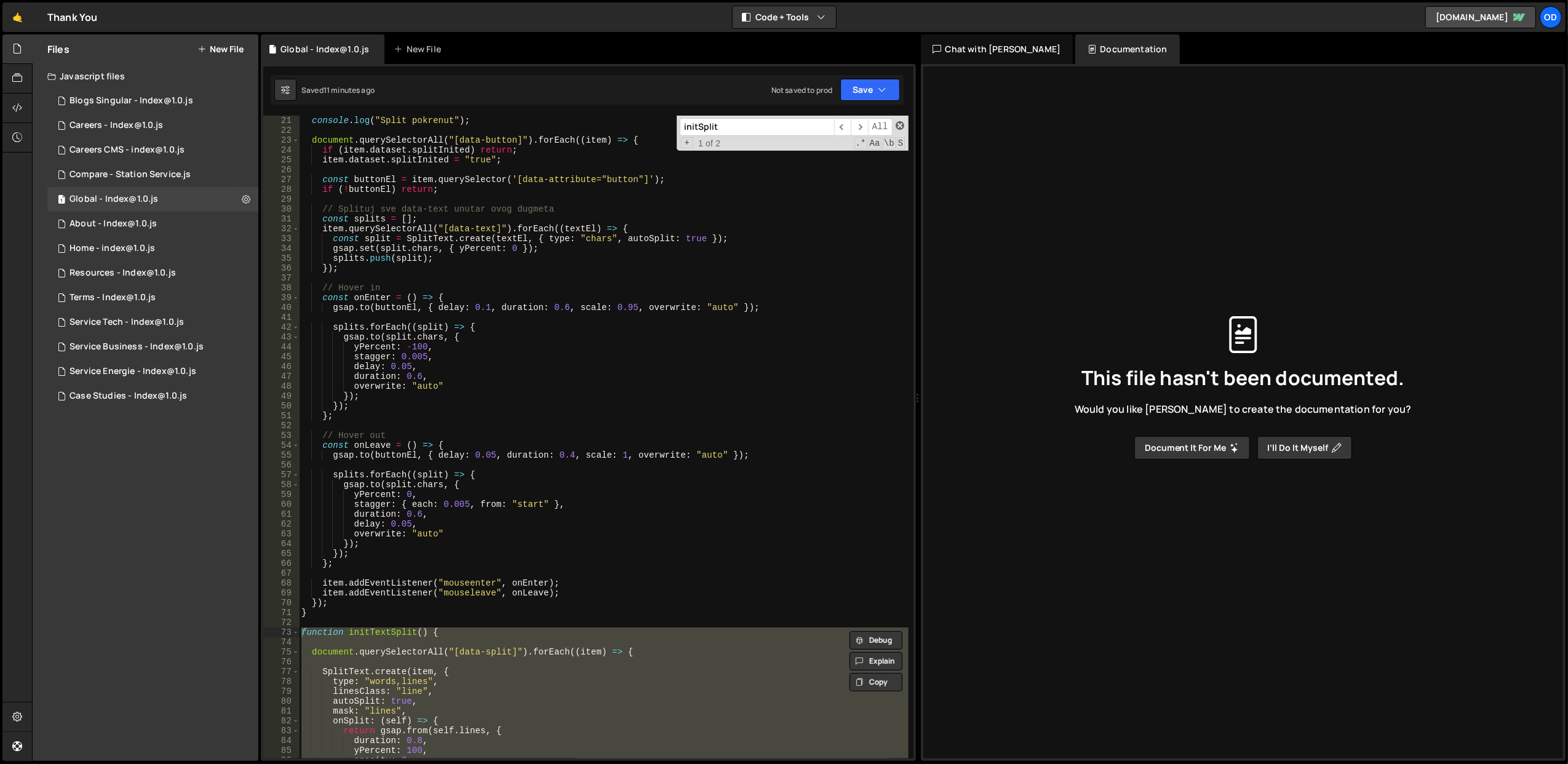
click at [897, 126] on span at bounding box center [900, 125] width 8 height 8
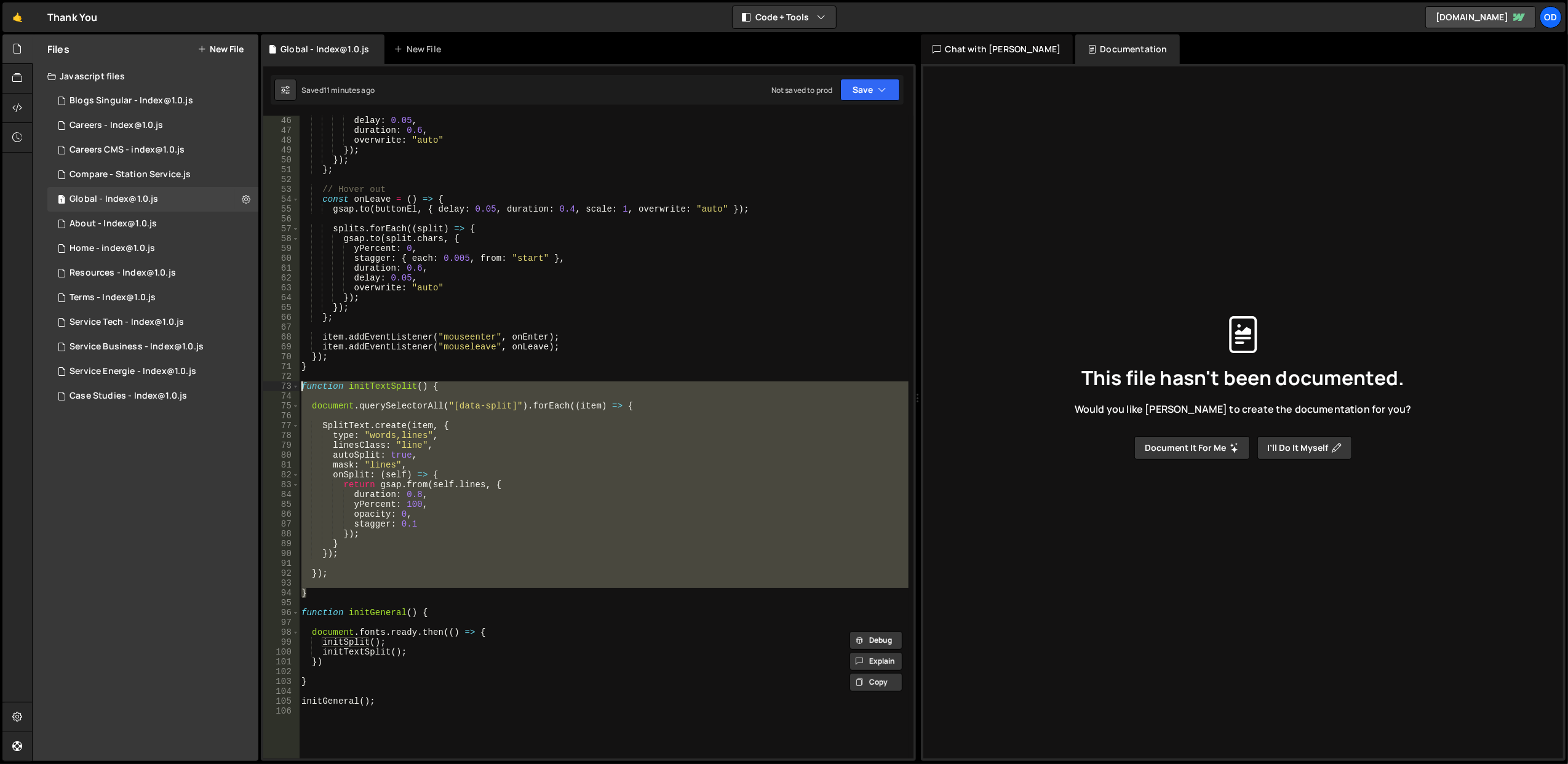
scroll to position [443, 0]
click at [444, 480] on div "delay : 0.05 , duration : 0.6 , overwrite : "auto" }) ; }) ; } ; // Hover out c…" at bounding box center [604, 437] width 609 height 643
type textarea "return gsap.from(self.lines, {"
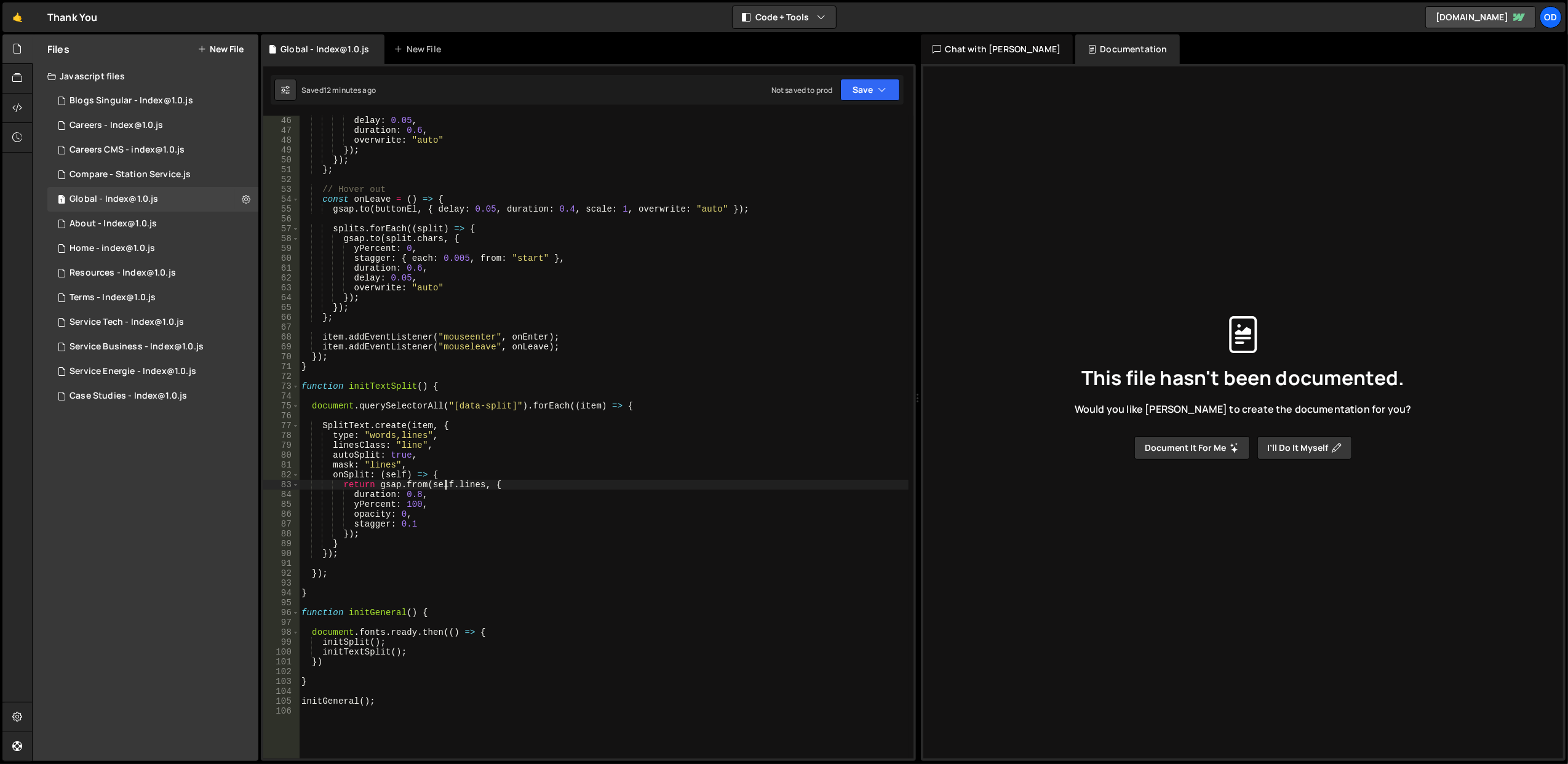
scroll to position [295, 0]
